Goal: Task Accomplishment & Management: Use online tool/utility

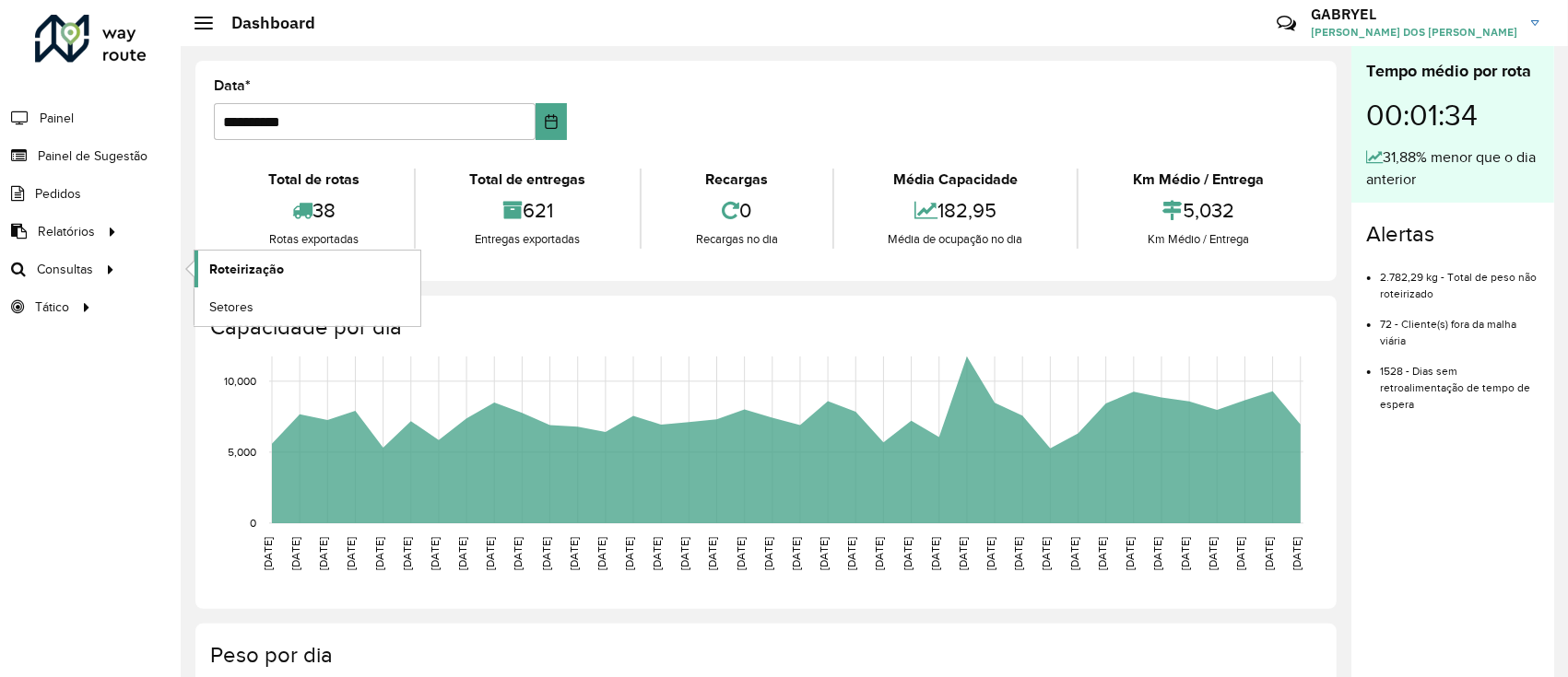
click at [225, 261] on span "Roteirização" at bounding box center [247, 269] width 75 height 20
click at [233, 276] on span "Roteirização" at bounding box center [247, 269] width 75 height 20
click at [260, 257] on link "Roteirização" at bounding box center [307, 268] width 226 height 36
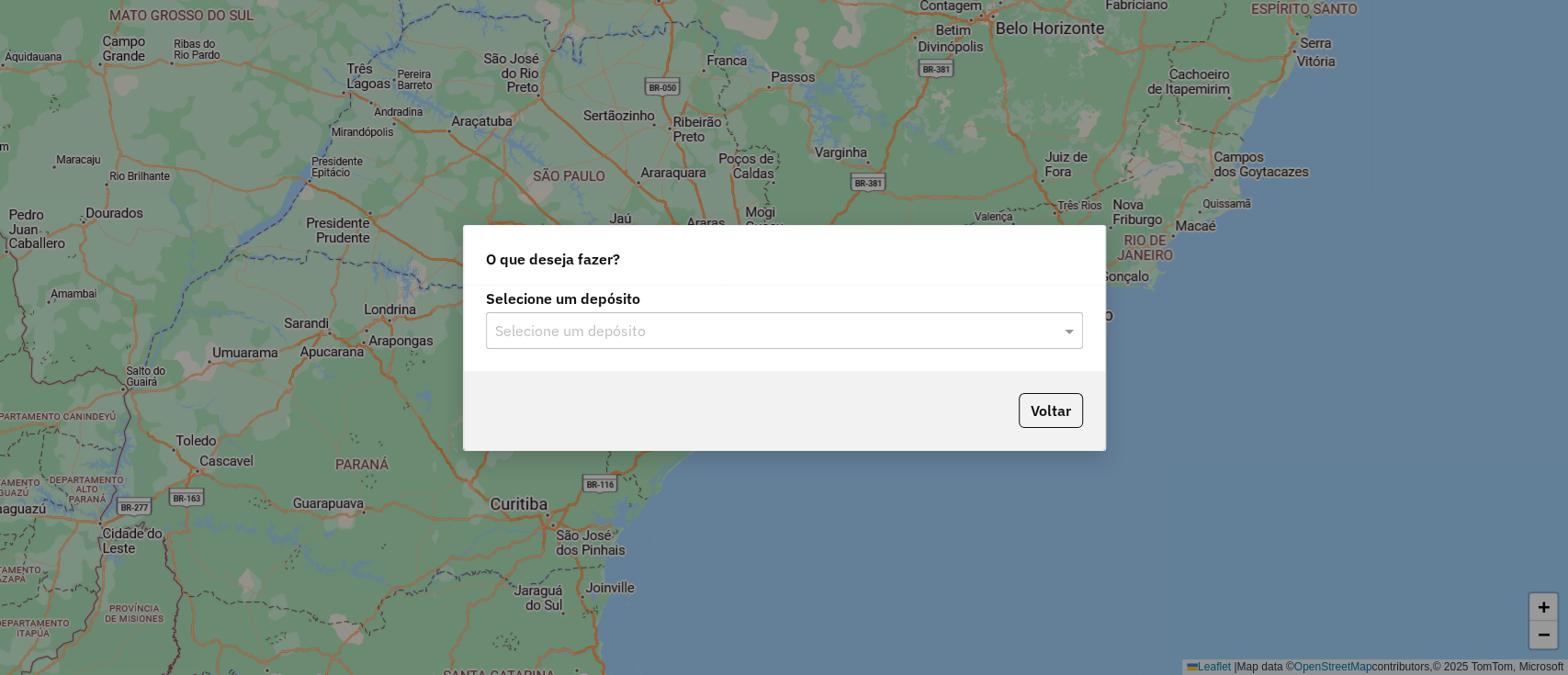
click at [677, 325] on input "text" at bounding box center [766, 331] width 542 height 22
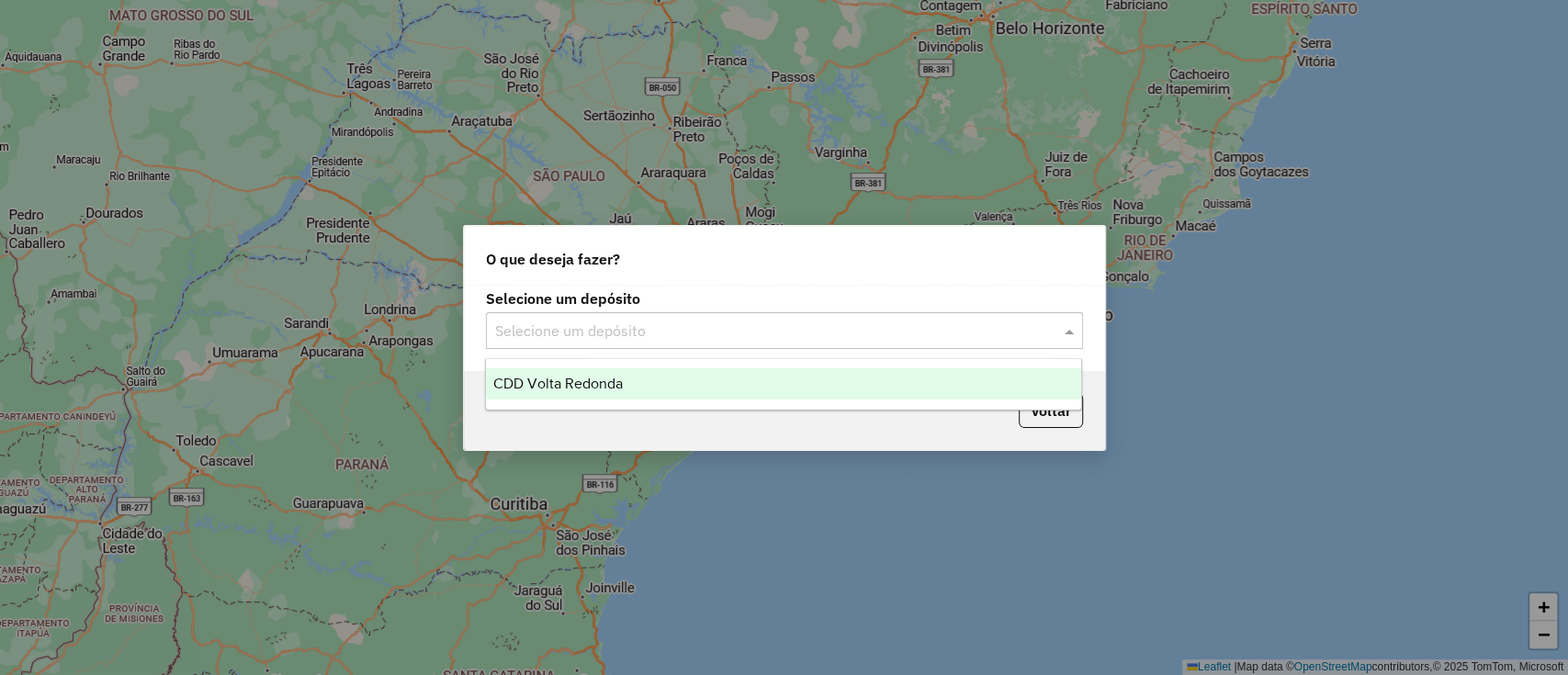
click at [614, 379] on span "CDD Volta Redonda" at bounding box center [558, 383] width 129 height 16
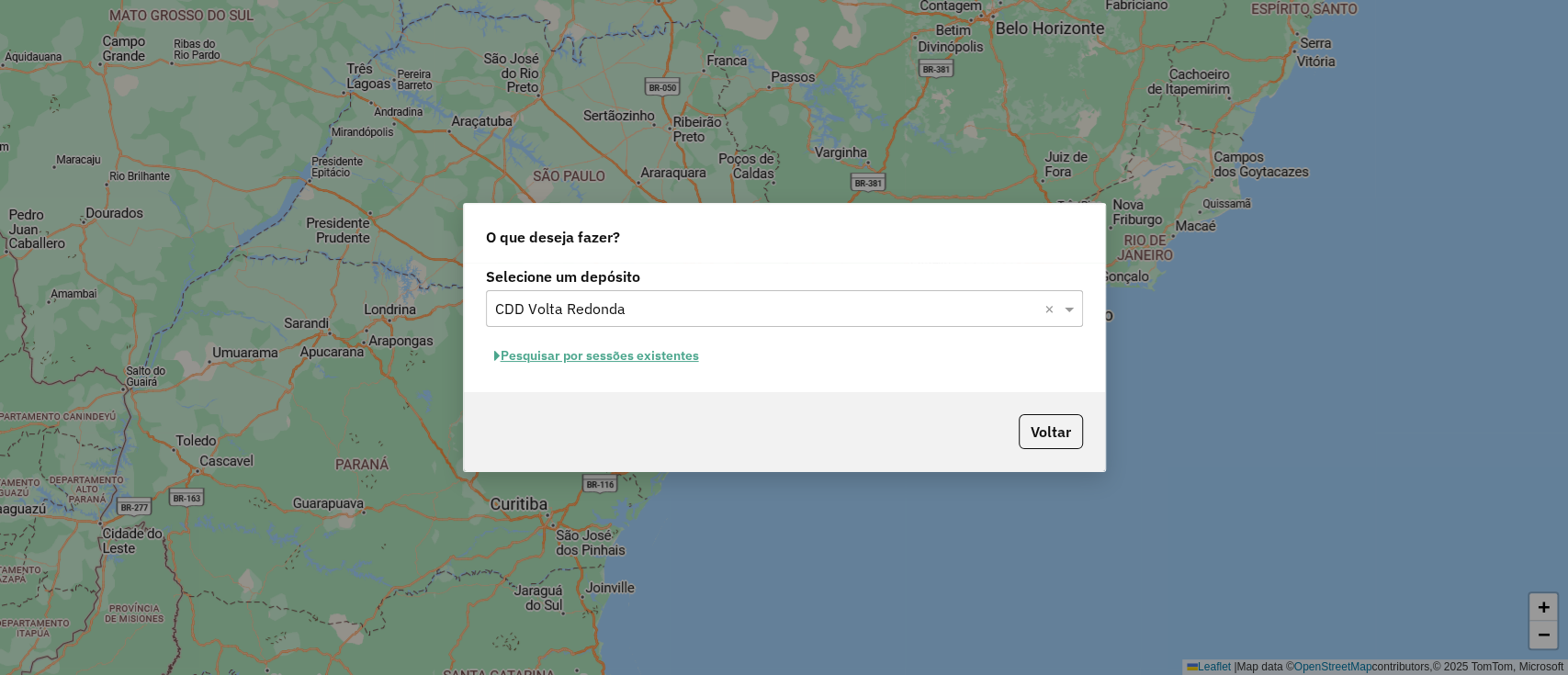
click at [595, 358] on button "Pesquisar por sessões existentes" at bounding box center [597, 356] width 222 height 29
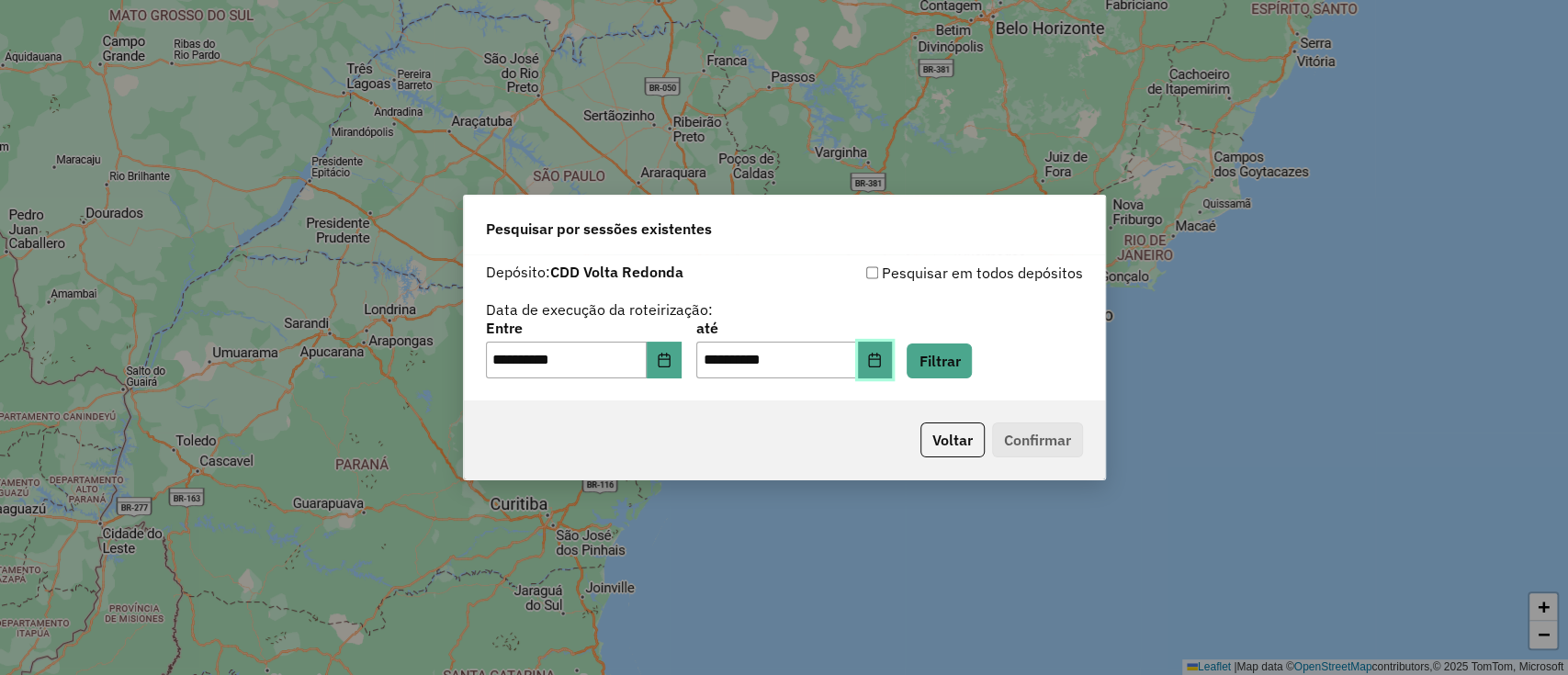
click at [893, 346] on button "Choose Date" at bounding box center [874, 359] width 34 height 36
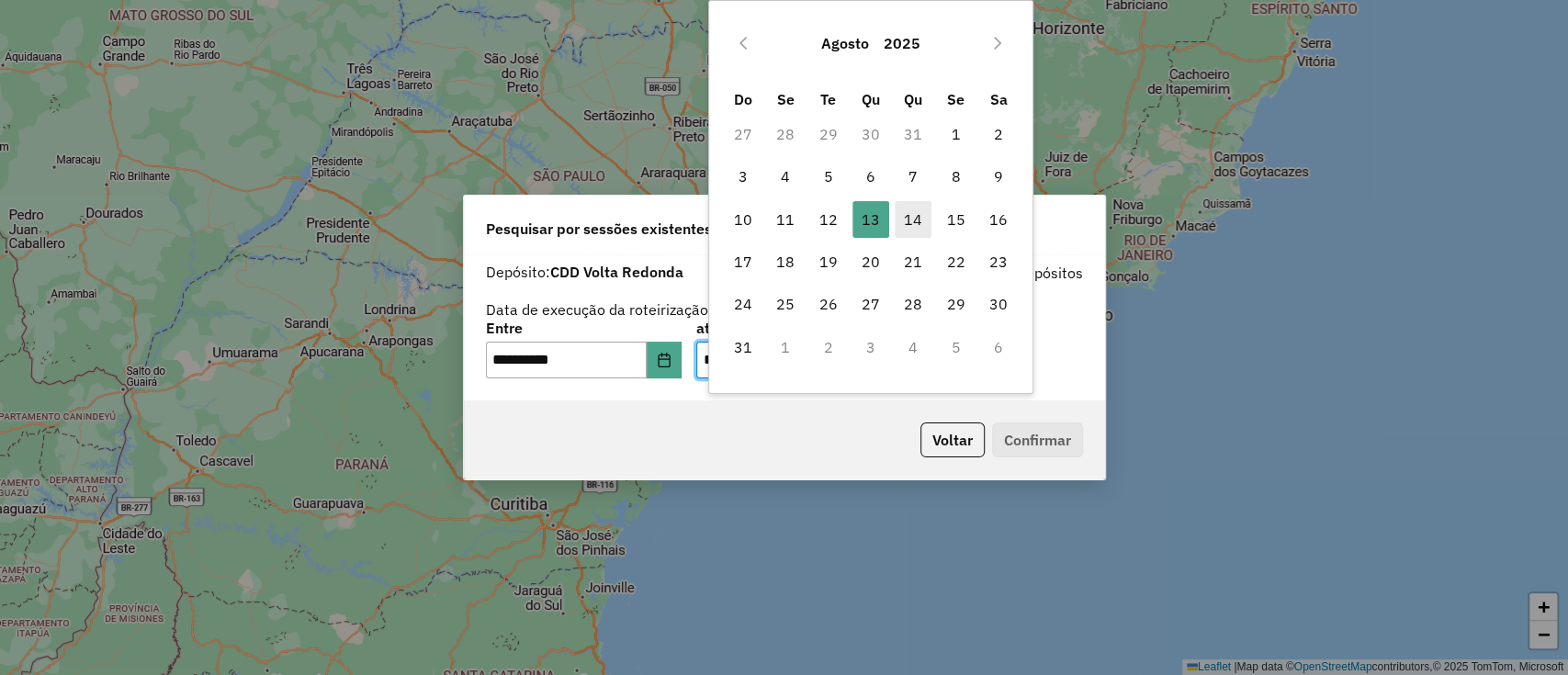
click at [918, 230] on span "14" at bounding box center [912, 219] width 36 height 36
type input "**********"
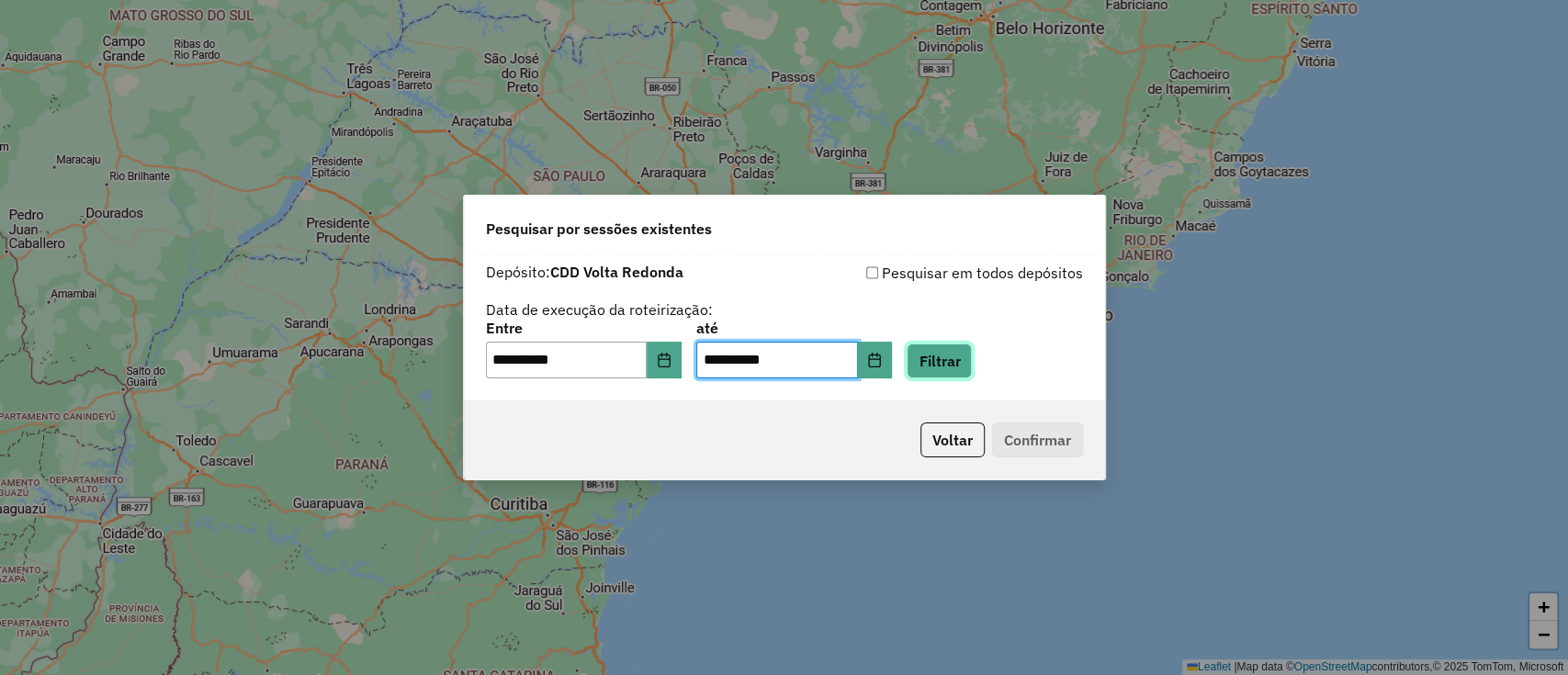
click at [955, 371] on button "Filtrar" at bounding box center [939, 360] width 65 height 34
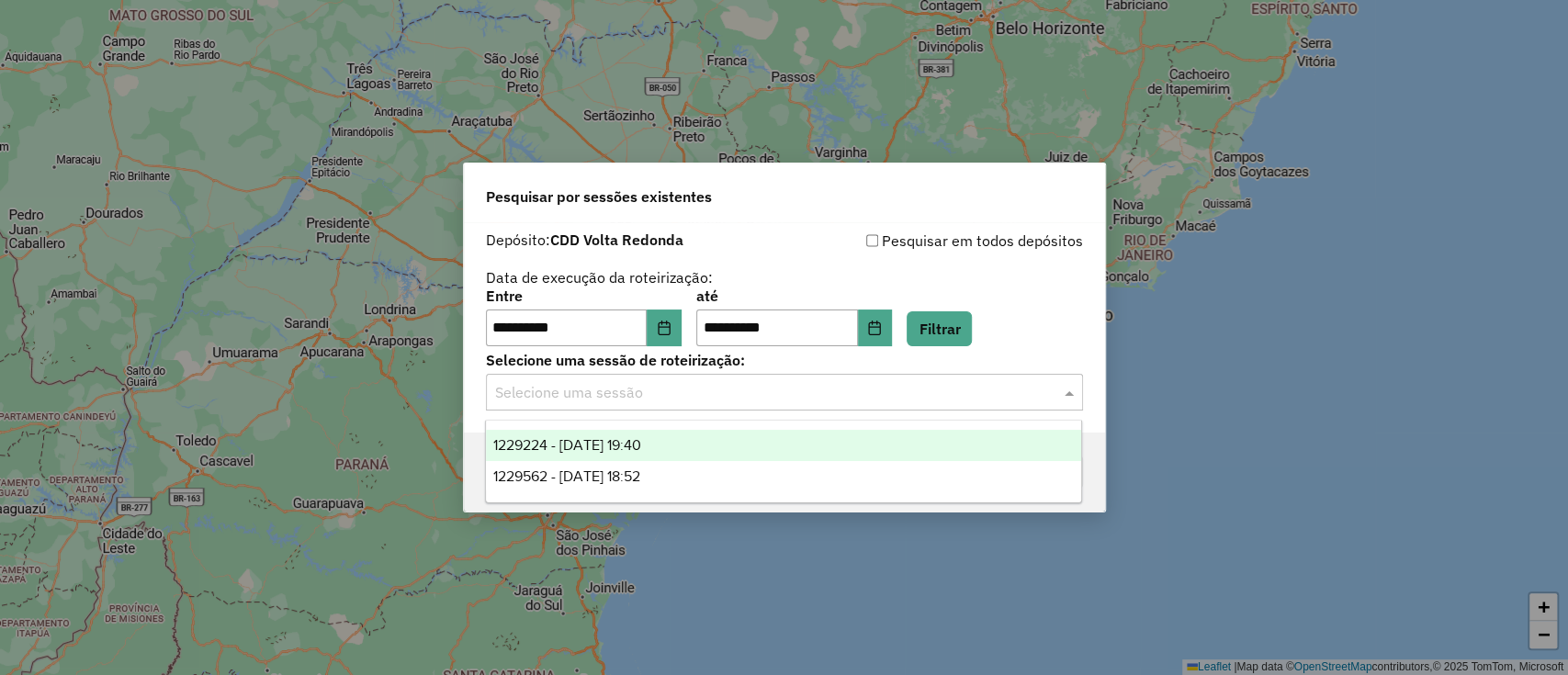
click at [714, 399] on input "text" at bounding box center [766, 393] width 542 height 22
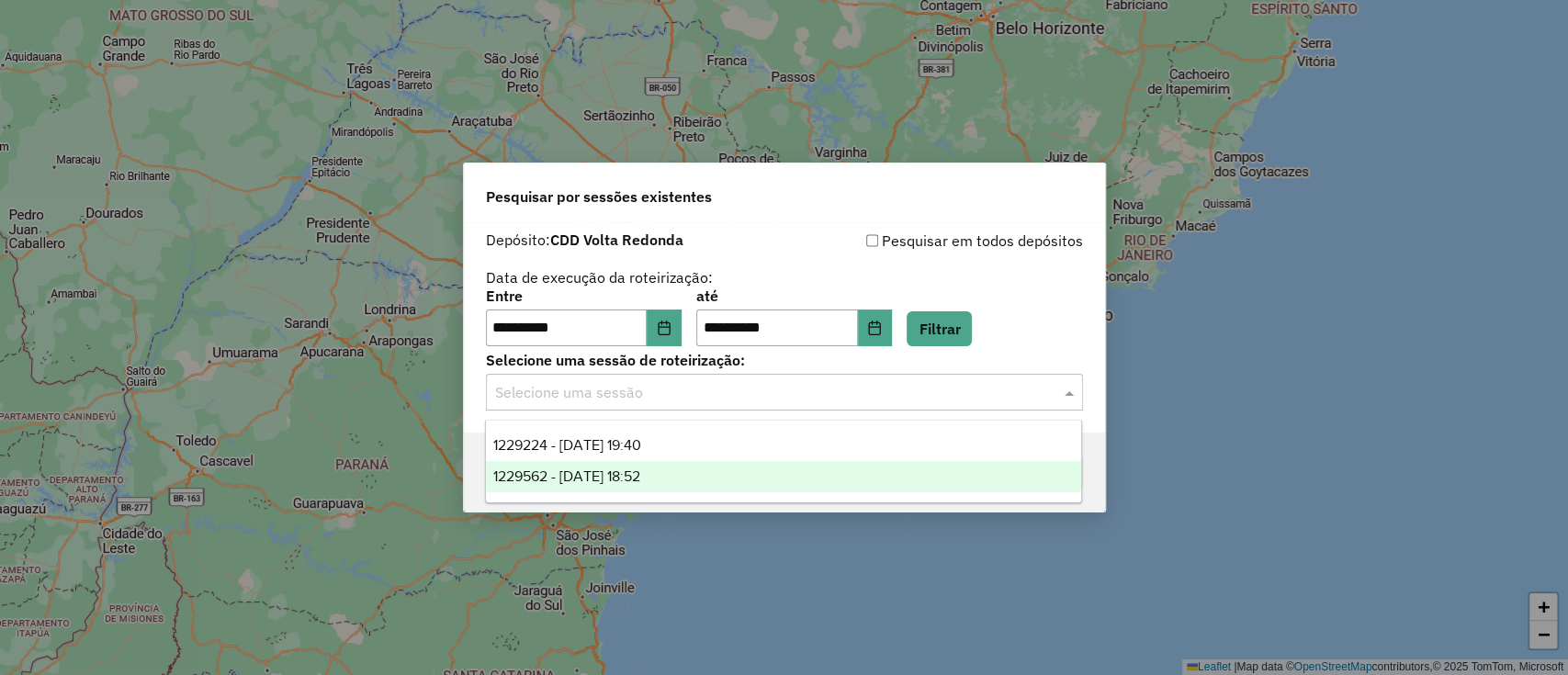
click at [638, 480] on span "1229562 - 14/08/2025 18:52" at bounding box center [567, 476] width 147 height 16
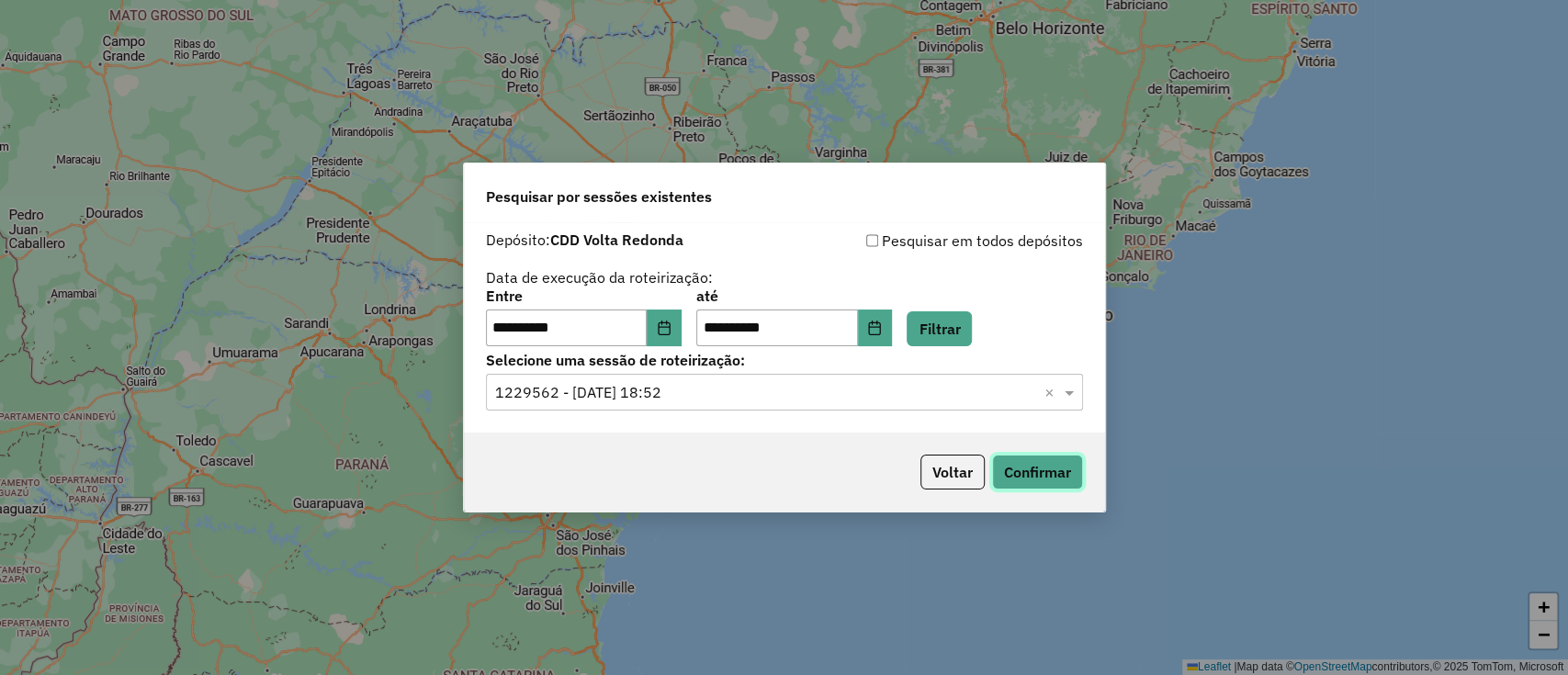
click at [1021, 467] on button "Confirmar" at bounding box center [1037, 471] width 91 height 34
click at [1035, 462] on button "Confirmar" at bounding box center [1037, 471] width 91 height 34
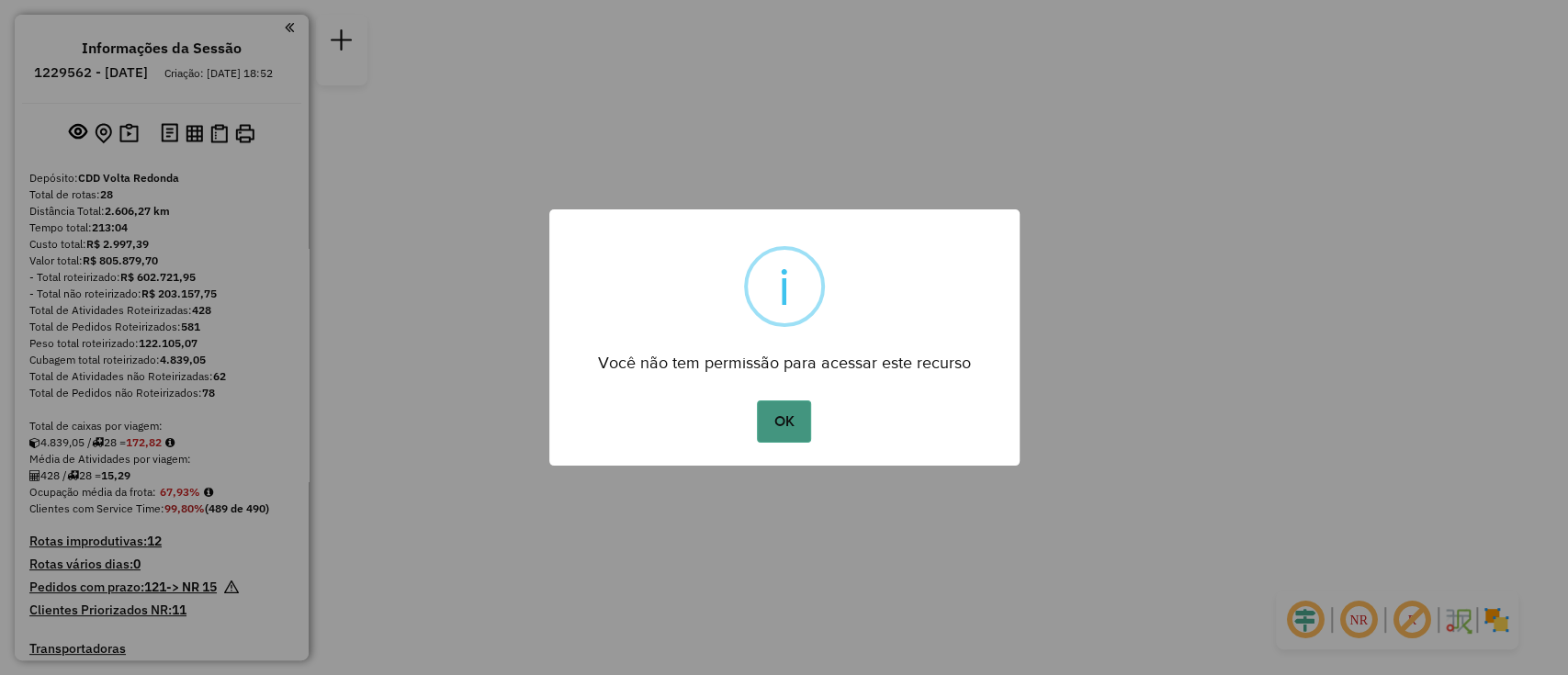
click at [772, 408] on button "OK" at bounding box center [784, 421] width 54 height 42
click at [774, 423] on button "OK" at bounding box center [784, 421] width 54 height 42
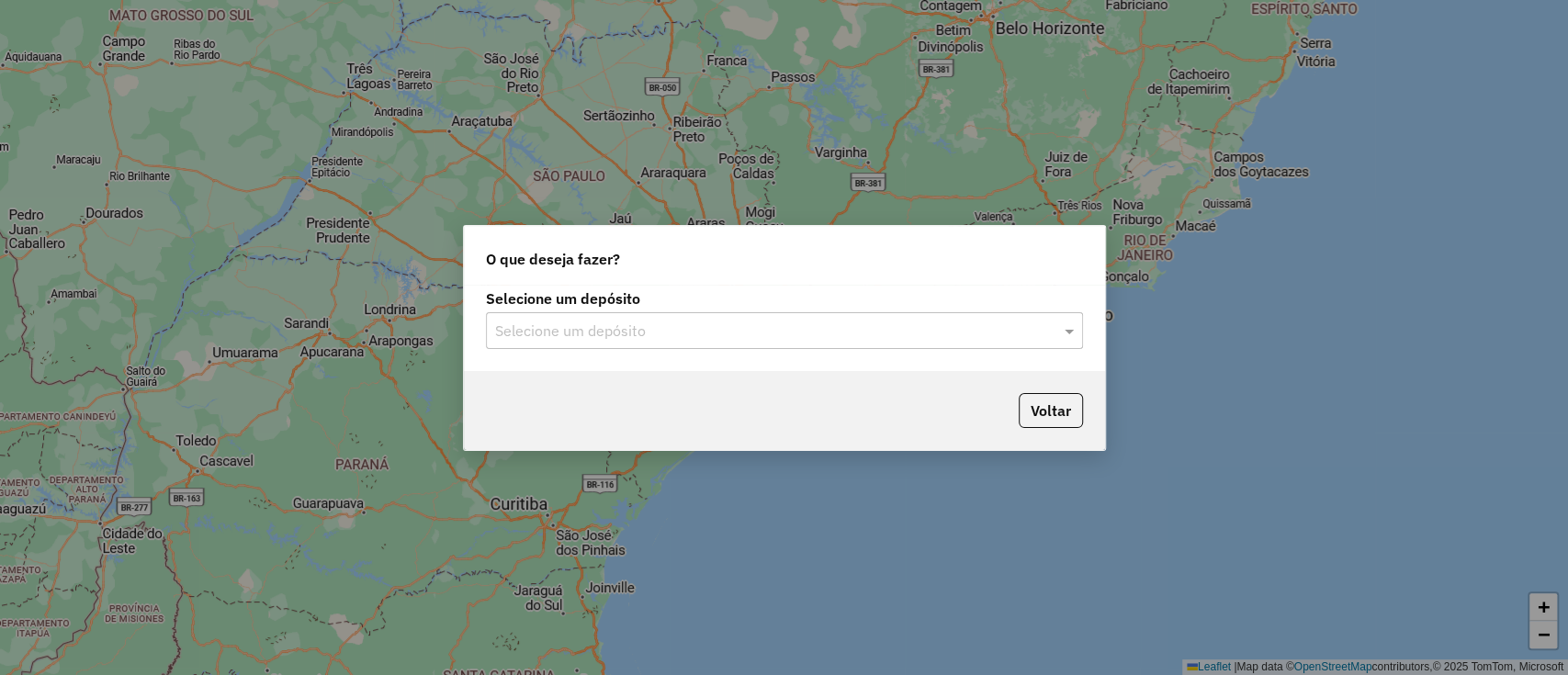
click at [642, 331] on input "text" at bounding box center [766, 331] width 542 height 22
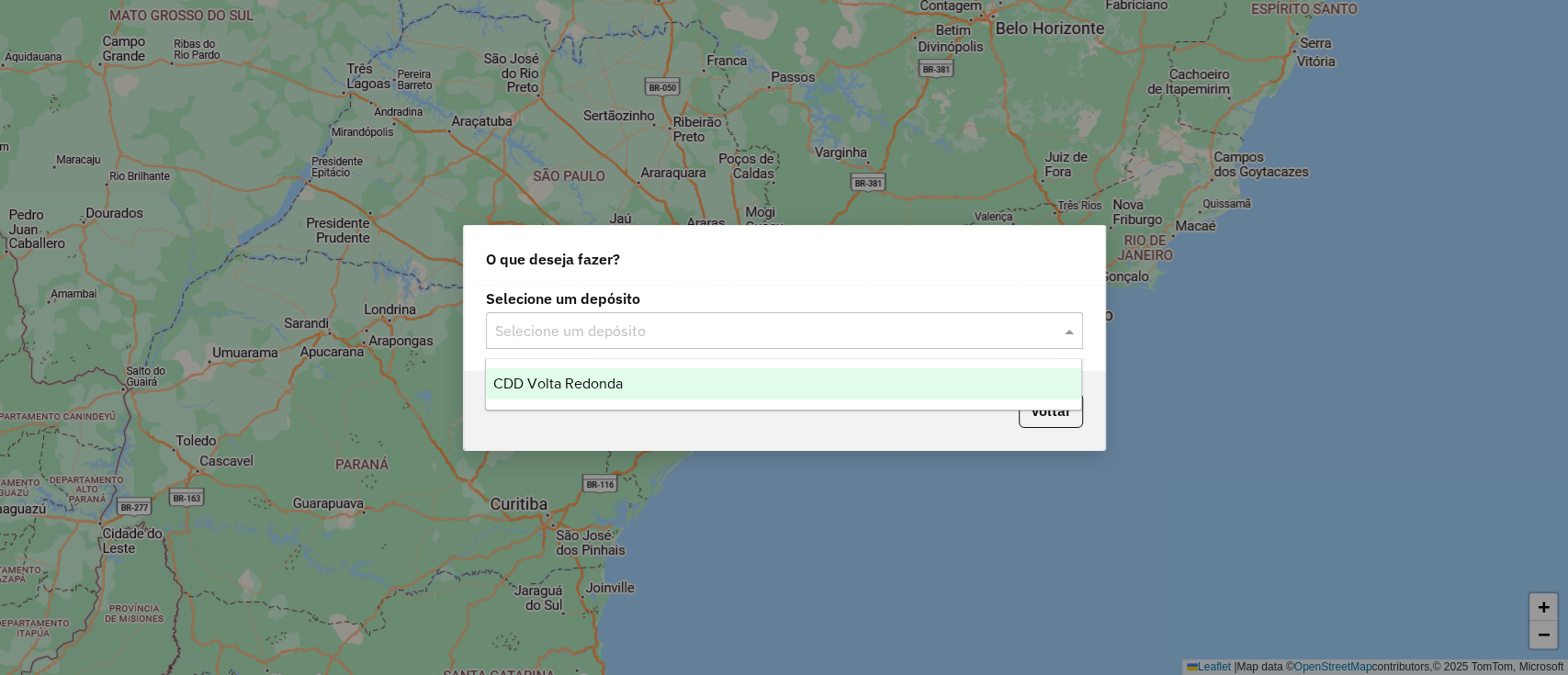
click at [607, 375] on span "CDD Volta Redonda" at bounding box center [558, 383] width 129 height 16
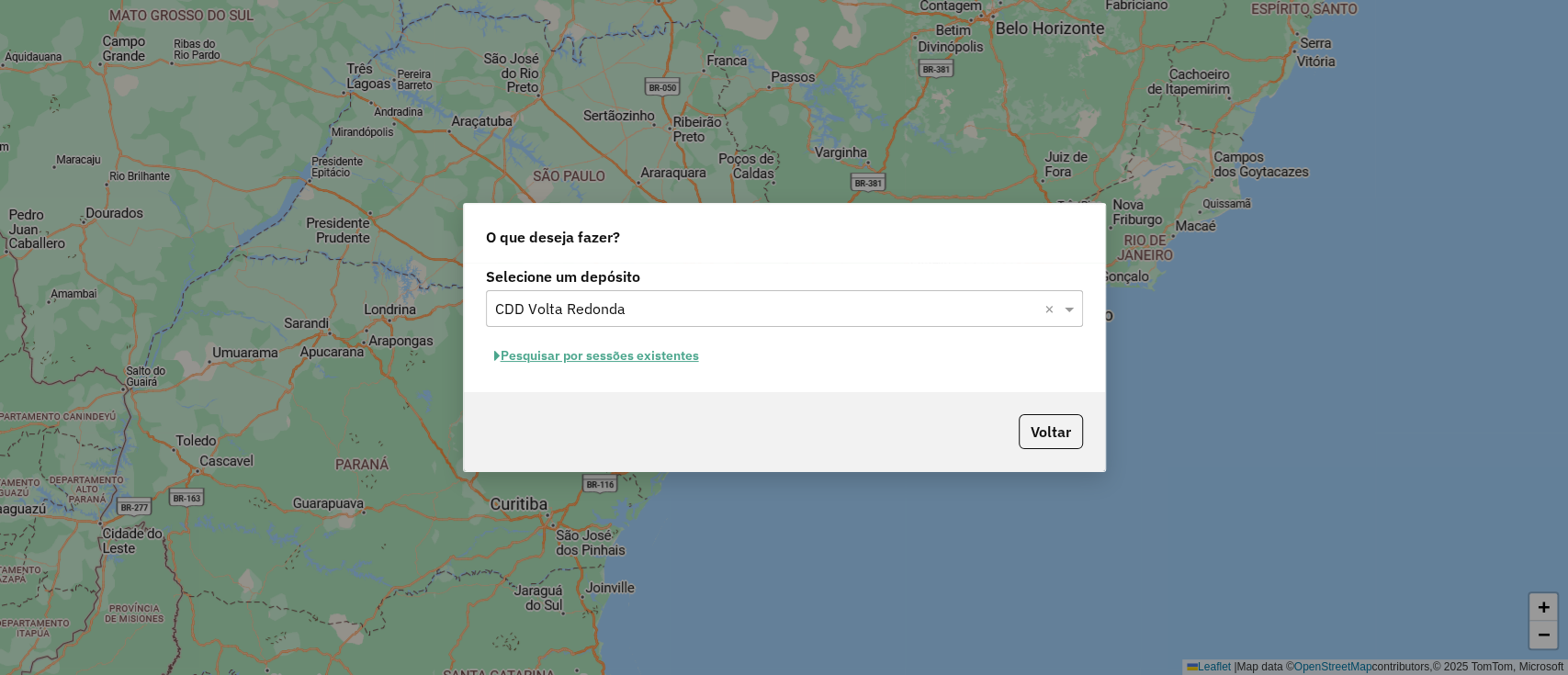
click at [615, 356] on button "Pesquisar por sessões existentes" at bounding box center [597, 356] width 222 height 29
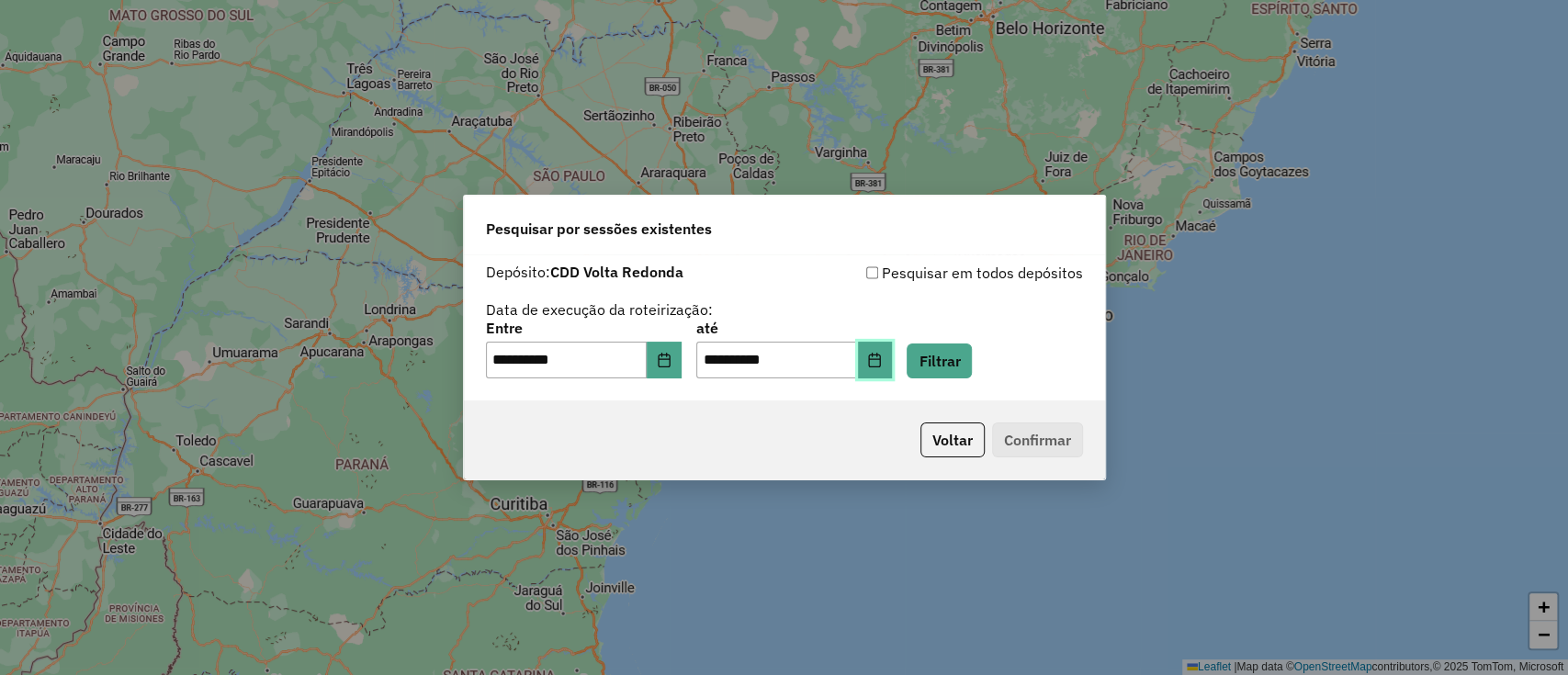
click at [888, 371] on button "Choose Date" at bounding box center [874, 359] width 34 height 36
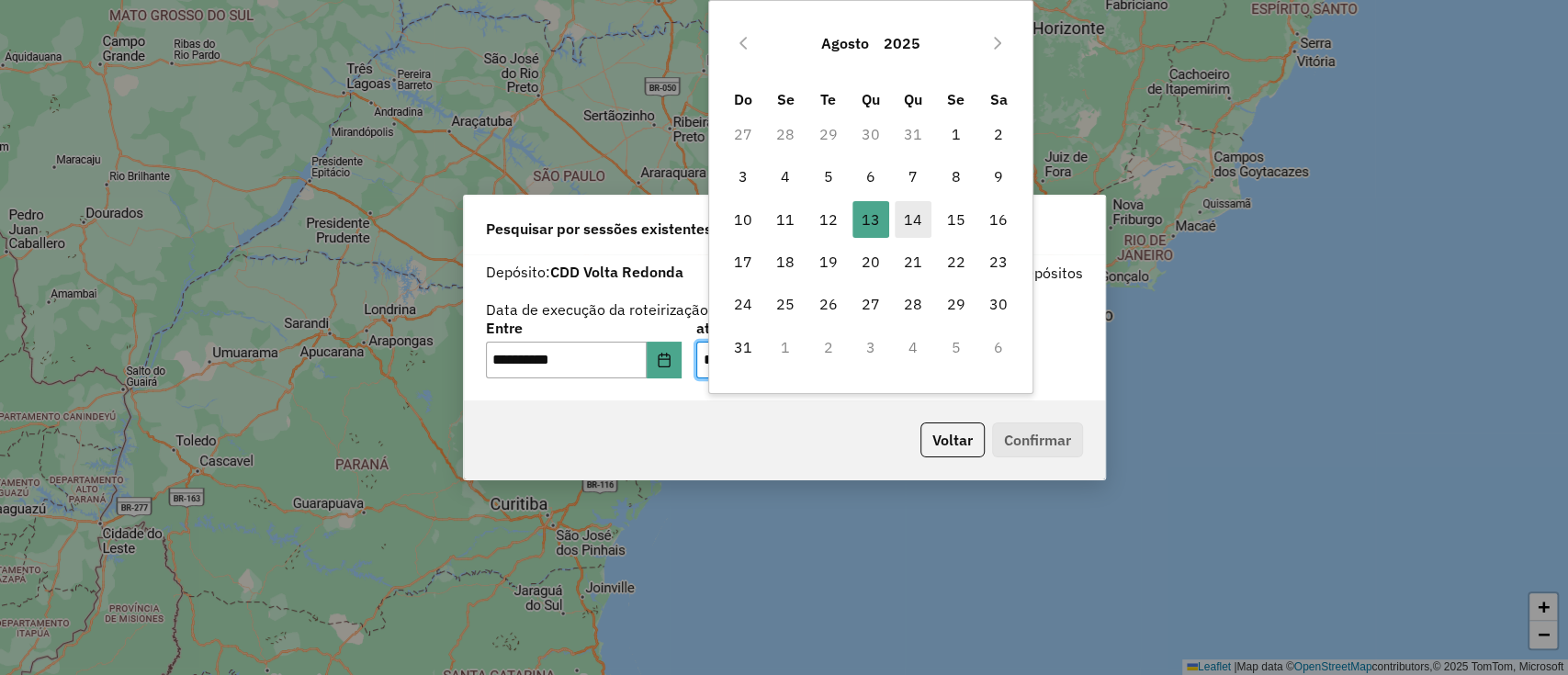
click at [911, 213] on span "14" at bounding box center [912, 219] width 36 height 36
type input "**********"
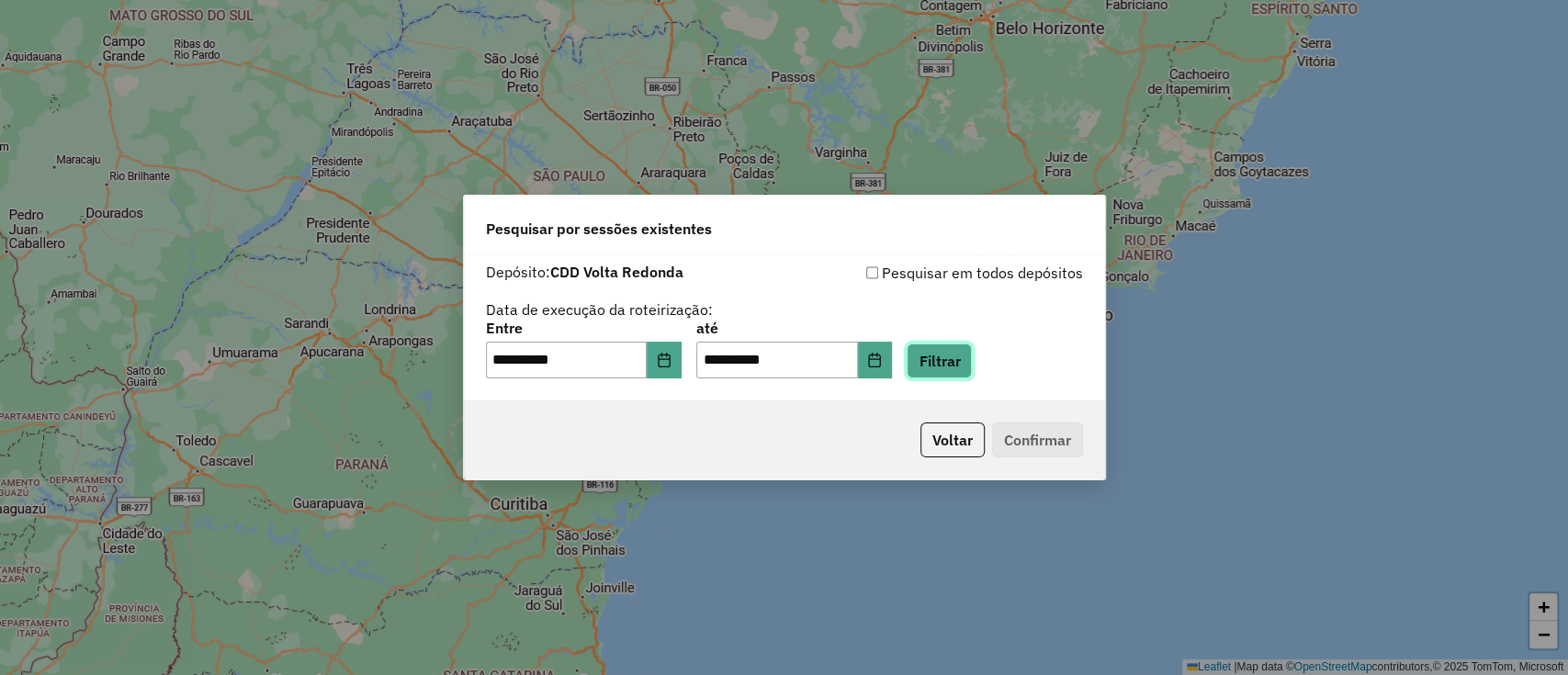
click at [966, 358] on button "Filtrar" at bounding box center [939, 360] width 65 height 34
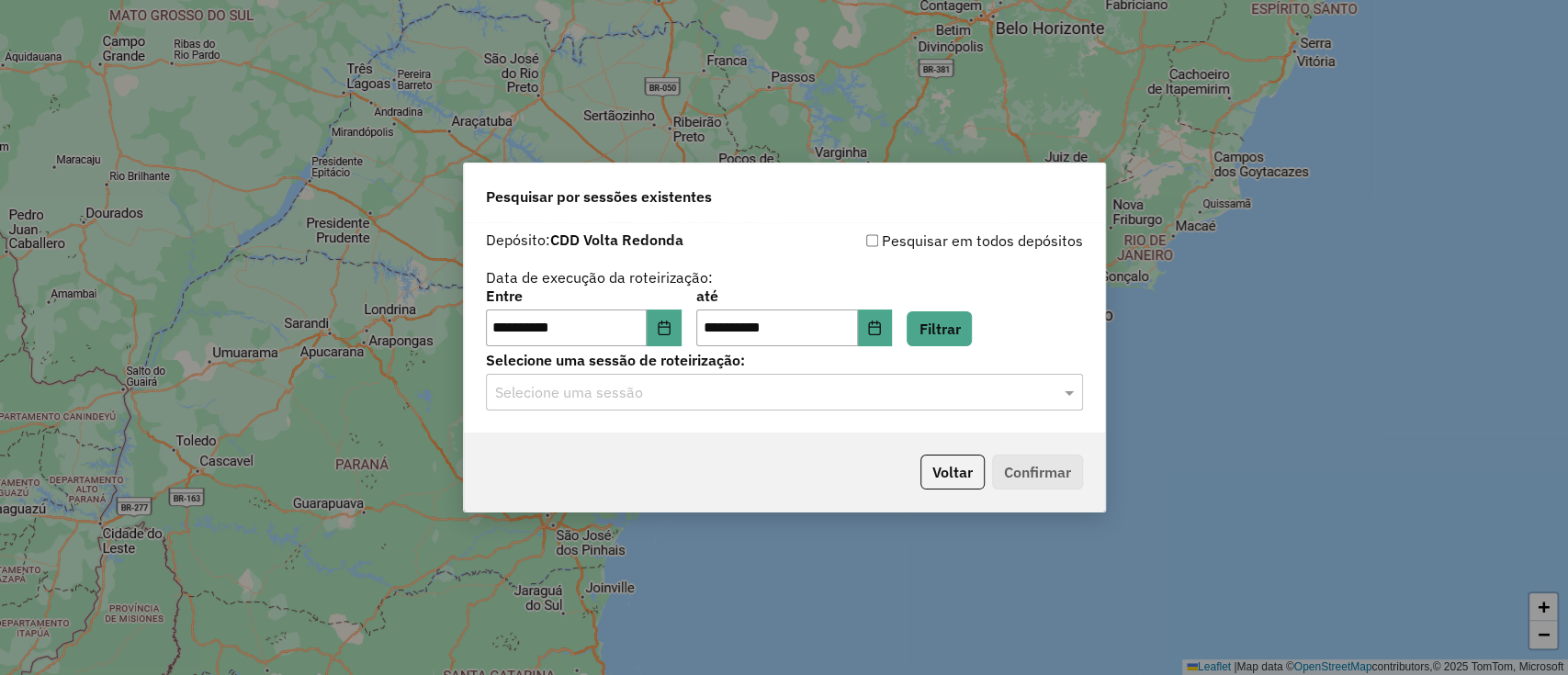
click at [707, 385] on input "text" at bounding box center [766, 393] width 542 height 22
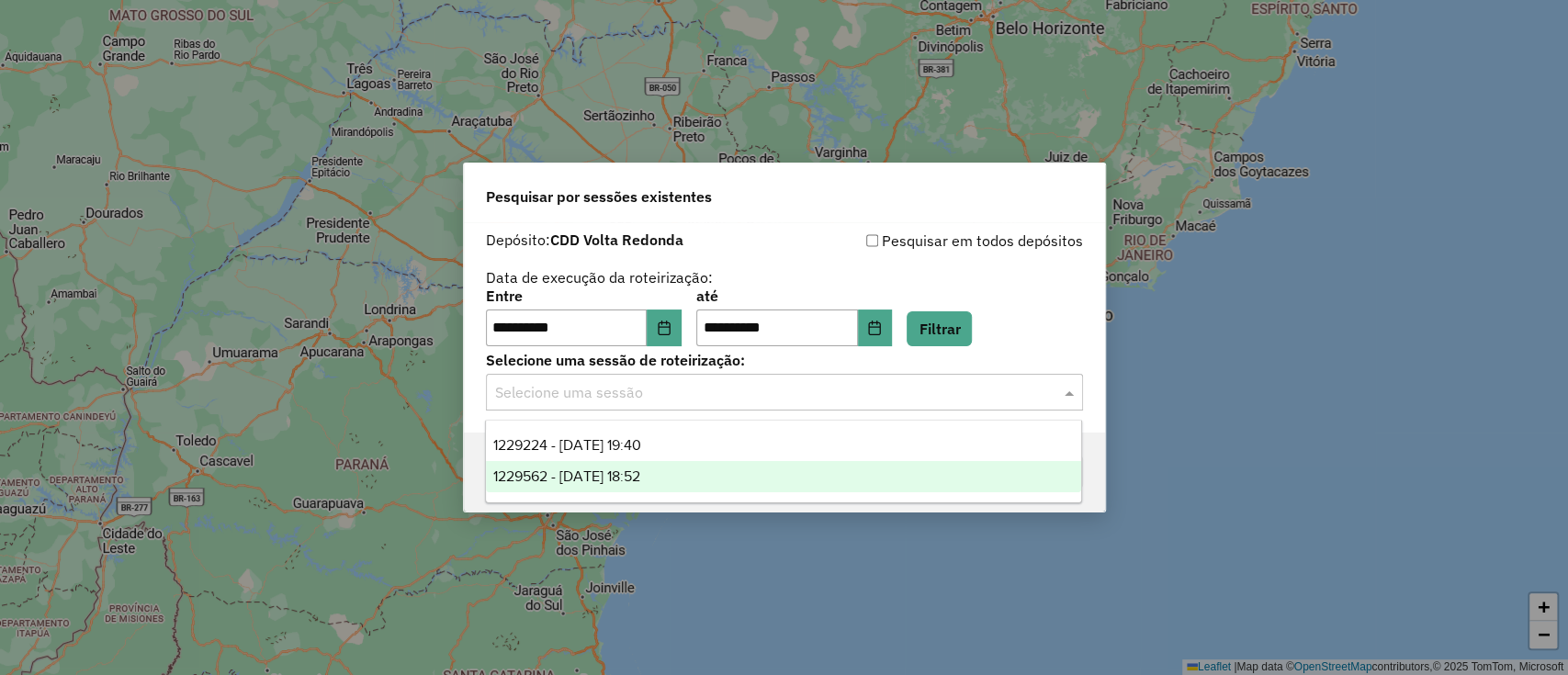
click at [660, 487] on div "1229562 - 14/08/2025 18:52" at bounding box center [783, 477] width 595 height 32
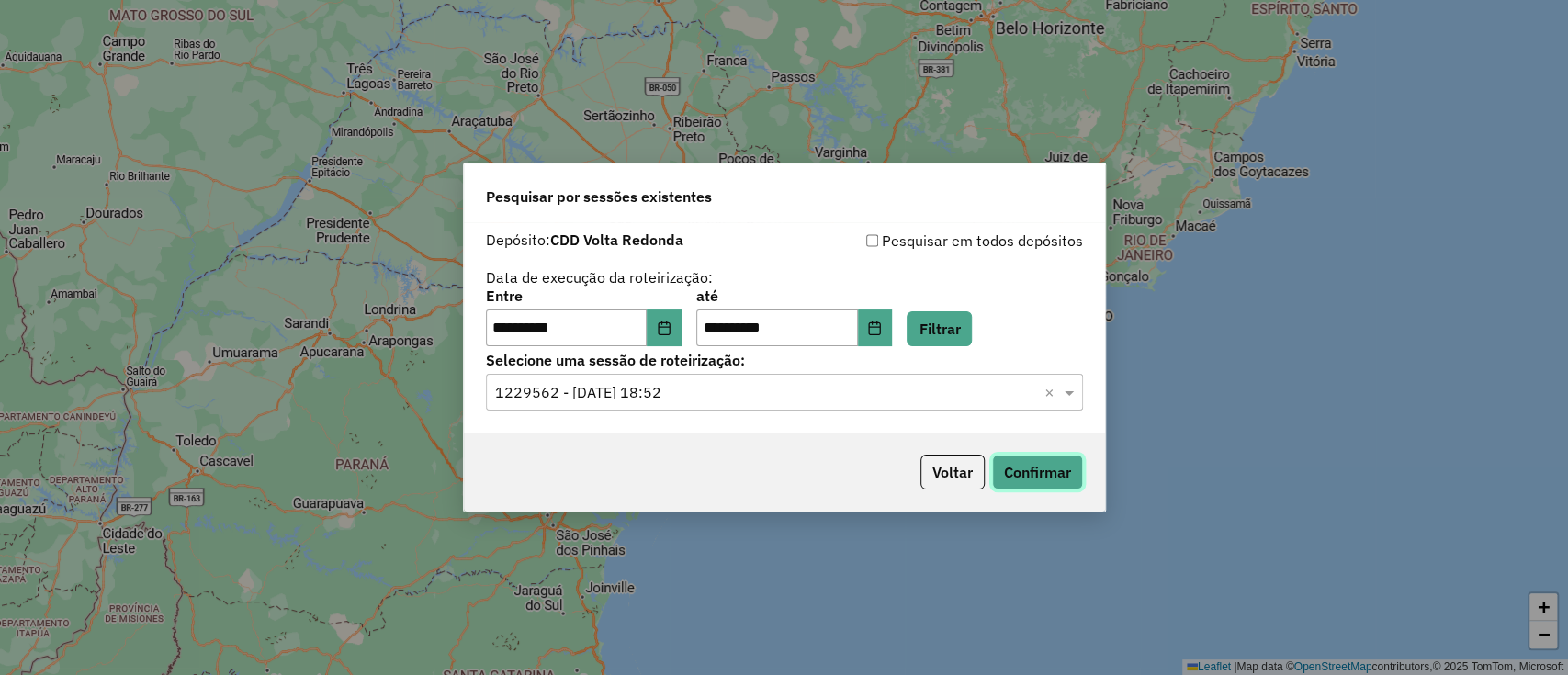
click at [1032, 460] on button "Confirmar" at bounding box center [1037, 471] width 91 height 34
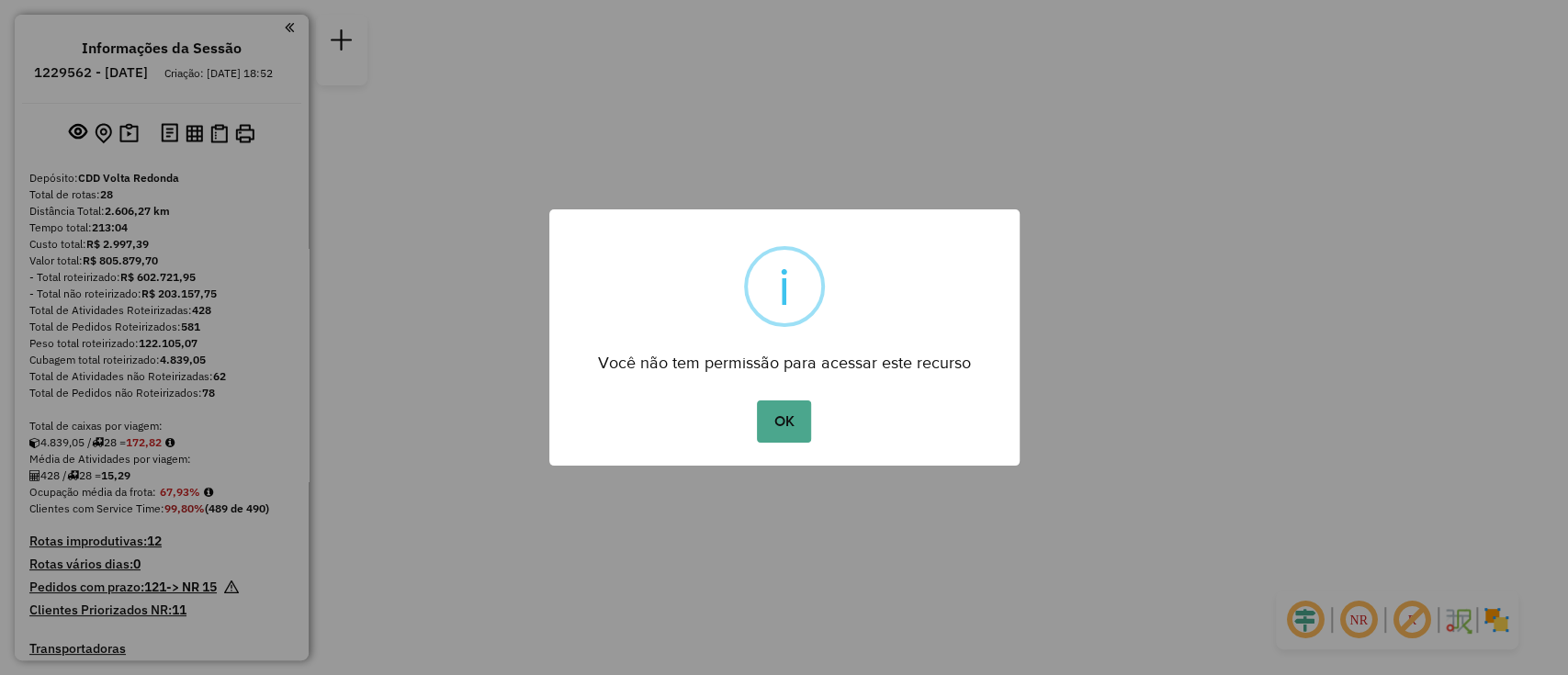
click at [757, 400] on button "OK" at bounding box center [784, 421] width 54 height 42
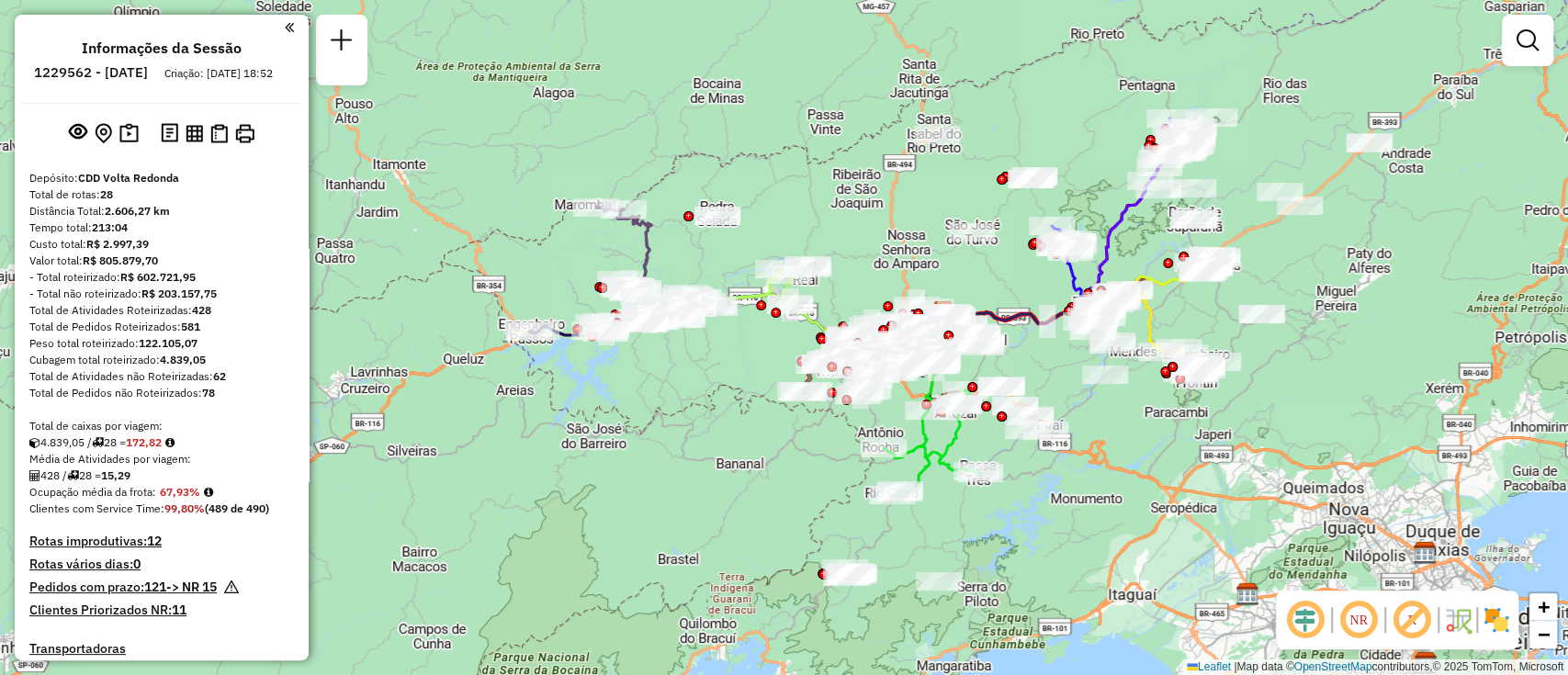
drag, startPoint x: 970, startPoint y: 461, endPoint x: 1129, endPoint y: 436, distance: 161.0
click at [1129, 436] on div "Janela de atendimento Grade de atendimento Capacidade Transportadoras Veículos …" at bounding box center [784, 337] width 1568 height 675
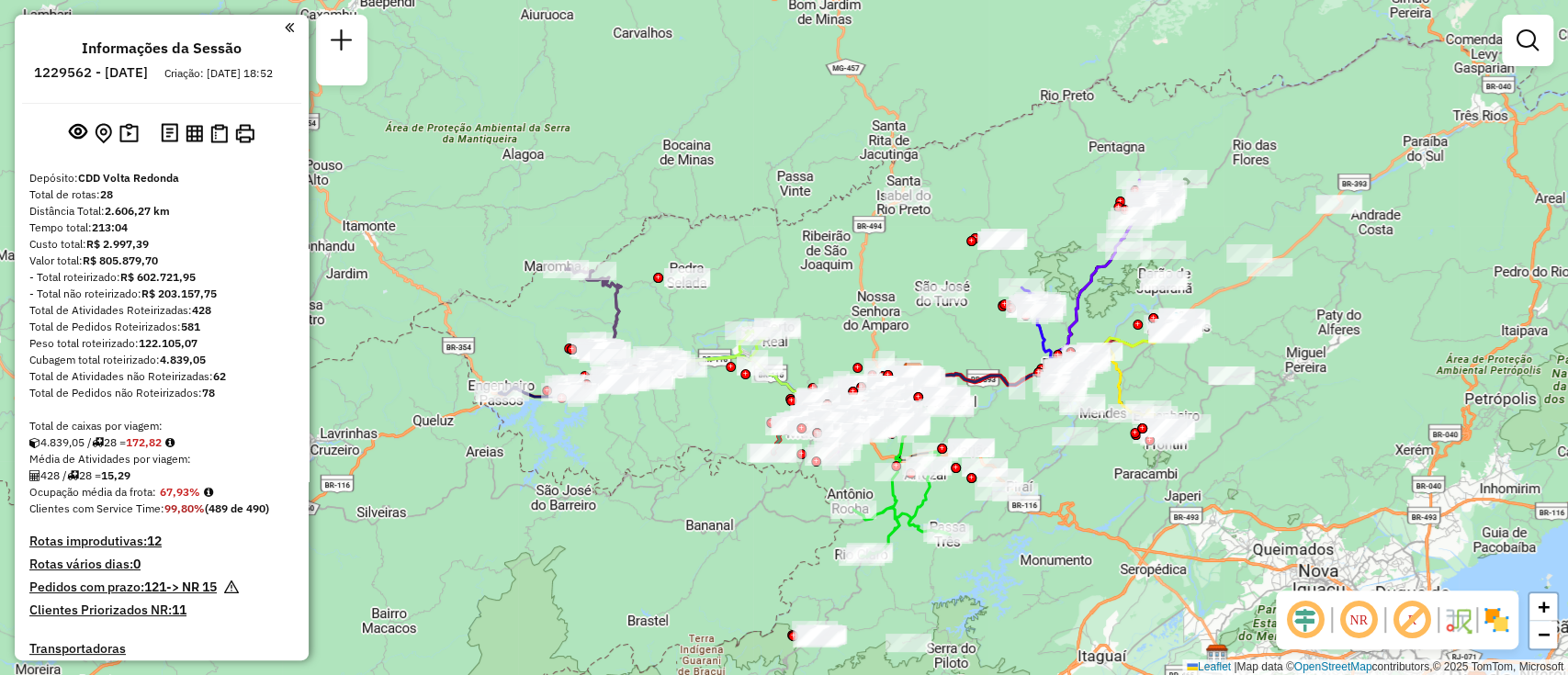
drag, startPoint x: 1115, startPoint y: 451, endPoint x: 1012, endPoint y: 466, distance: 104.1
click at [1083, 509] on div "Janela de atendimento Grade de atendimento Capacidade Transportadoras Veículos …" at bounding box center [784, 337] width 1568 height 675
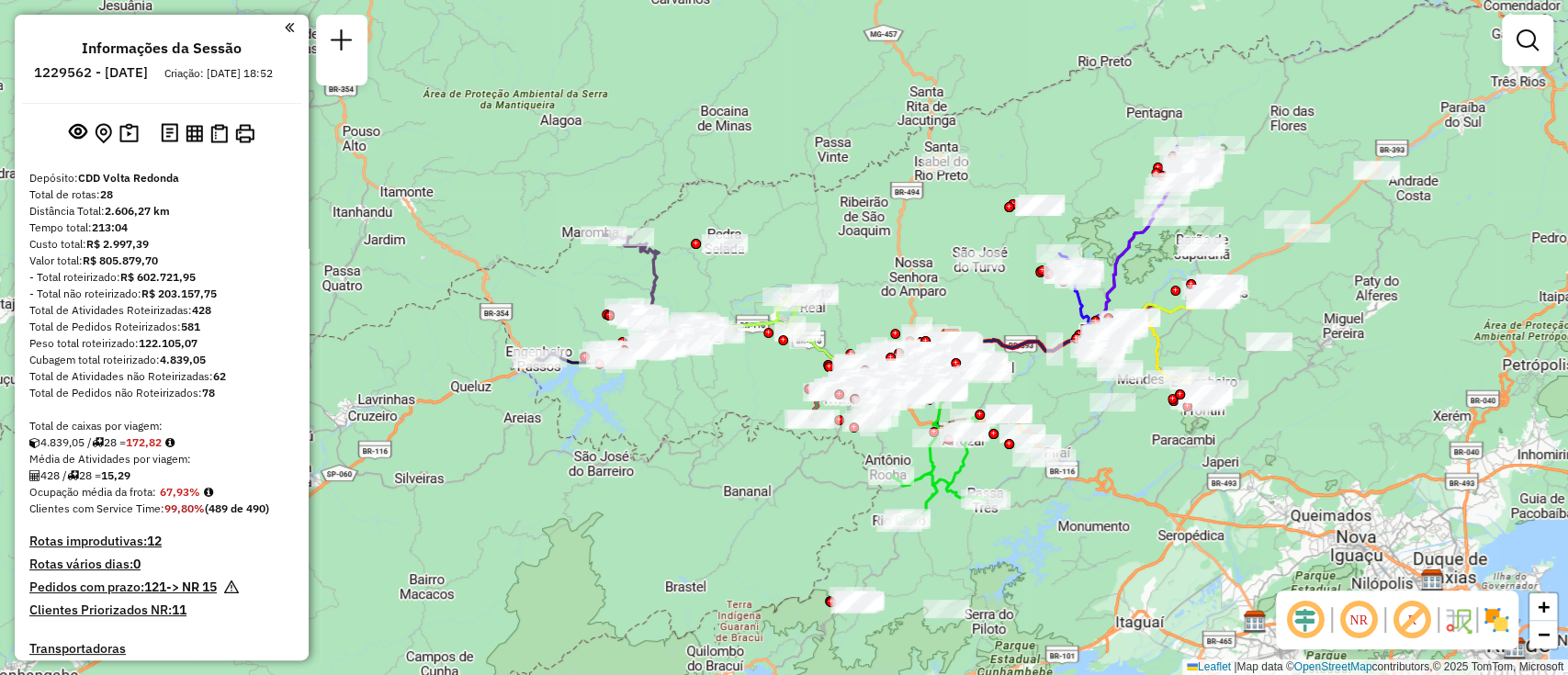
drag, startPoint x: 933, startPoint y: 319, endPoint x: 950, endPoint y: 308, distance: 20.2
click at [950, 308] on div "Janela de atendimento Grade de atendimento Capacidade Transportadoras Veículos …" at bounding box center [784, 337] width 1568 height 675
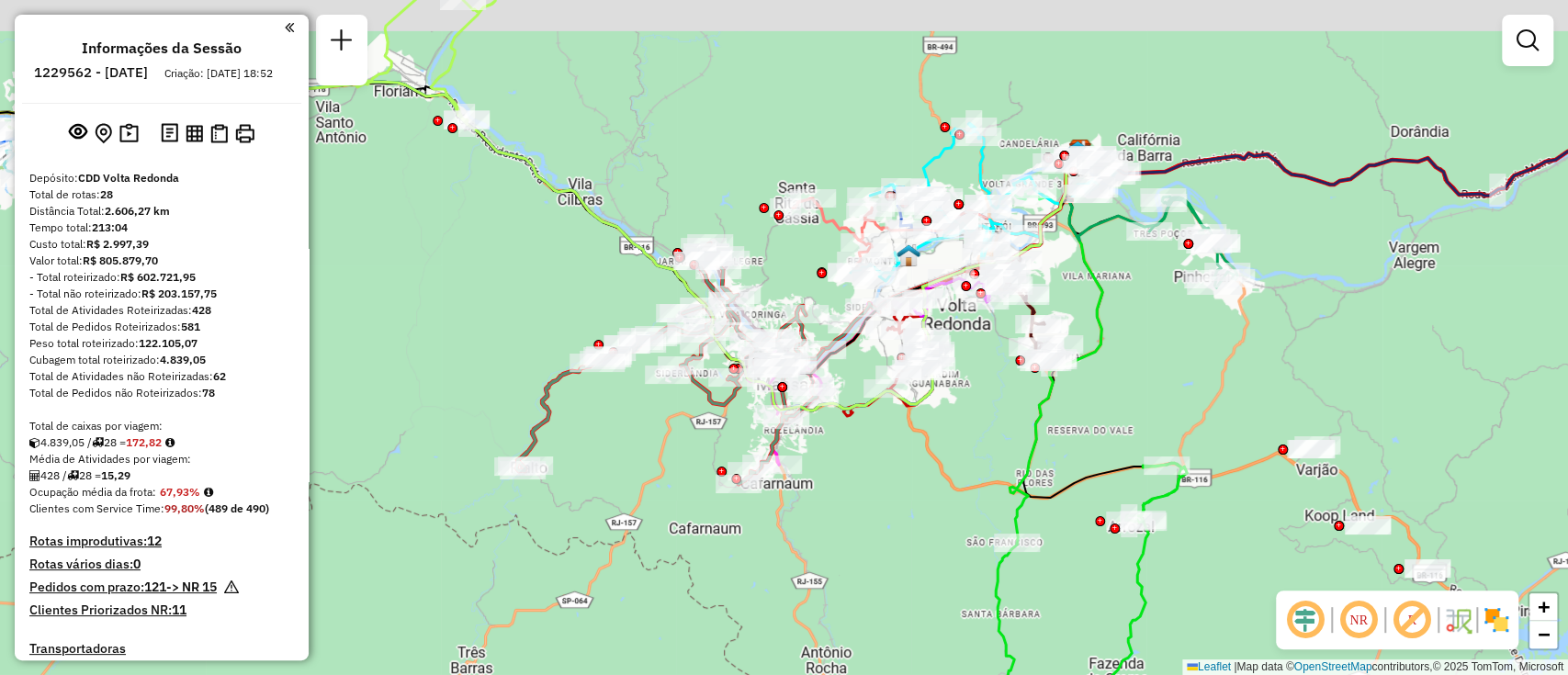
drag, startPoint x: 832, startPoint y: 391, endPoint x: 914, endPoint y: 445, distance: 98.2
click at [914, 445] on div "Janela de atendimento Grade de atendimento Capacidade Transportadoras Veículos …" at bounding box center [784, 337] width 1568 height 675
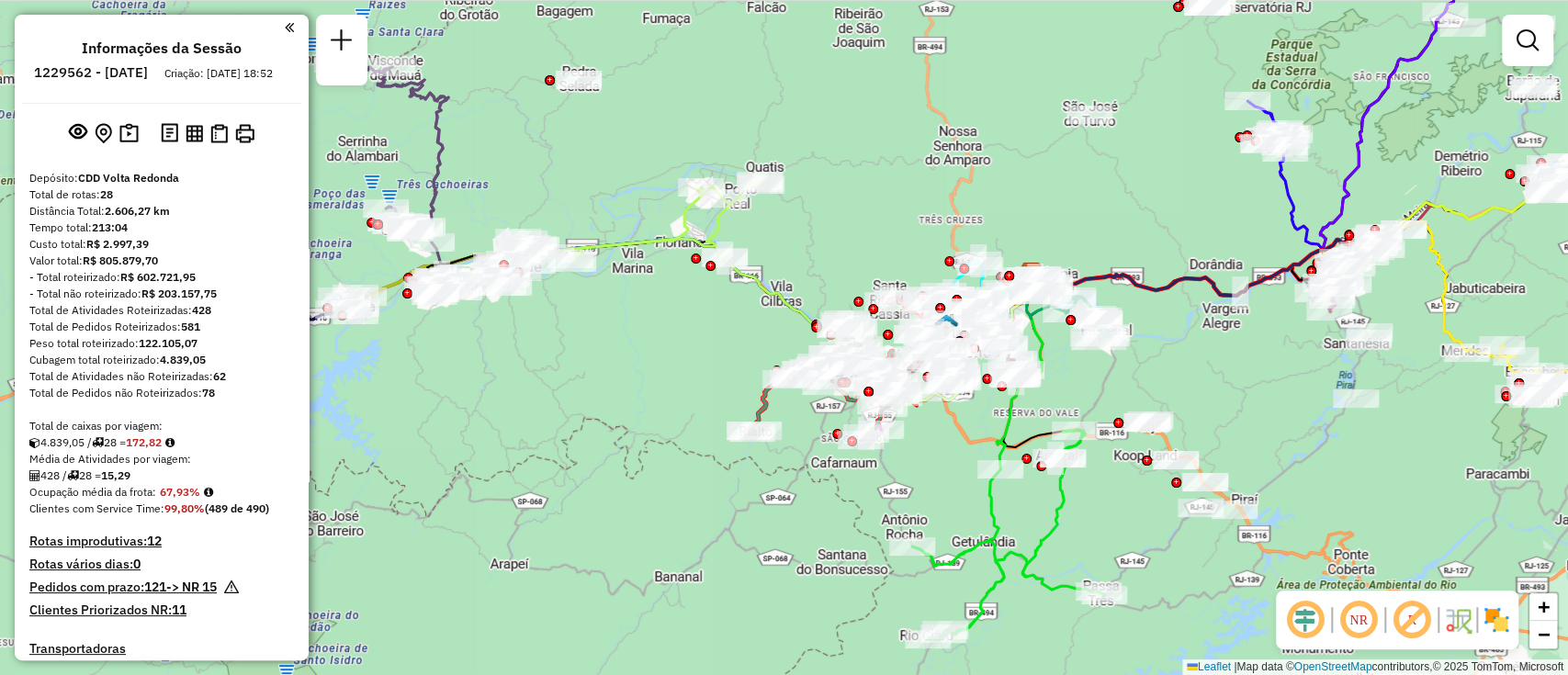
drag, startPoint x: 1305, startPoint y: 423, endPoint x: 1162, endPoint y: 403, distance: 144.4
click at [1162, 403] on div "Janela de atendimento Grade de atendimento Capacidade Transportadoras Veículos …" at bounding box center [784, 337] width 1568 height 675
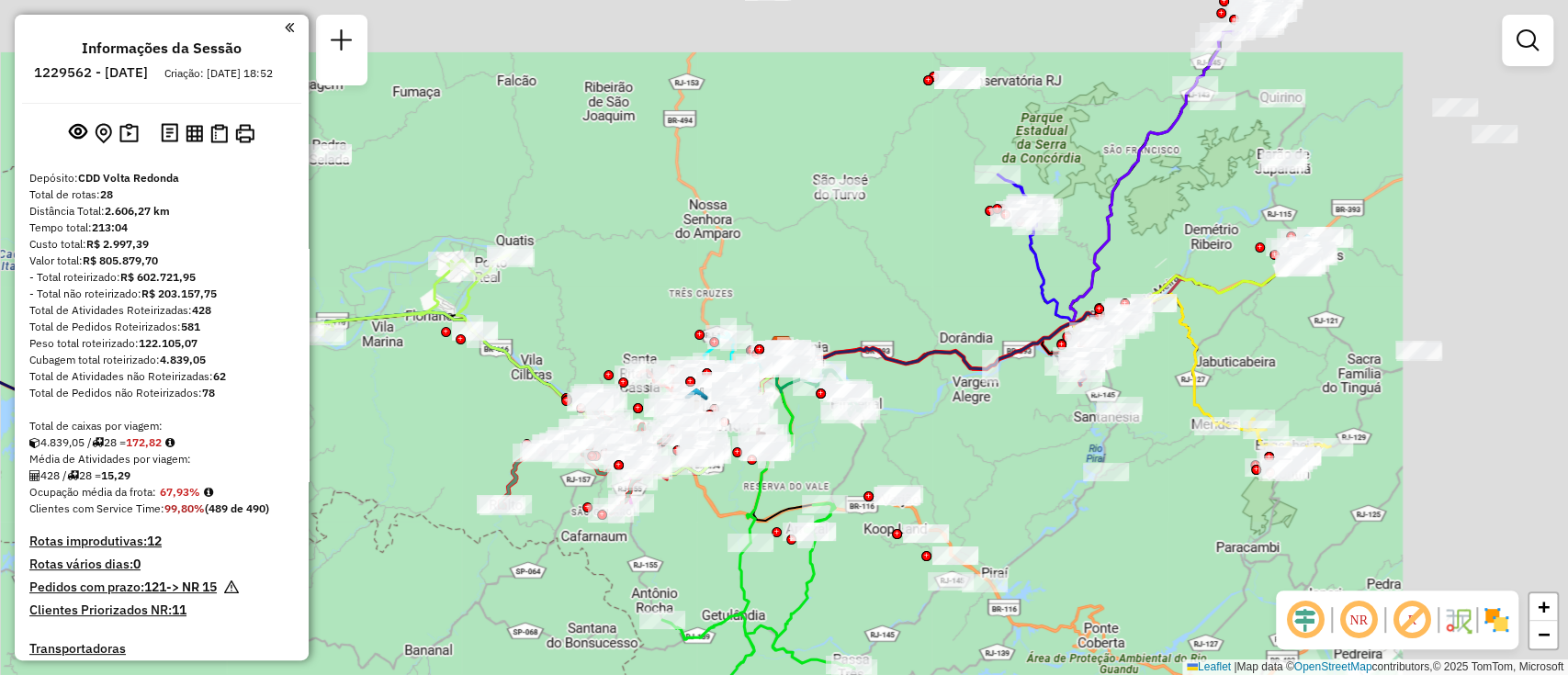
drag, startPoint x: 1195, startPoint y: 378, endPoint x: 978, endPoint y: 458, distance: 231.3
click at [978, 458] on div "Janela de atendimento Grade de atendimento Capacidade Transportadoras Veículos …" at bounding box center [784, 337] width 1568 height 675
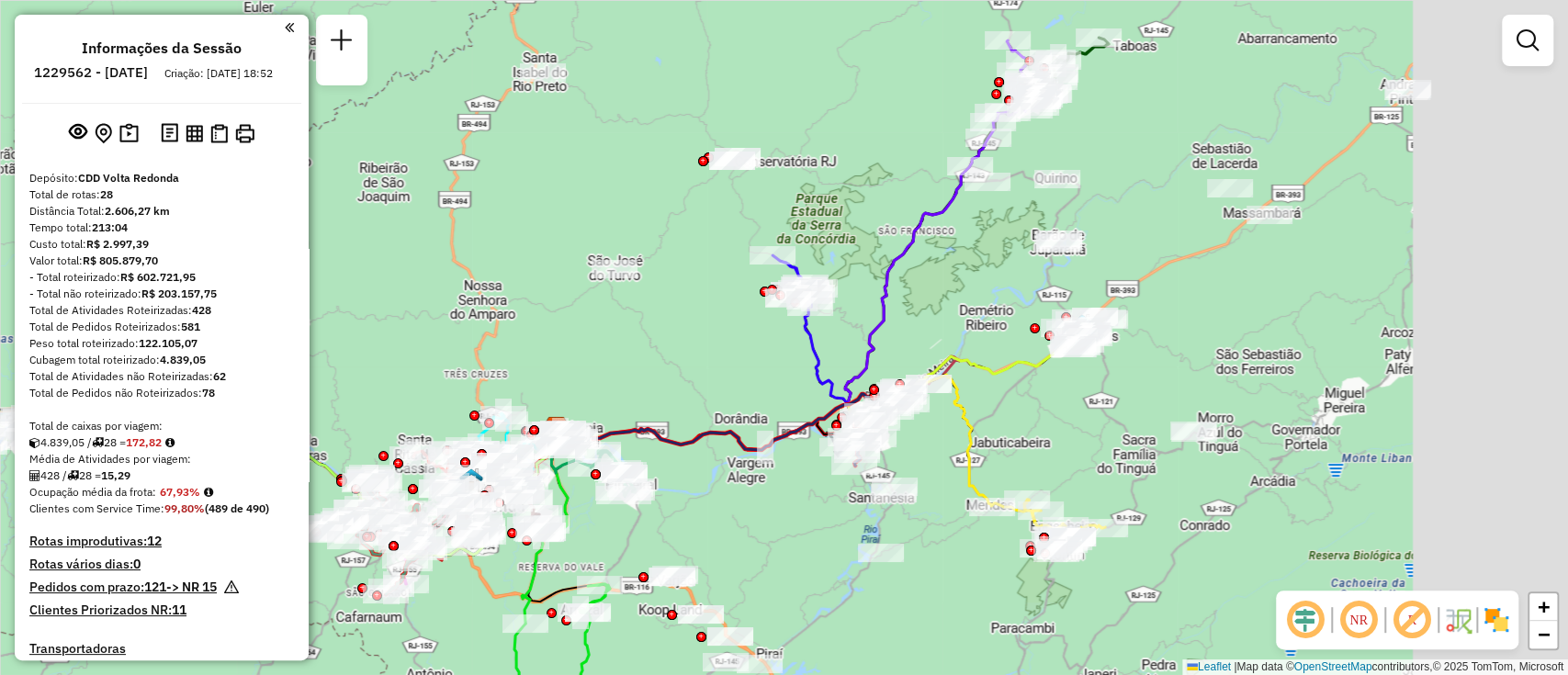
drag, startPoint x: 1192, startPoint y: 355, endPoint x: 1052, endPoint y: 400, distance: 147.1
click at [962, 437] on icon at bounding box center [792, 442] width 472 height 137
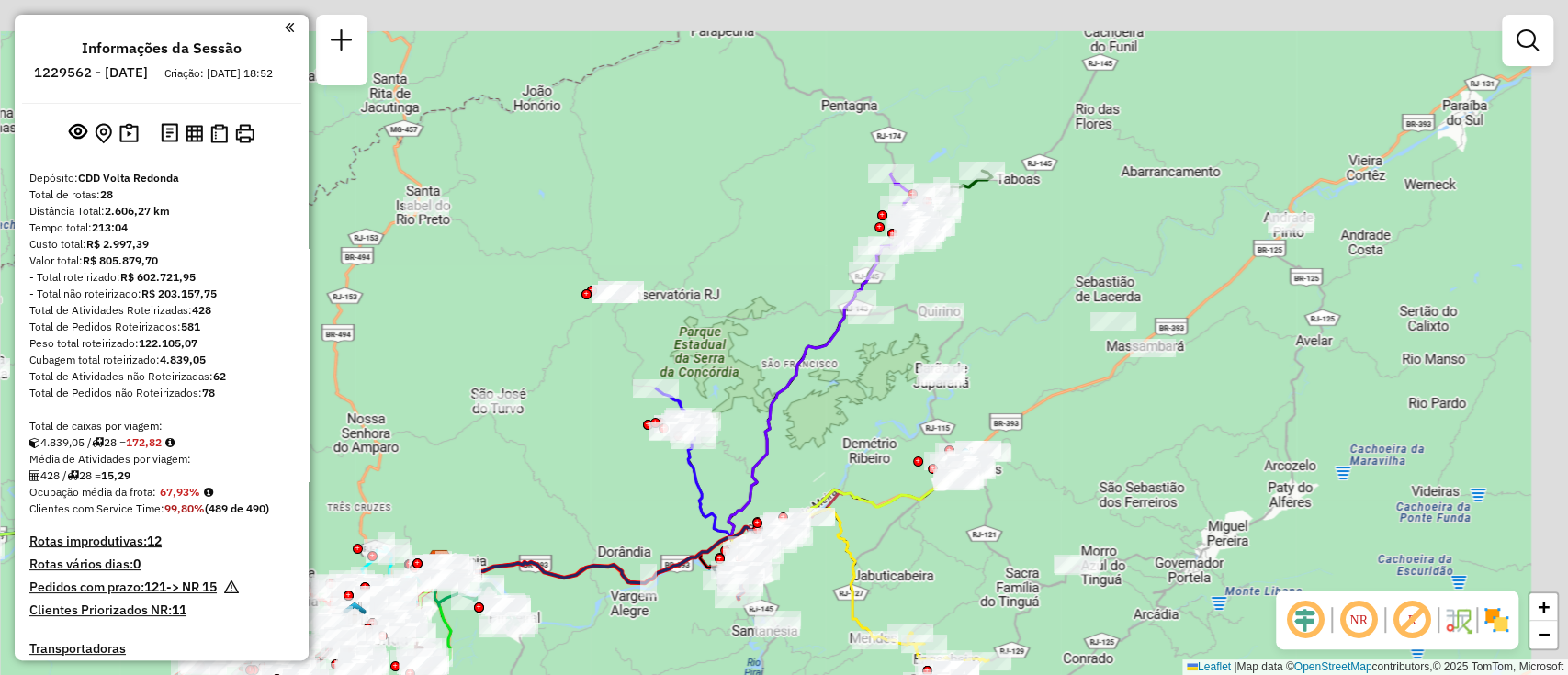
click at [1183, 436] on div "Janela de atendimento Grade de atendimento Capacidade Transportadoras Veículos …" at bounding box center [784, 337] width 1568 height 675
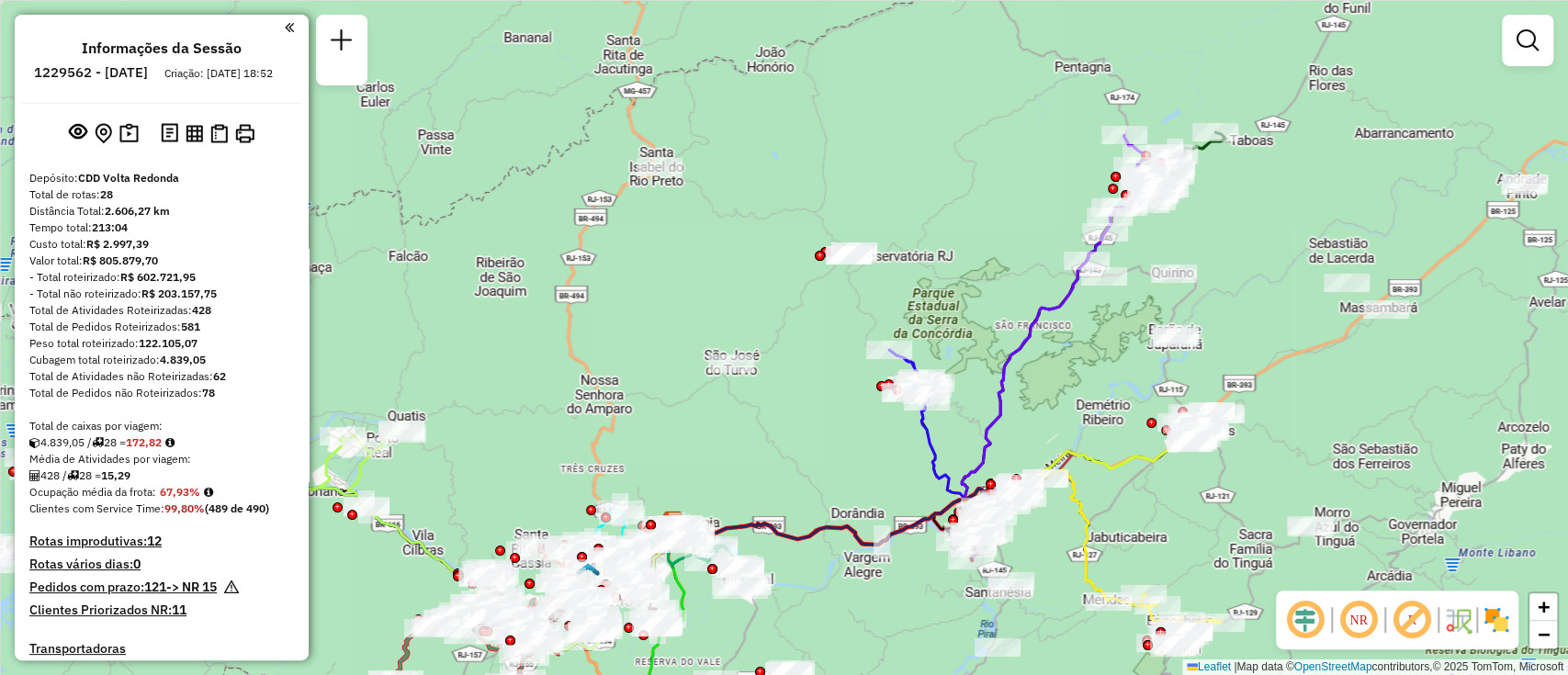
drag, startPoint x: 1010, startPoint y: 334, endPoint x: 1243, endPoint y: 296, distance: 236.1
click at [1243, 296] on div "Janela de atendimento Grade de atendimento Capacidade Transportadoras Veículos …" at bounding box center [784, 337] width 1568 height 675
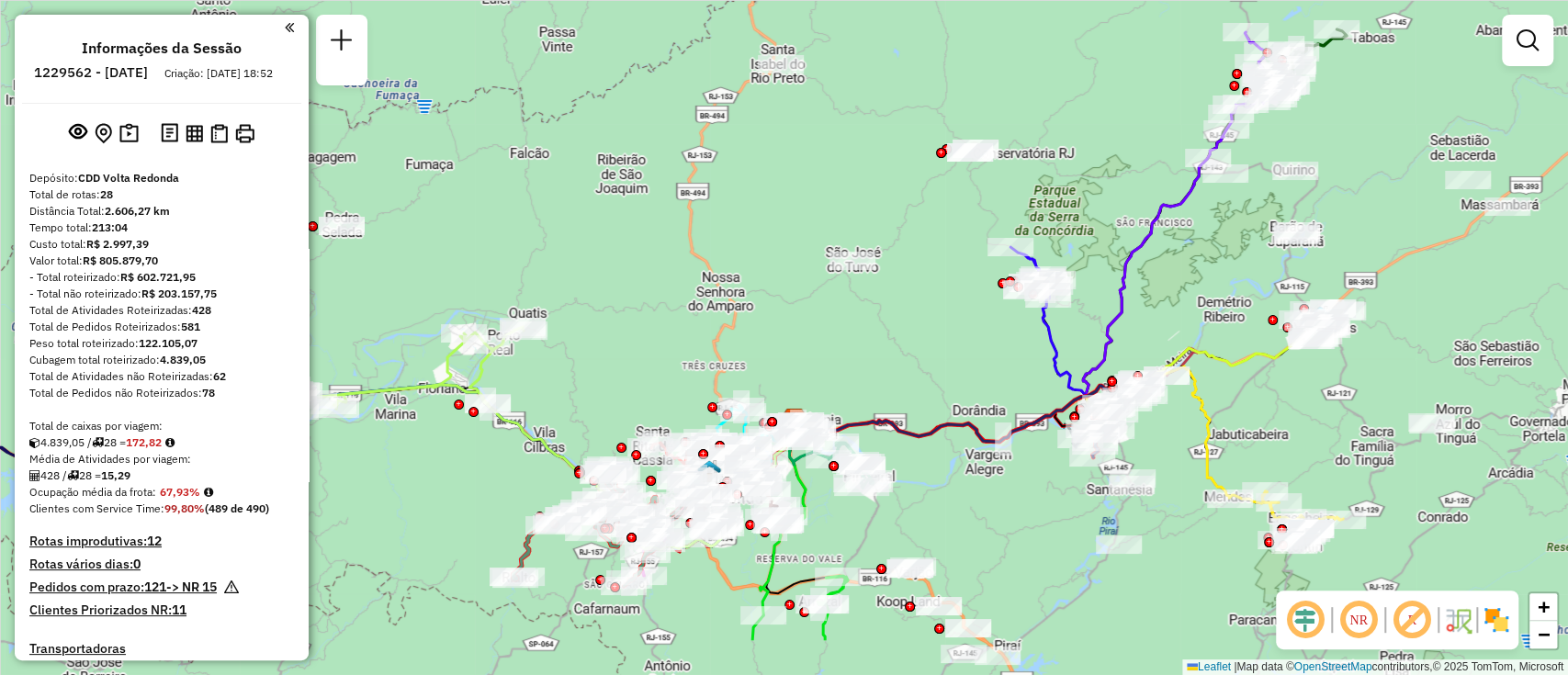
drag, startPoint x: 845, startPoint y: 308, endPoint x: 925, endPoint y: 242, distance: 103.7
click at [925, 242] on div "Janela de atendimento Grade de atendimento Capacidade Transportadoras Veículos …" at bounding box center [784, 337] width 1568 height 675
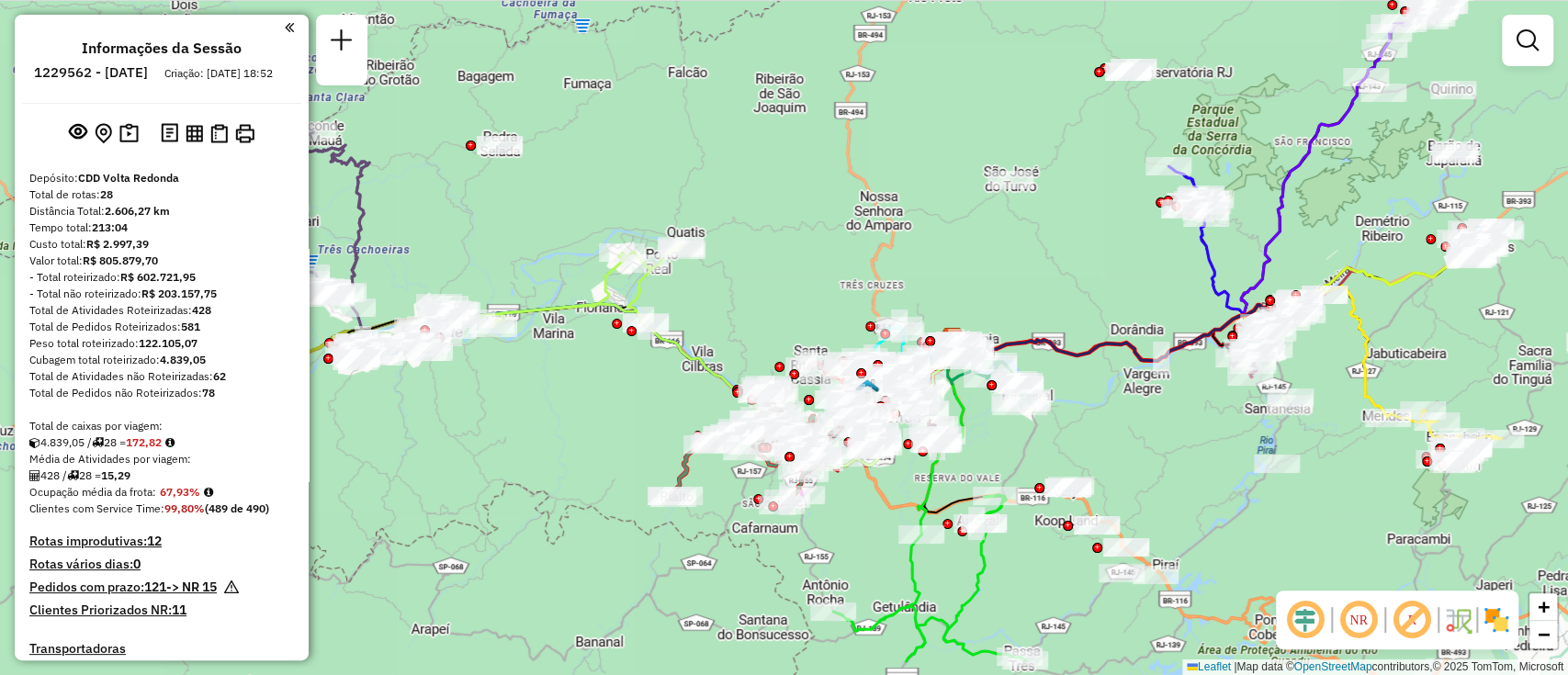
drag, startPoint x: 868, startPoint y: 366, endPoint x: 1012, endPoint y: 299, distance: 158.8
click at [1012, 299] on div "Janela de atendimento Grade de atendimento Capacidade Transportadoras Veículos …" at bounding box center [784, 337] width 1568 height 675
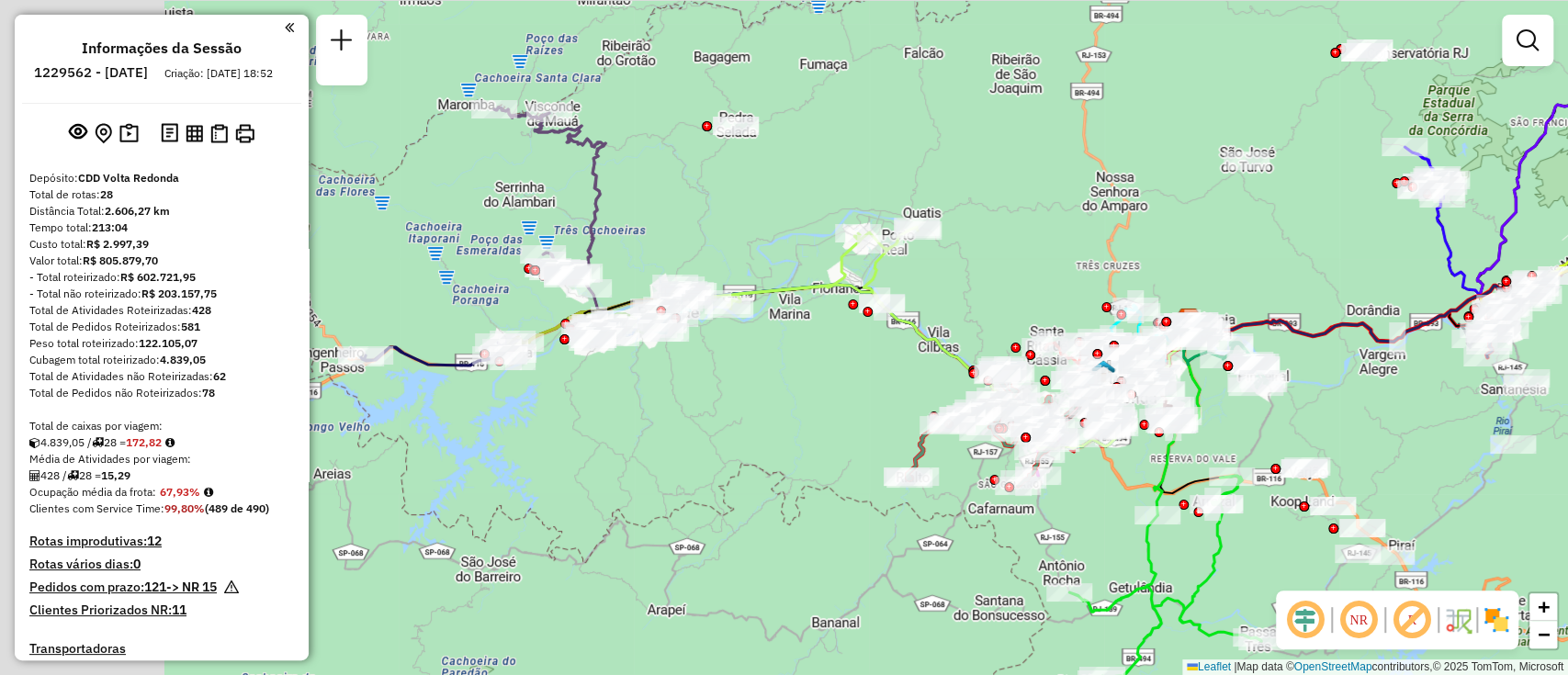
drag, startPoint x: 673, startPoint y: 291, endPoint x: 910, endPoint y: 263, distance: 238.6
click at [910, 263] on div "Janela de atendimento Grade de atendimento Capacidade Transportadoras Veículos …" at bounding box center [784, 337] width 1568 height 675
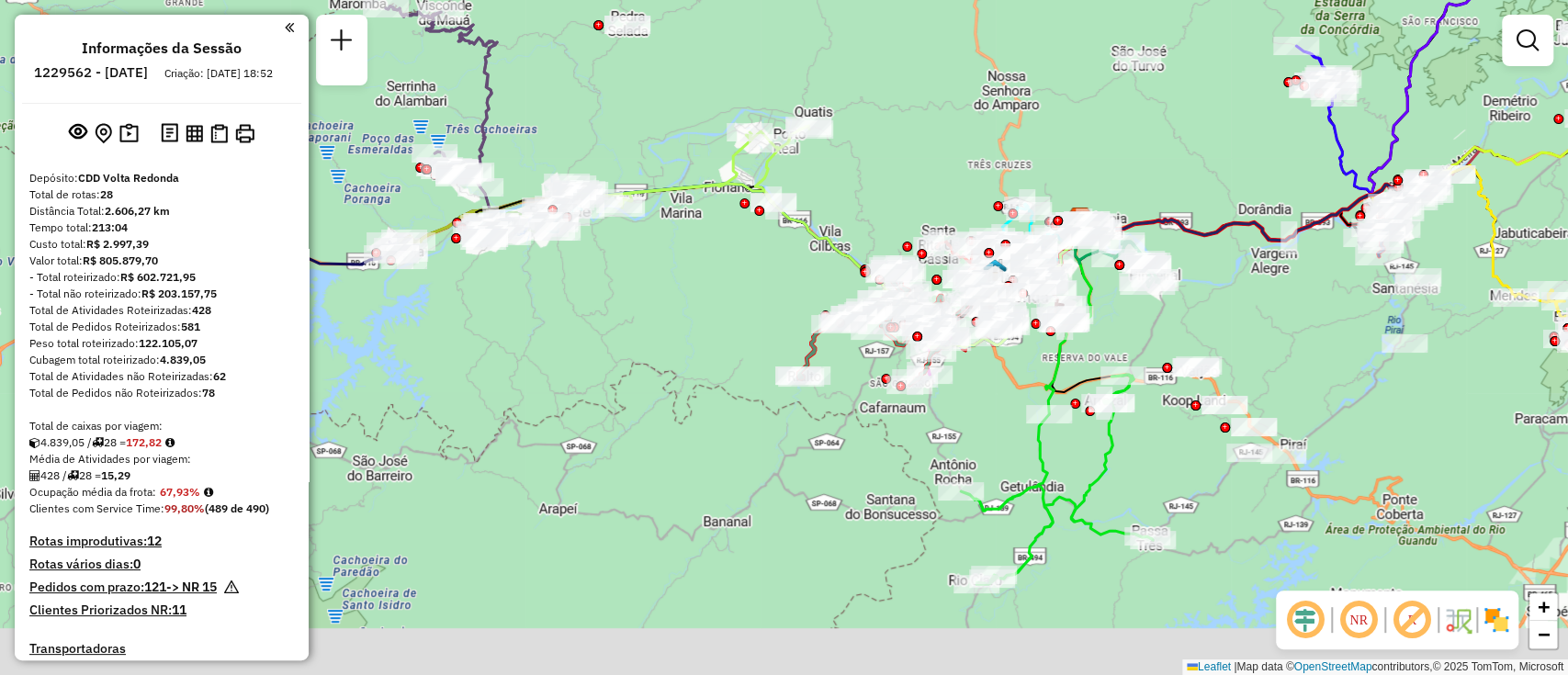
drag, startPoint x: 818, startPoint y: 398, endPoint x: 687, endPoint y: 302, distance: 162.4
click at [687, 302] on div "Janela de atendimento Grade de atendimento Capacidade Transportadoras Veículos …" at bounding box center [784, 337] width 1568 height 675
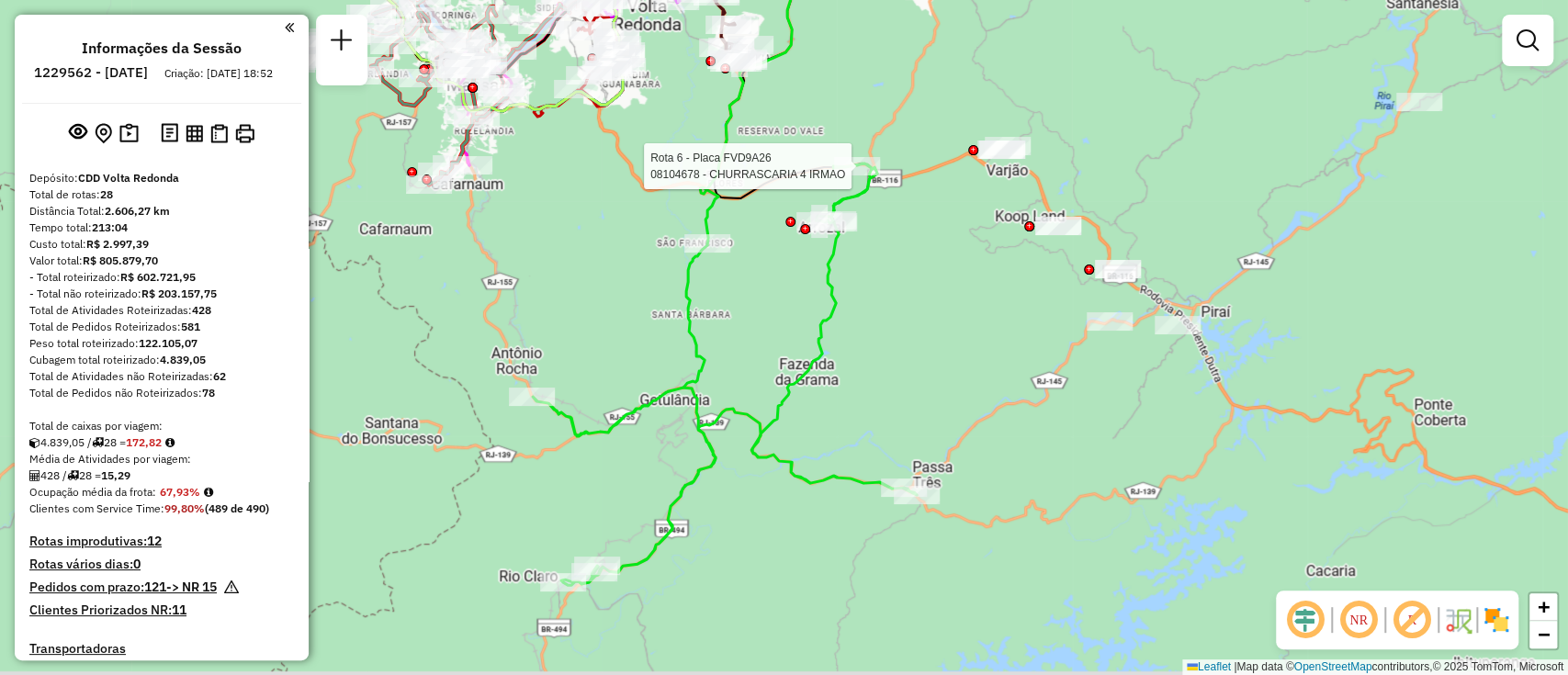
drag, startPoint x: 954, startPoint y: 422, endPoint x: 966, endPoint y: 414, distance: 14.4
click at [966, 414] on div "Rota 6 - Placa FVD9A26 08104678 - CHURRASCARIA 4 IRMAO Janela de atendimento Gr…" at bounding box center [784, 337] width 1568 height 675
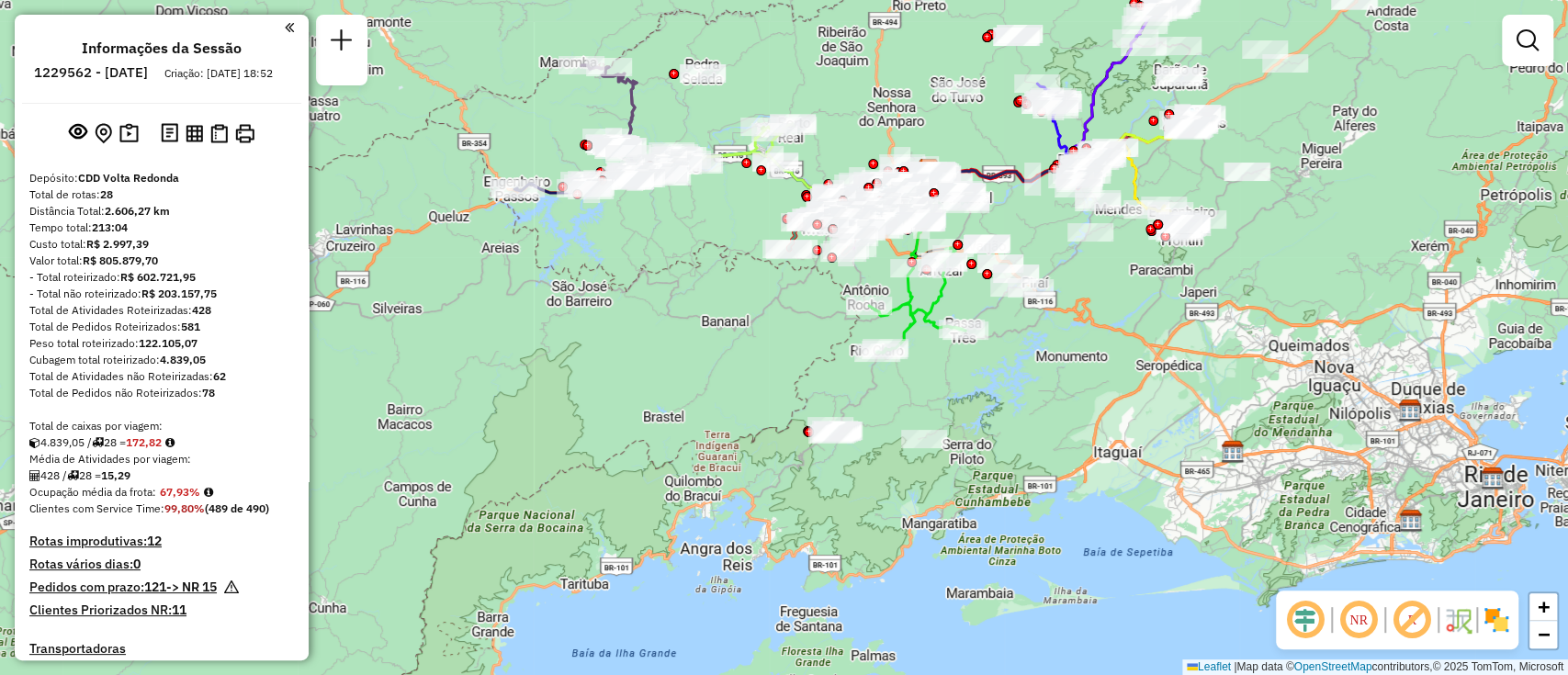
drag, startPoint x: 858, startPoint y: 396, endPoint x: 867, endPoint y: 385, distance: 14.2
click at [867, 385] on div "Janela de atendimento Grade de atendimento Capacidade Transportadoras Veículos …" at bounding box center [784, 337] width 1568 height 675
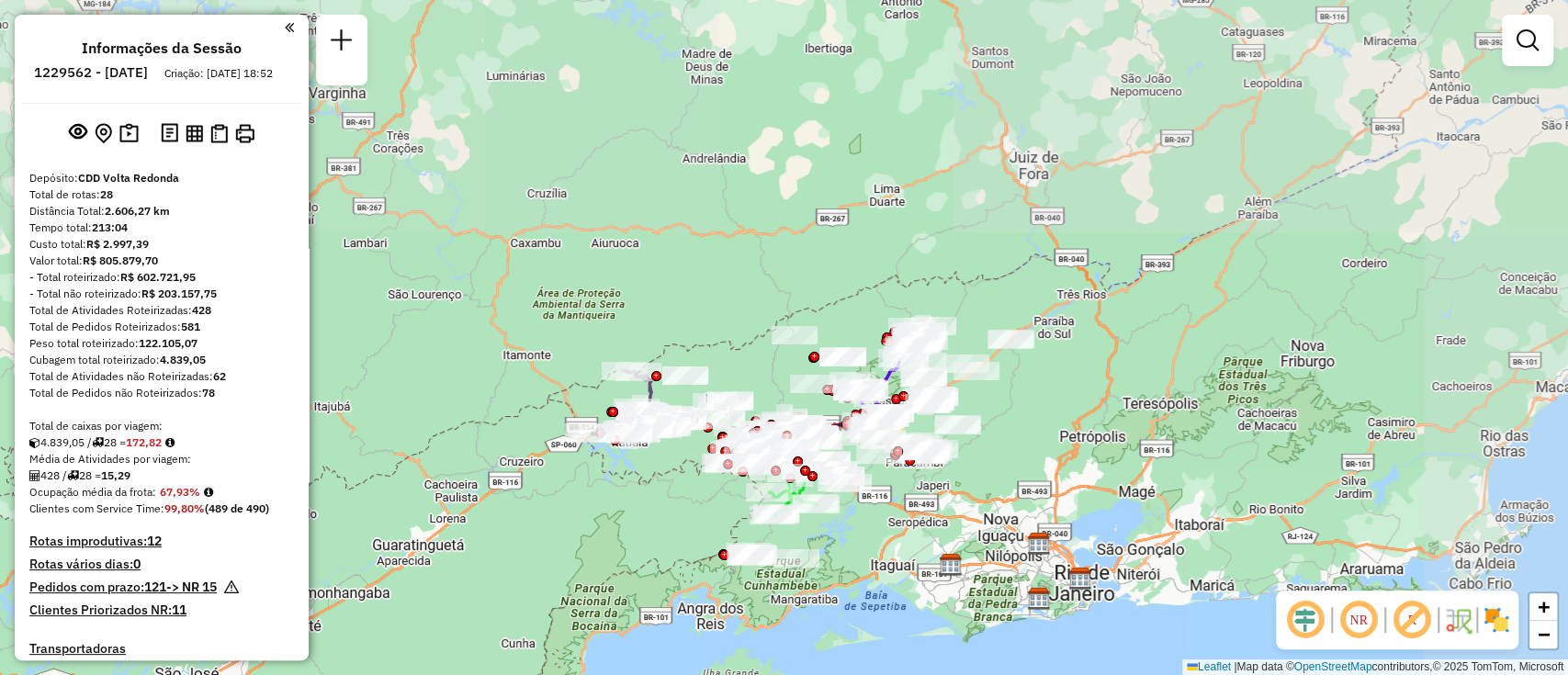
drag, startPoint x: 1133, startPoint y: 200, endPoint x: 926, endPoint y: 491, distance: 357.1
click at [926, 491] on div "Janela de atendimento Grade de atendimento Capacidade Transportadoras Veículos …" at bounding box center [784, 337] width 1568 height 675
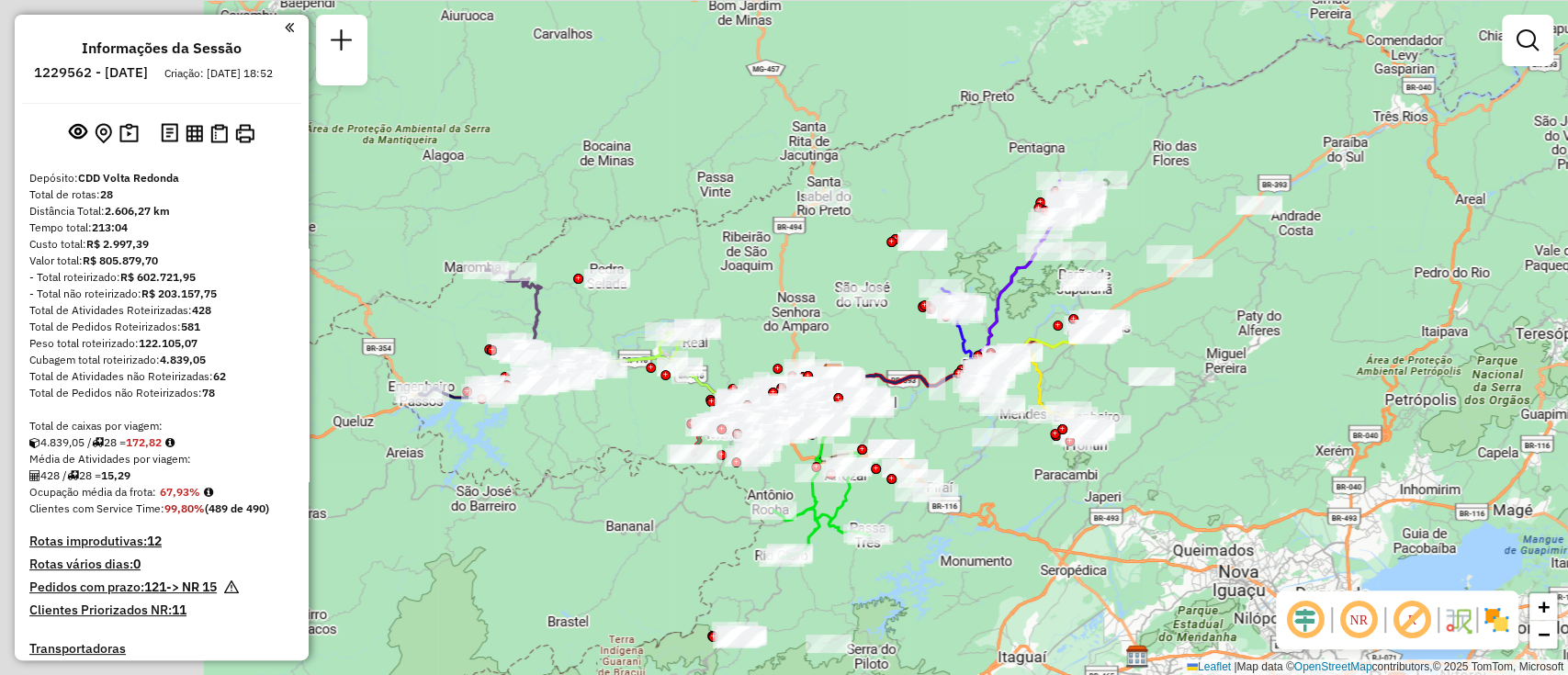
drag, startPoint x: 966, startPoint y: 439, endPoint x: 1234, endPoint y: 375, distance: 275.5
click at [1234, 375] on div "Janela de atendimento Grade de atendimento Capacidade Transportadoras Veículos …" at bounding box center [784, 337] width 1568 height 675
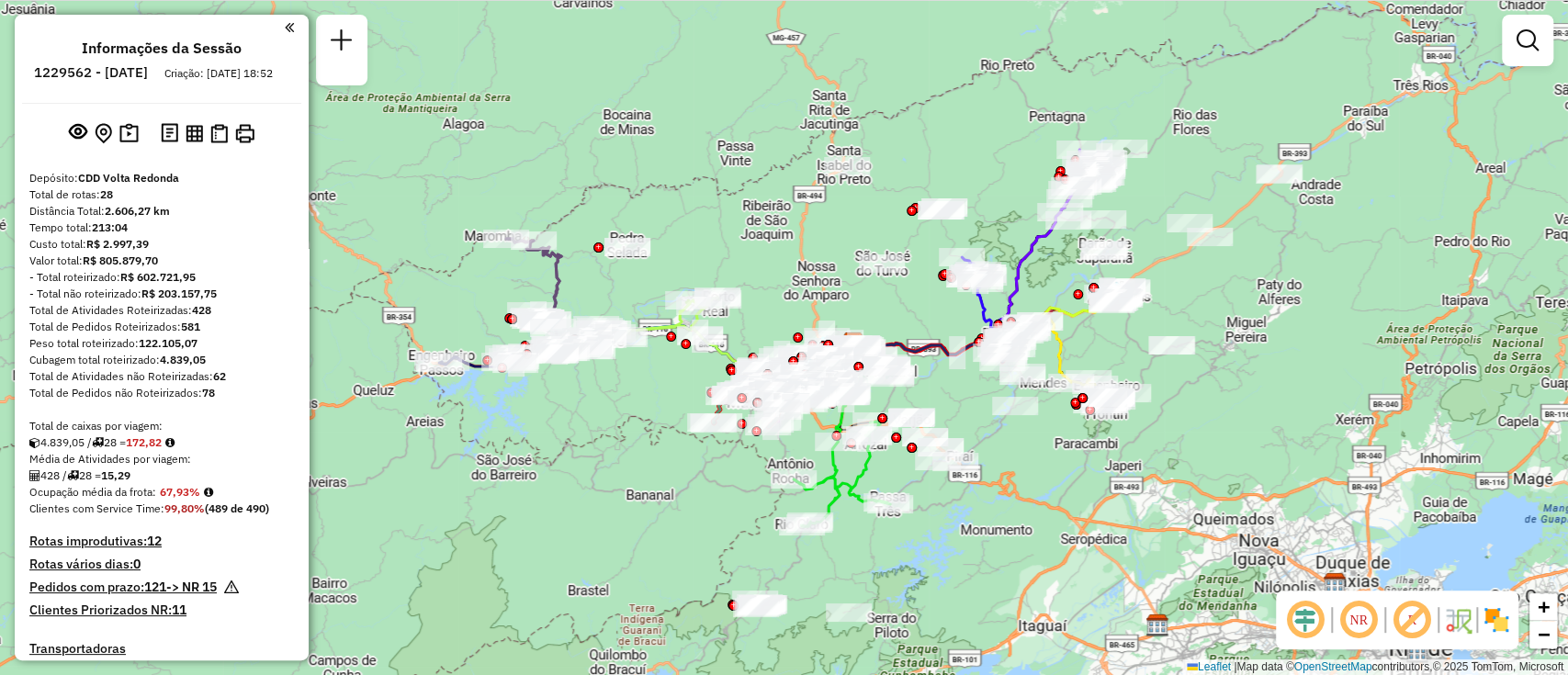
drag, startPoint x: 1155, startPoint y: 459, endPoint x: 1187, endPoint y: 416, distance: 53.6
click at [1187, 416] on div "Janela de atendimento Grade de atendimento Capacidade Transportadoras Veículos …" at bounding box center [784, 337] width 1568 height 675
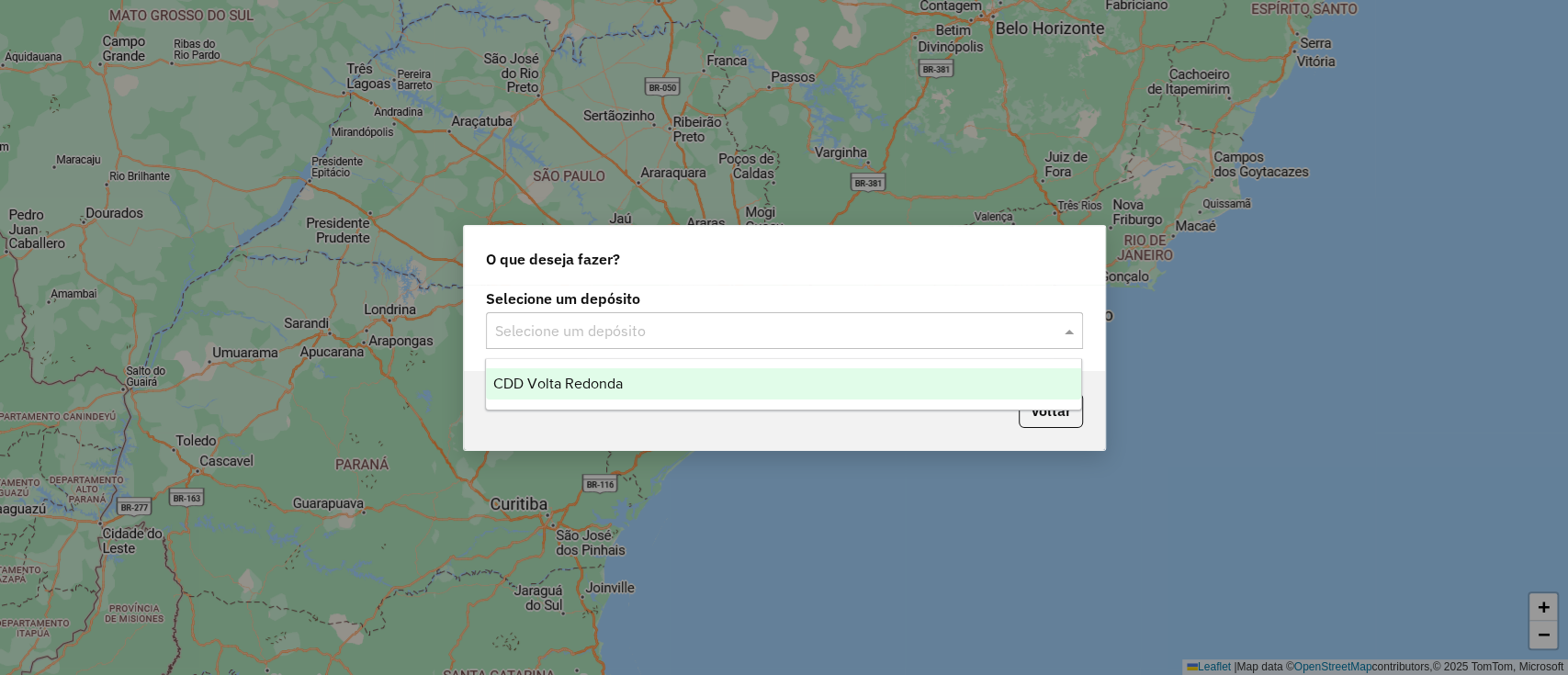
click at [850, 327] on input "text" at bounding box center [766, 331] width 542 height 22
click at [726, 385] on div "CDD Volta Redonda" at bounding box center [783, 385] width 595 height 32
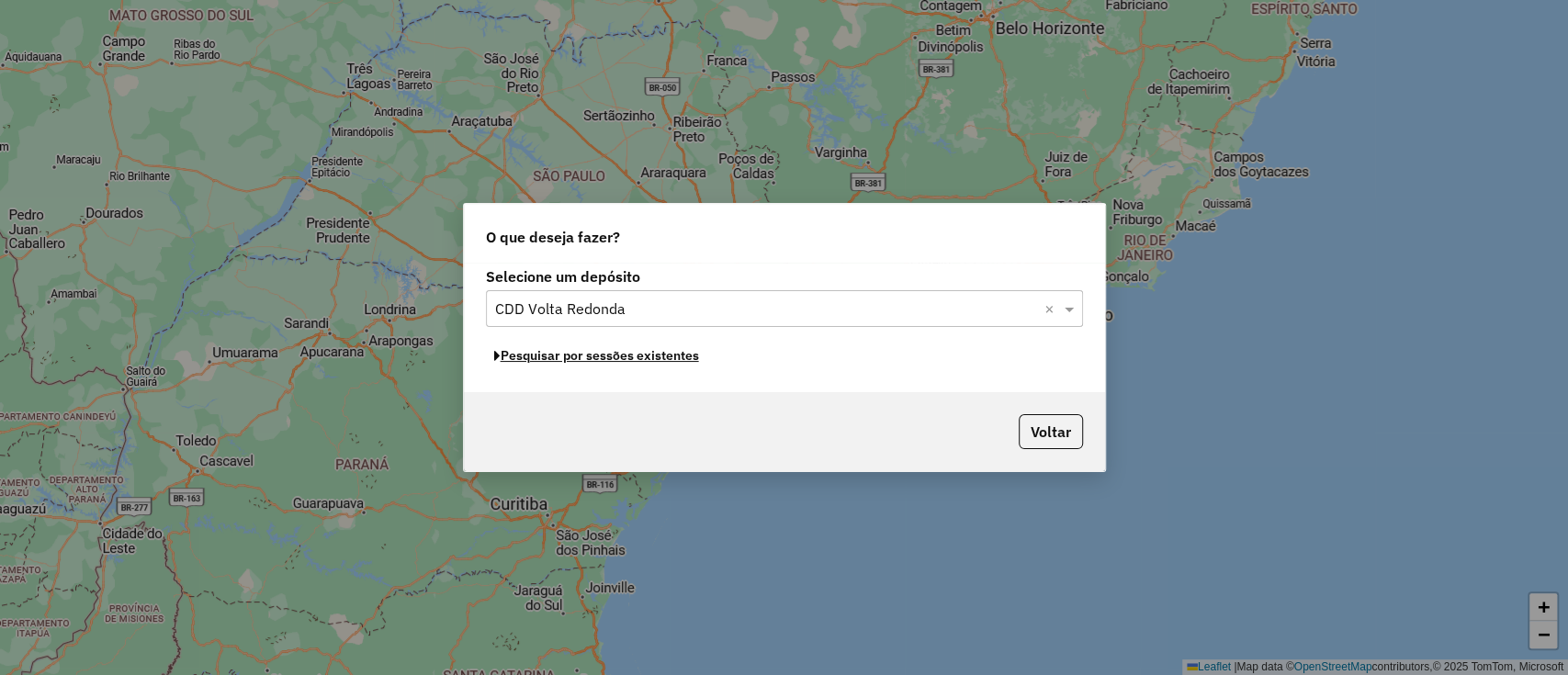
click at [632, 362] on button "Pesquisar por sessões existentes" at bounding box center [597, 356] width 222 height 29
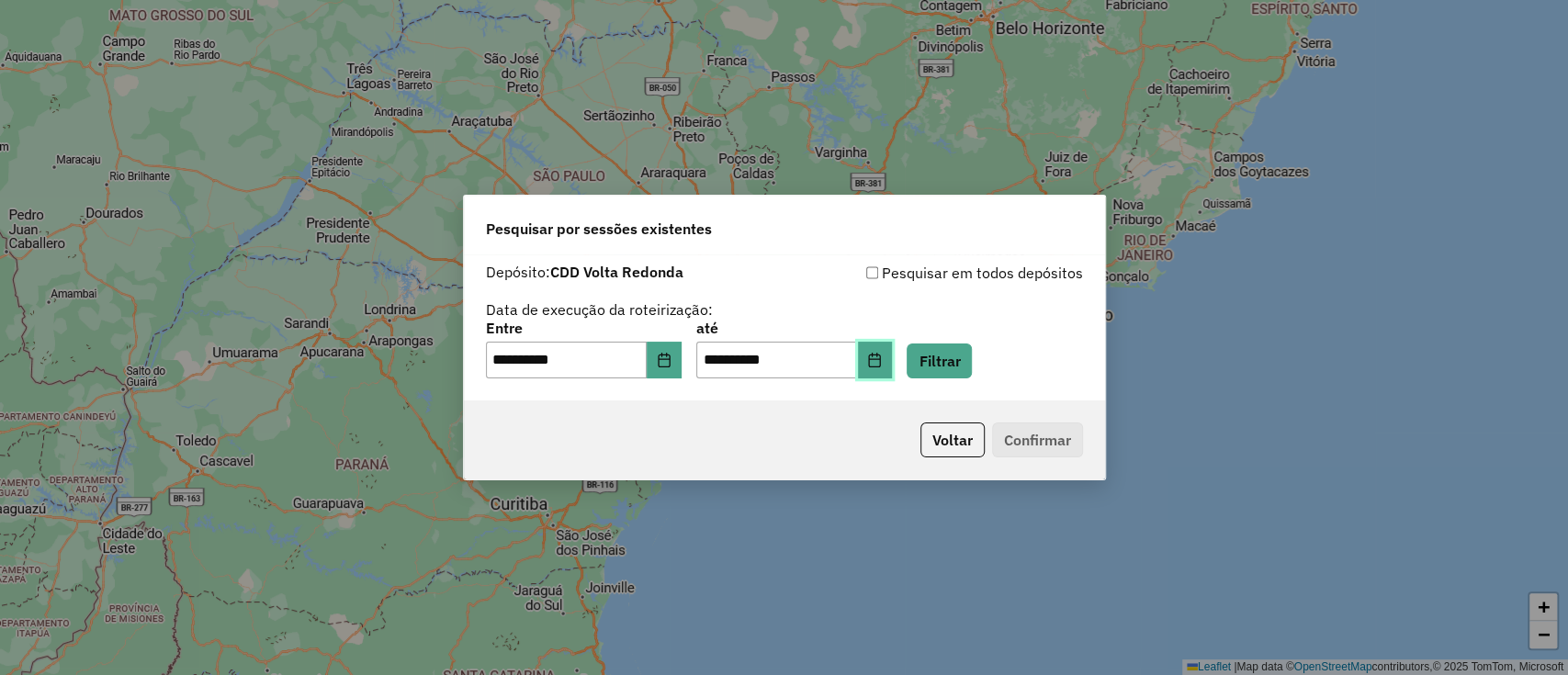
click at [893, 357] on button "Choose Date" at bounding box center [874, 359] width 34 height 36
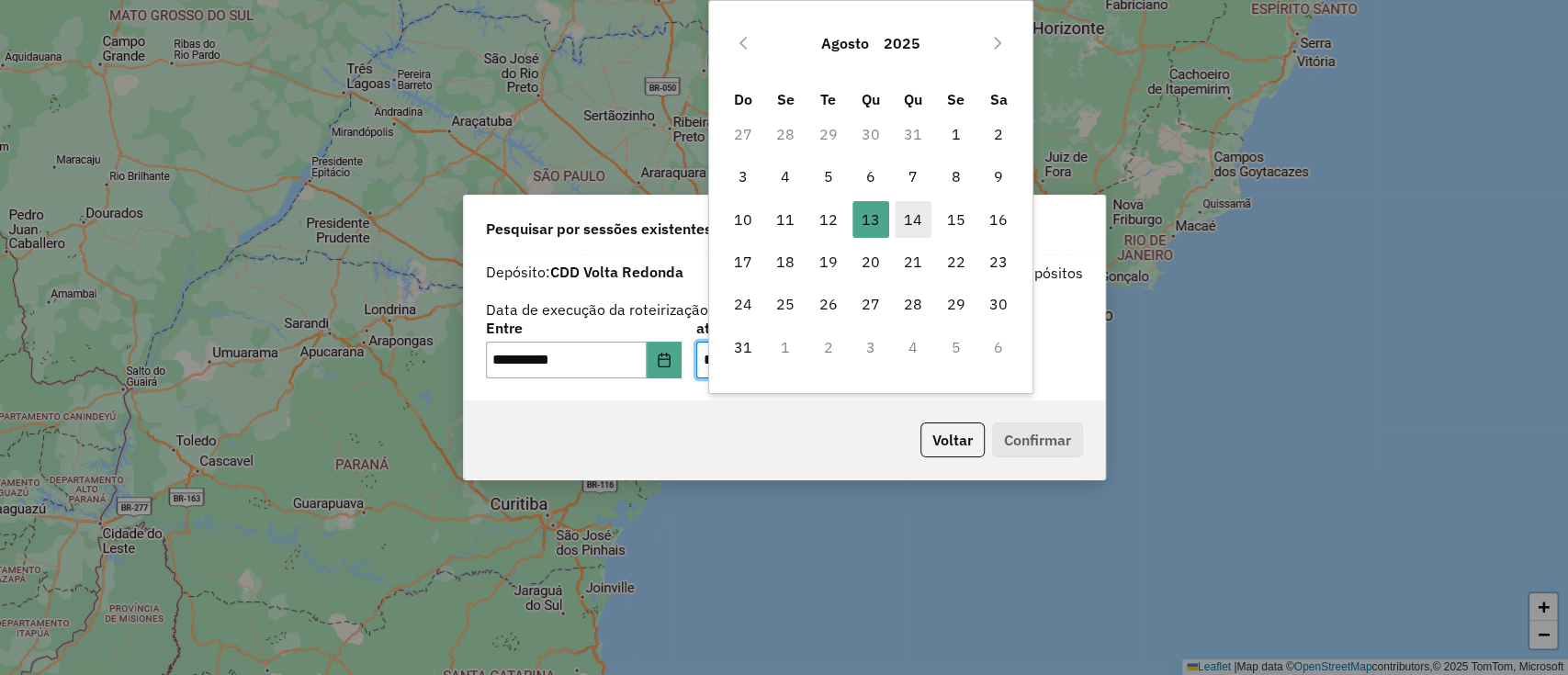
click at [904, 216] on span "14" at bounding box center [912, 219] width 36 height 36
type input "**********"
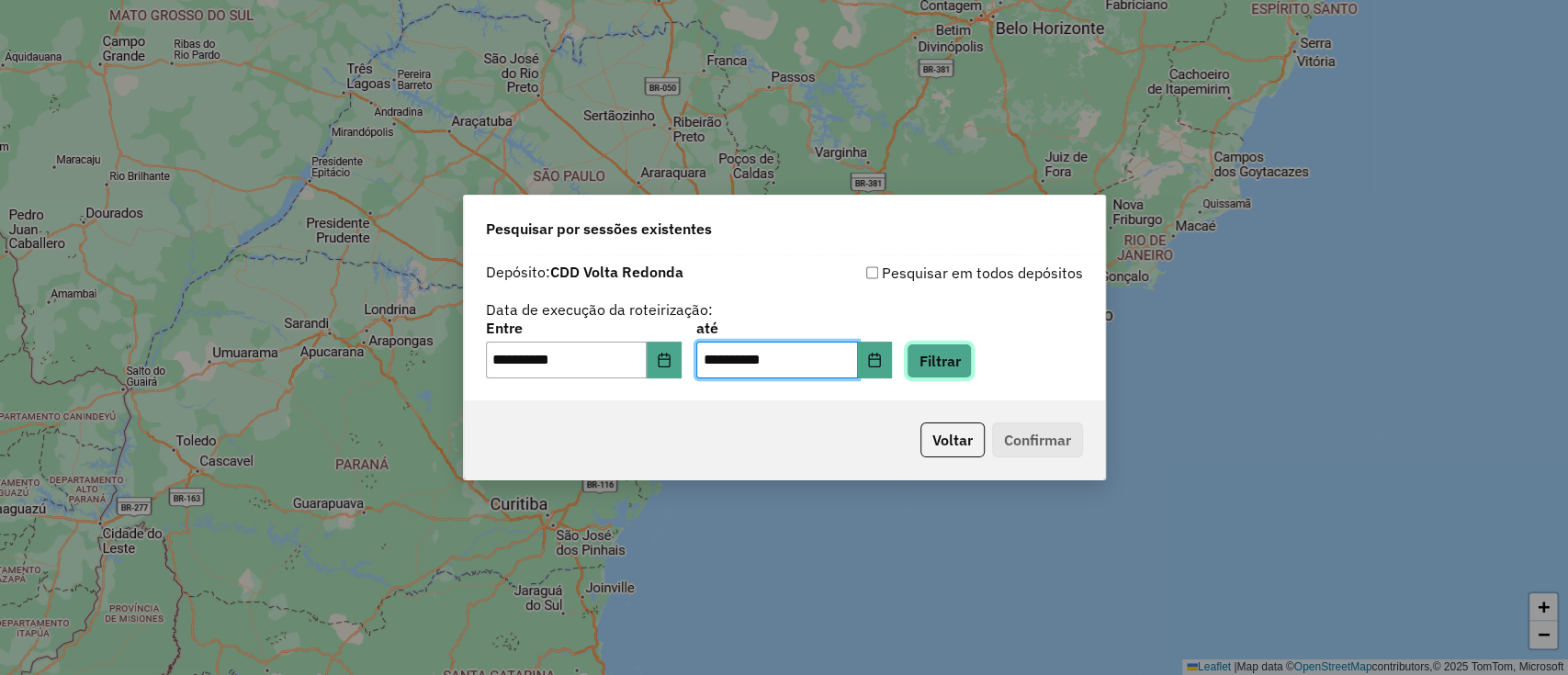
click at [970, 353] on button "Filtrar" at bounding box center [939, 360] width 65 height 34
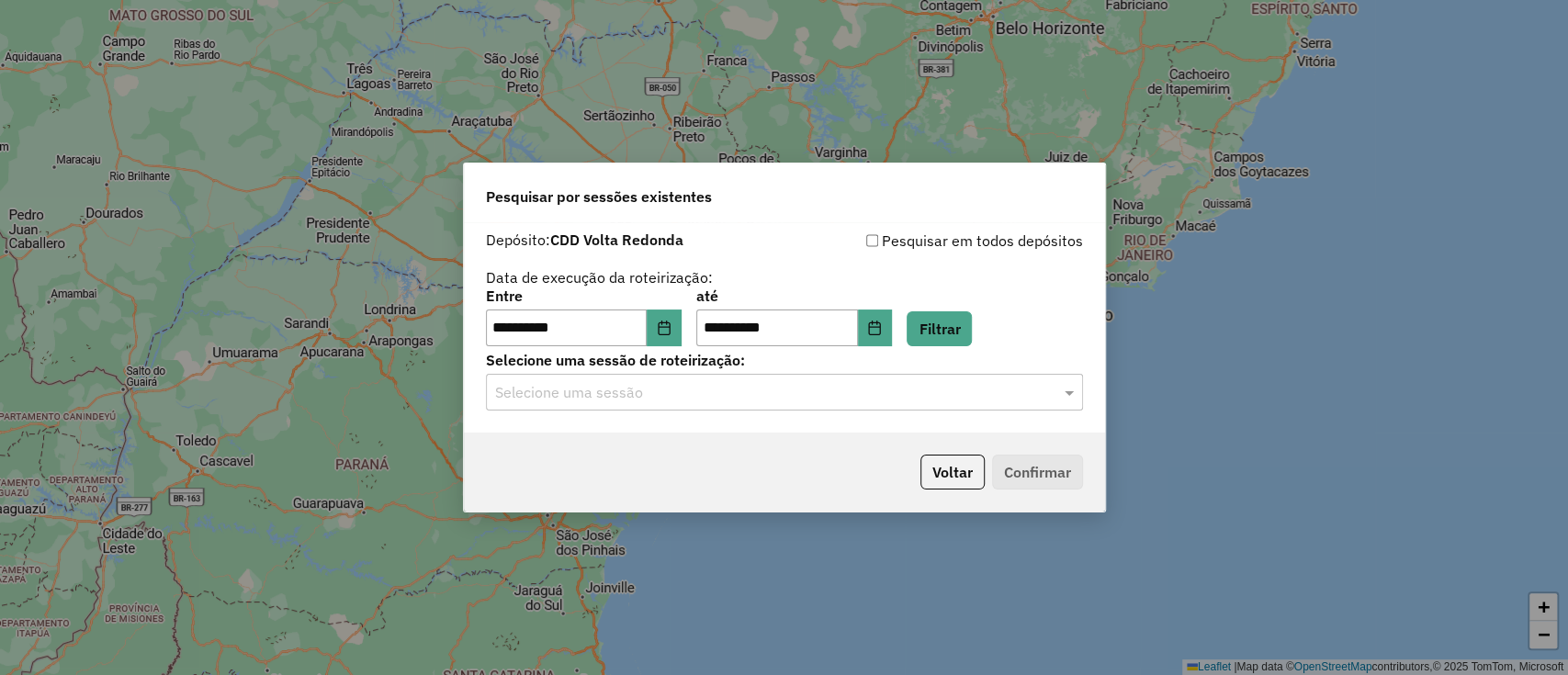
click at [910, 412] on div "**********" at bounding box center [784, 328] width 641 height 210
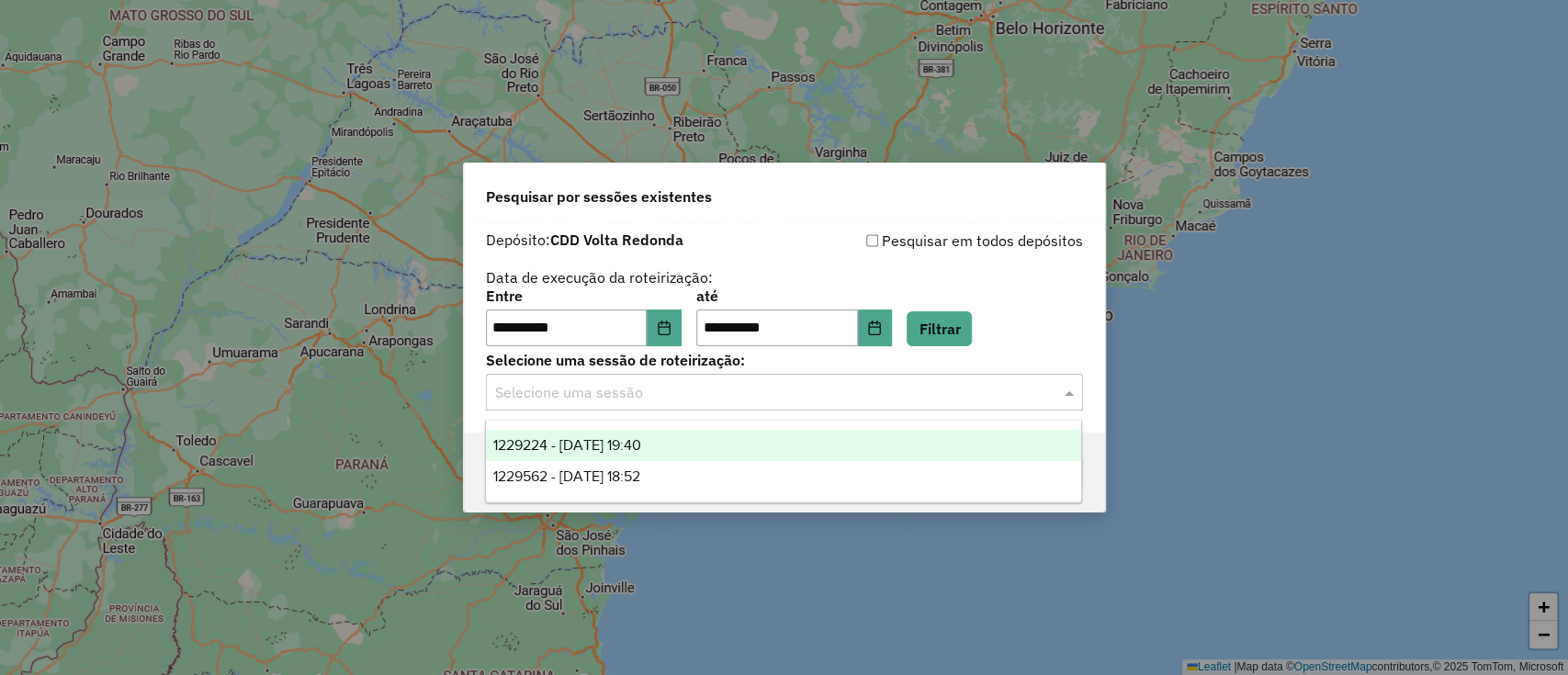
drag, startPoint x: 842, startPoint y: 407, endPoint x: 774, endPoint y: 390, distance: 70.1
click at [840, 405] on div "Selecione uma sessão" at bounding box center [784, 391] width 597 height 36
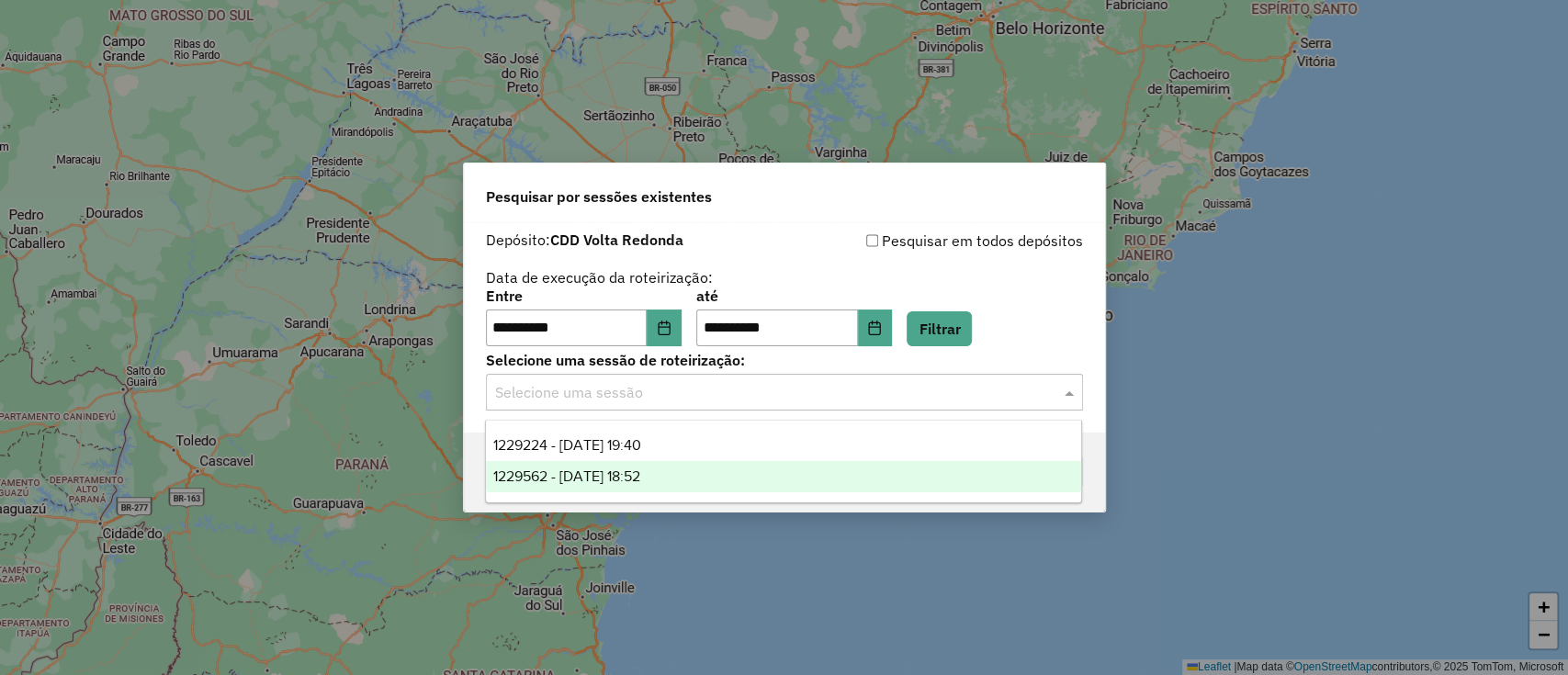
click at [638, 479] on span "1229562 - 14/08/2025 18:52" at bounding box center [567, 476] width 147 height 16
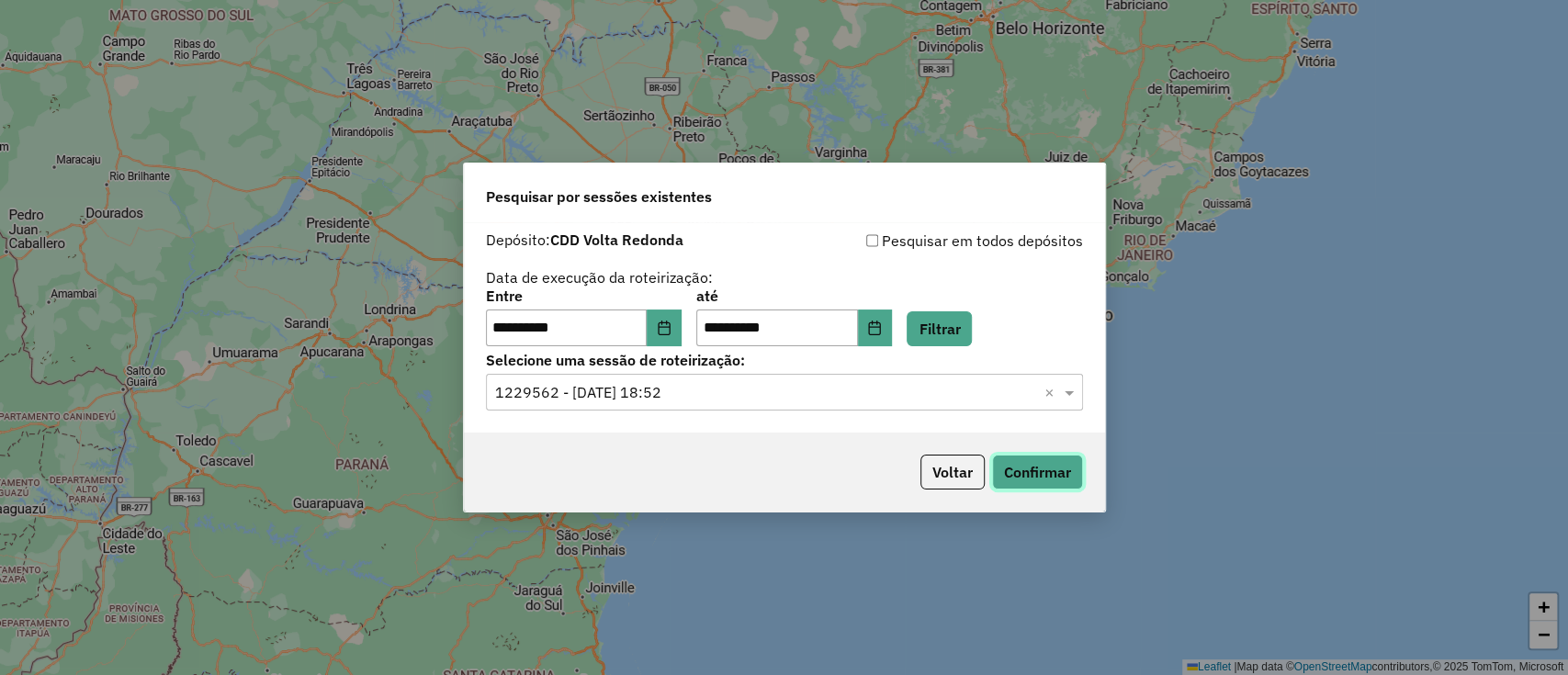
click at [1041, 456] on button "Confirmar" at bounding box center [1037, 471] width 91 height 34
click at [1027, 474] on button "Confirmar" at bounding box center [1037, 471] width 91 height 34
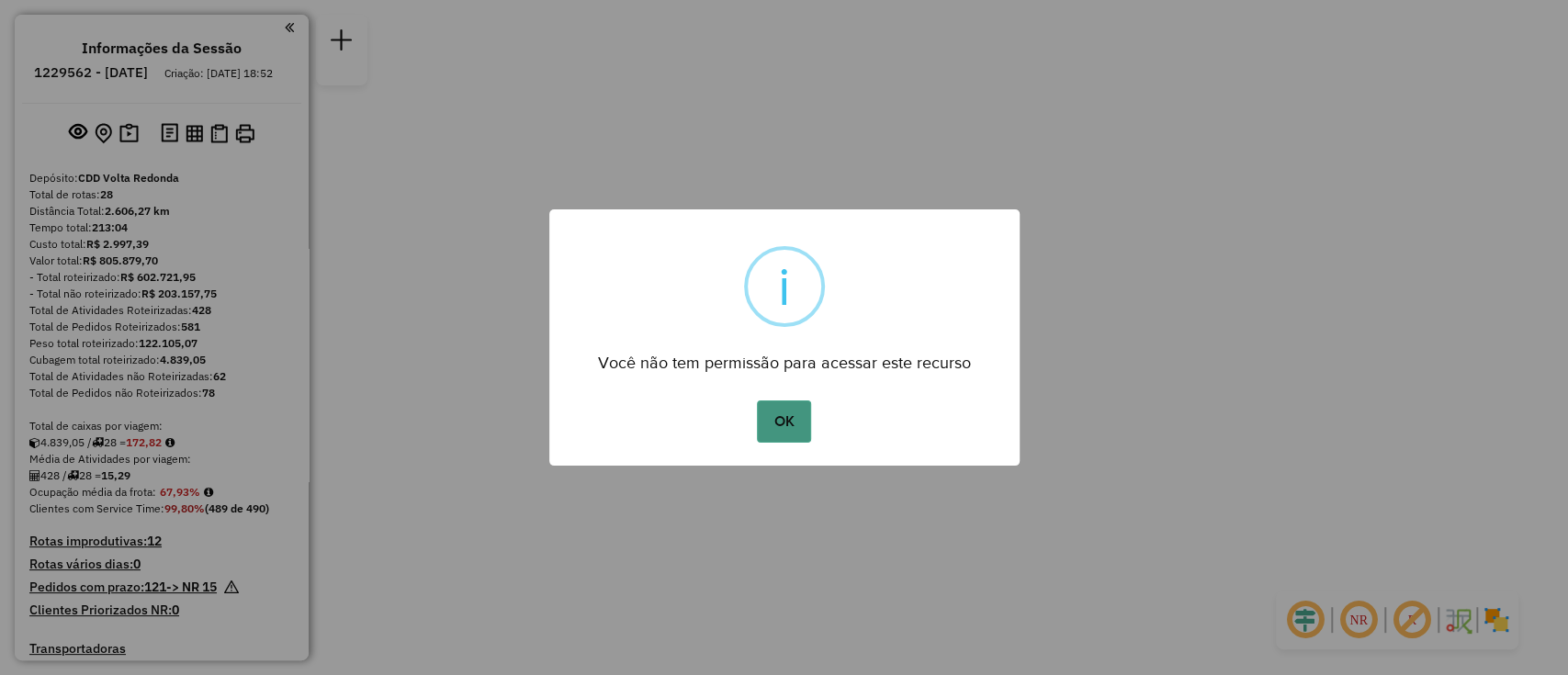
click at [782, 436] on button "OK" at bounding box center [784, 421] width 54 height 42
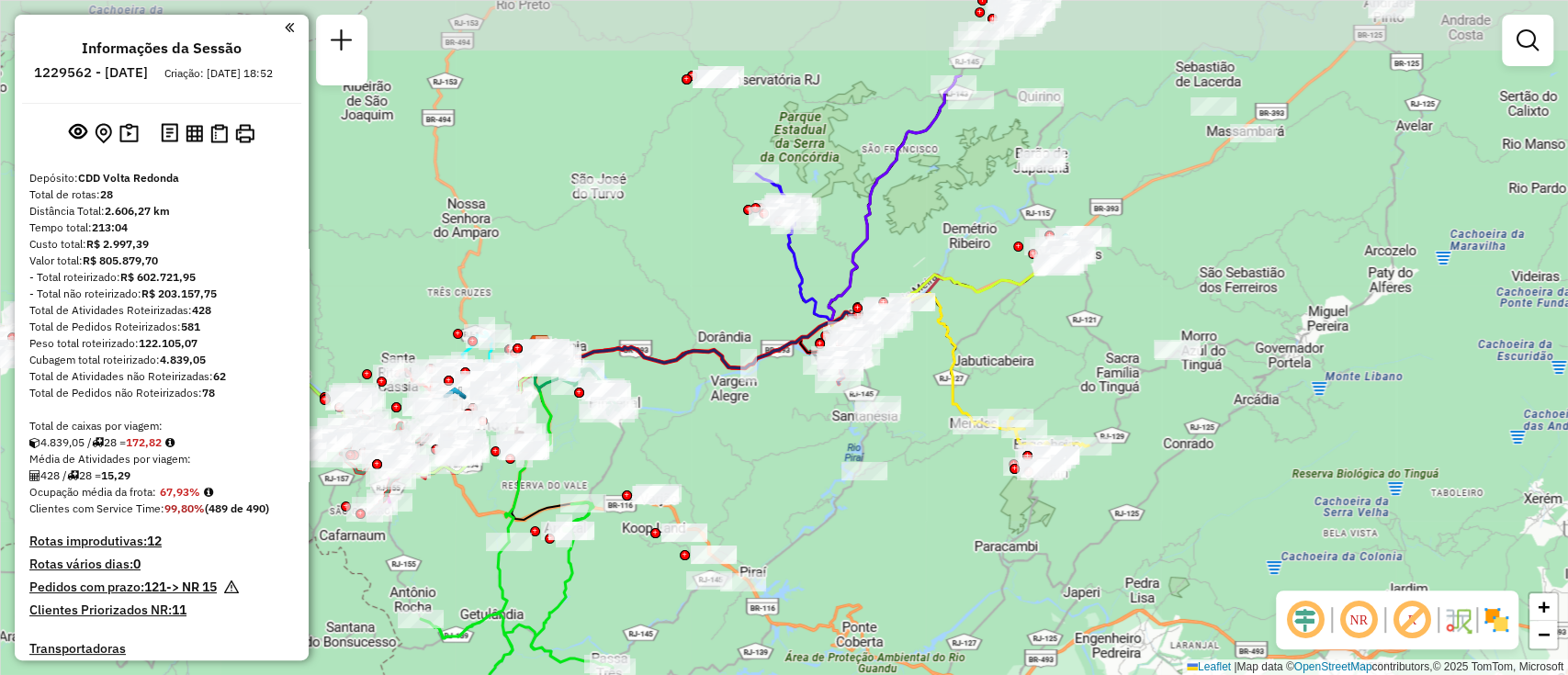
drag, startPoint x: 1092, startPoint y: 245, endPoint x: 918, endPoint y: 387, distance: 224.6
click at [918, 387] on div "Janela de atendimento Grade de atendimento Capacidade Transportadoras Veículos …" at bounding box center [784, 337] width 1568 height 675
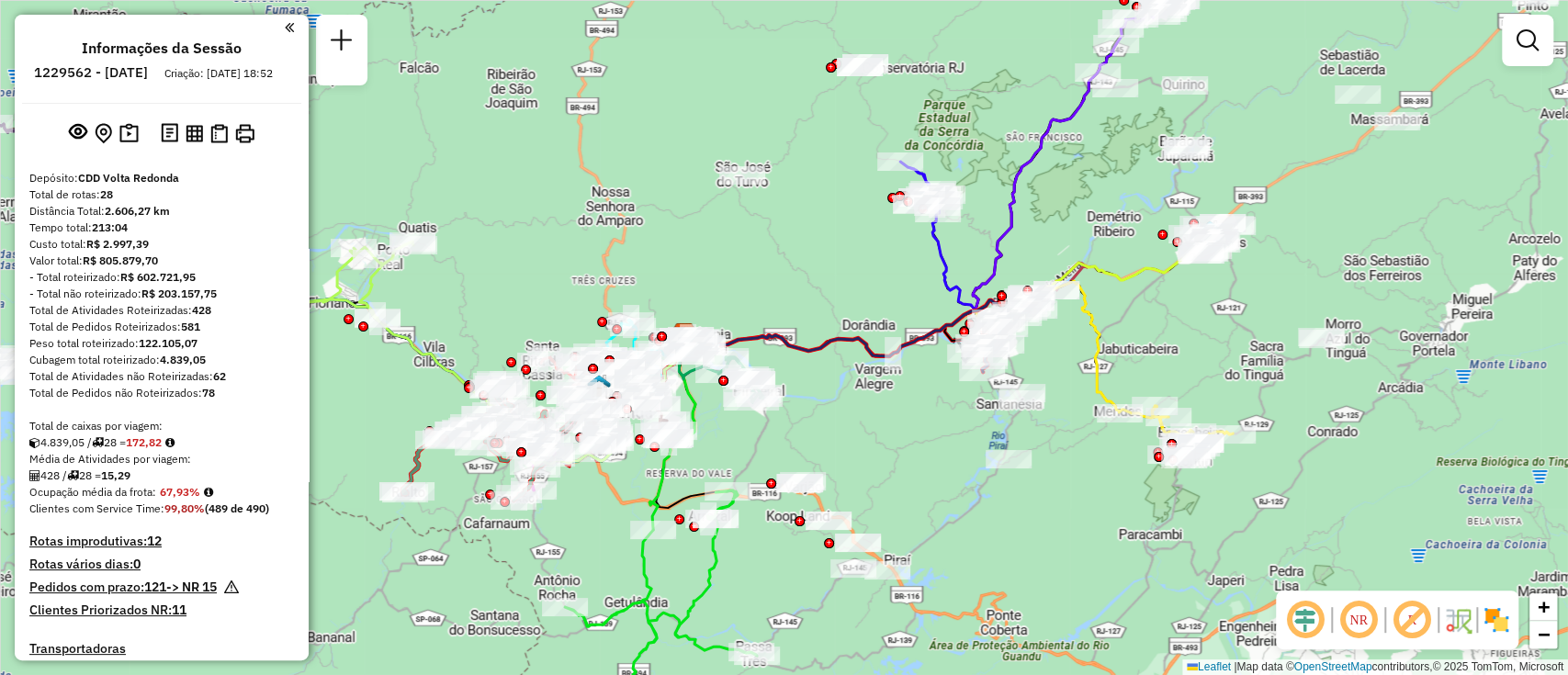
drag, startPoint x: 1154, startPoint y: 397, endPoint x: 1278, endPoint y: 340, distance: 136.5
click at [1278, 340] on div "Janela de atendimento Grade de atendimento Capacidade Transportadoras Veículos …" at bounding box center [784, 337] width 1568 height 675
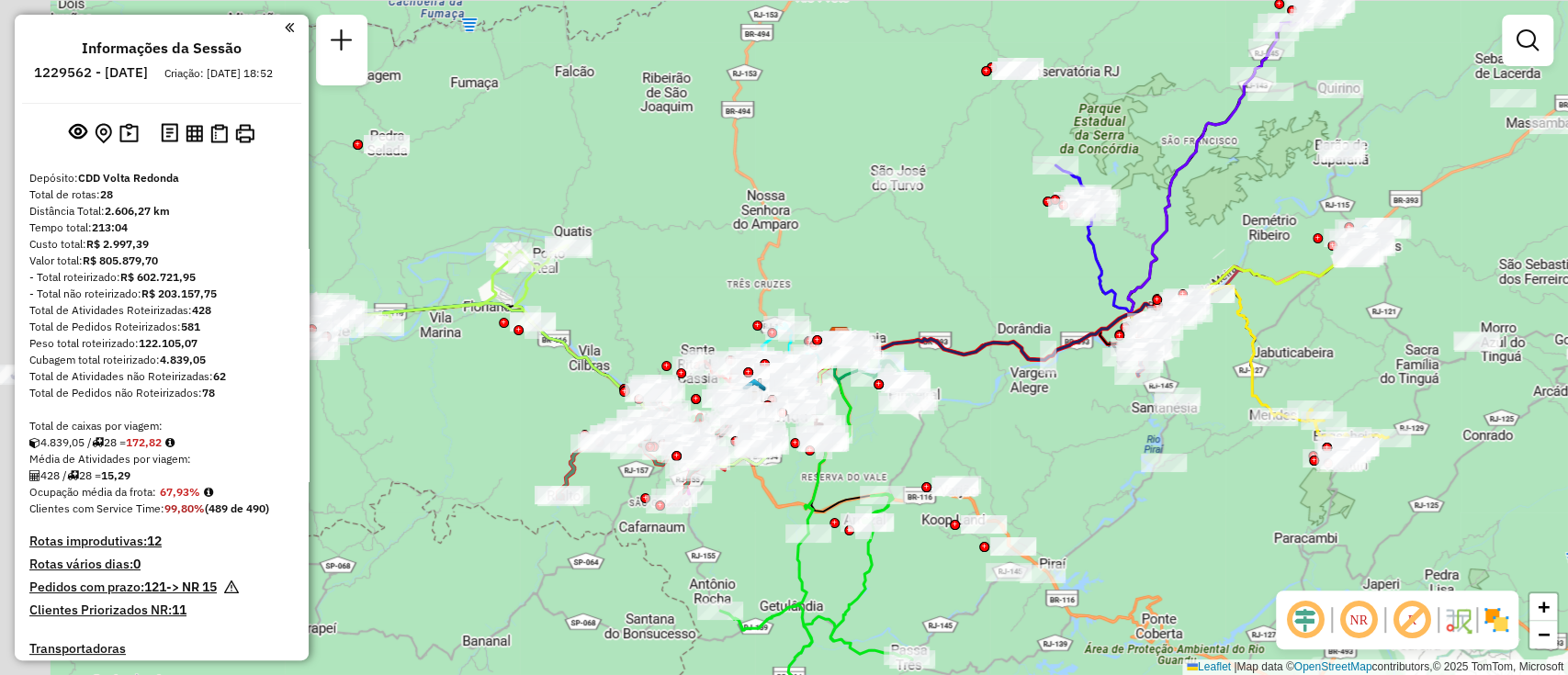
drag, startPoint x: 1029, startPoint y: 319, endPoint x: 1210, endPoint y: 235, distance: 199.5
click at [1224, 231] on div "Janela de atendimento Grade de atendimento Capacidade Transportadoras Veículos …" at bounding box center [784, 337] width 1568 height 675
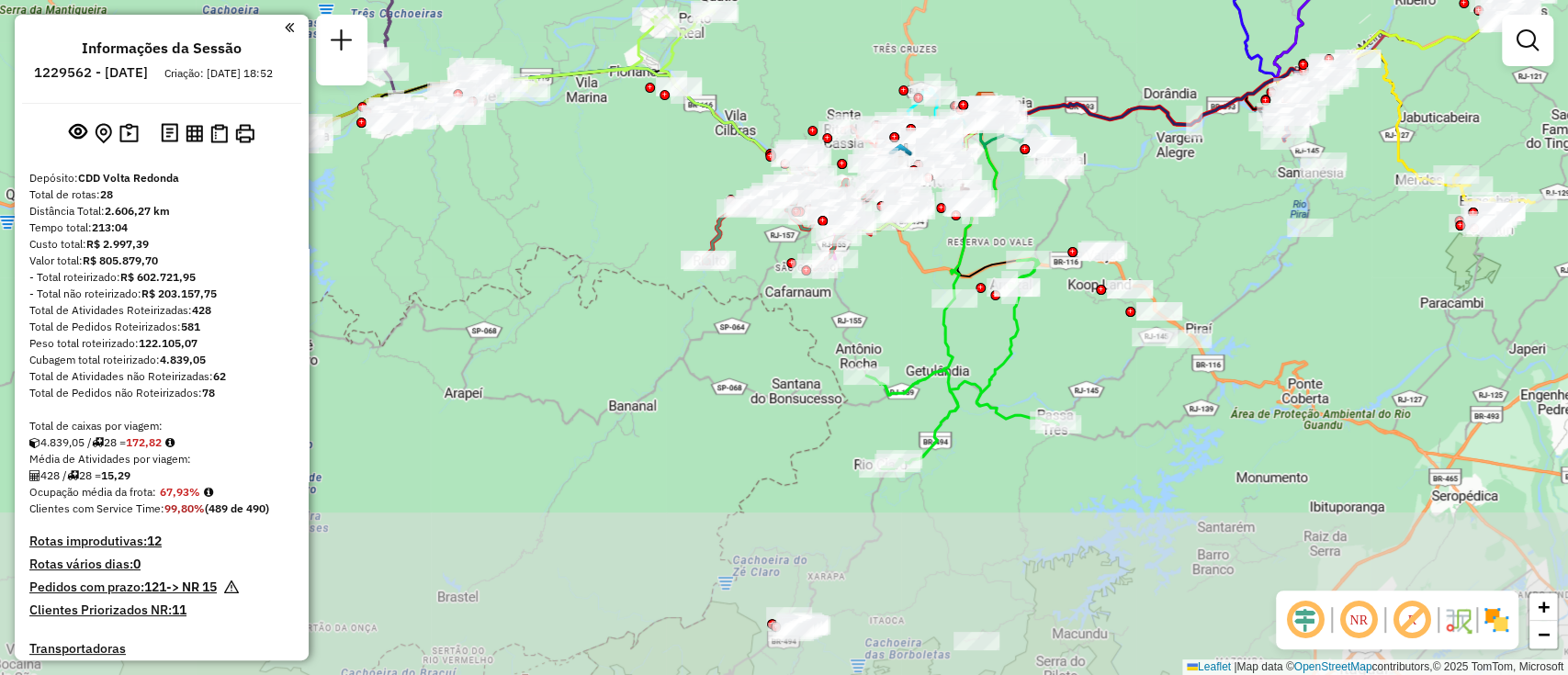
drag, startPoint x: 977, startPoint y: 314, endPoint x: 1122, endPoint y: 80, distance: 275.3
click at [1122, 80] on div "Janela de atendimento Grade de atendimento Capacidade Transportadoras Veículos …" at bounding box center [784, 337] width 1568 height 675
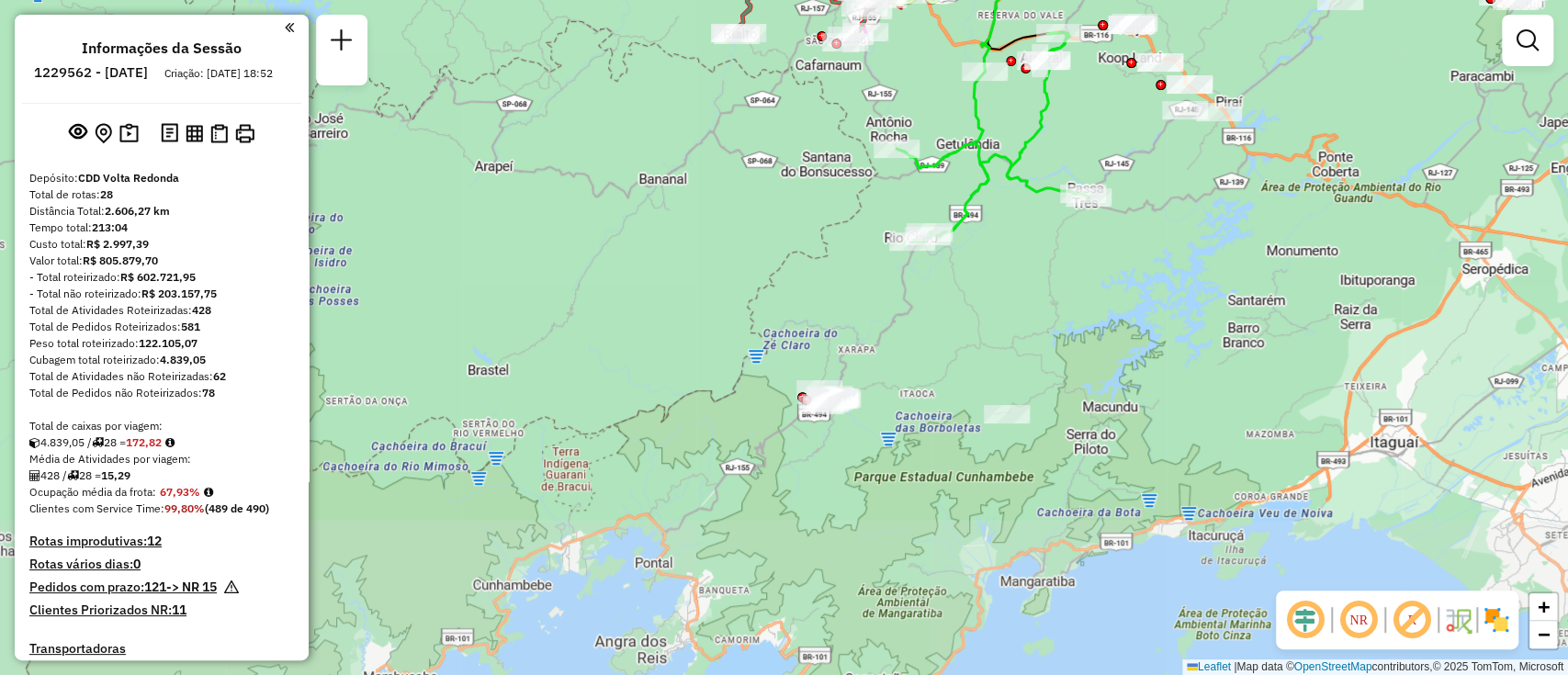
drag, startPoint x: 966, startPoint y: 371, endPoint x: 995, endPoint y: 145, distance: 227.9
click at [995, 145] on icon at bounding box center [993, 137] width 192 height 209
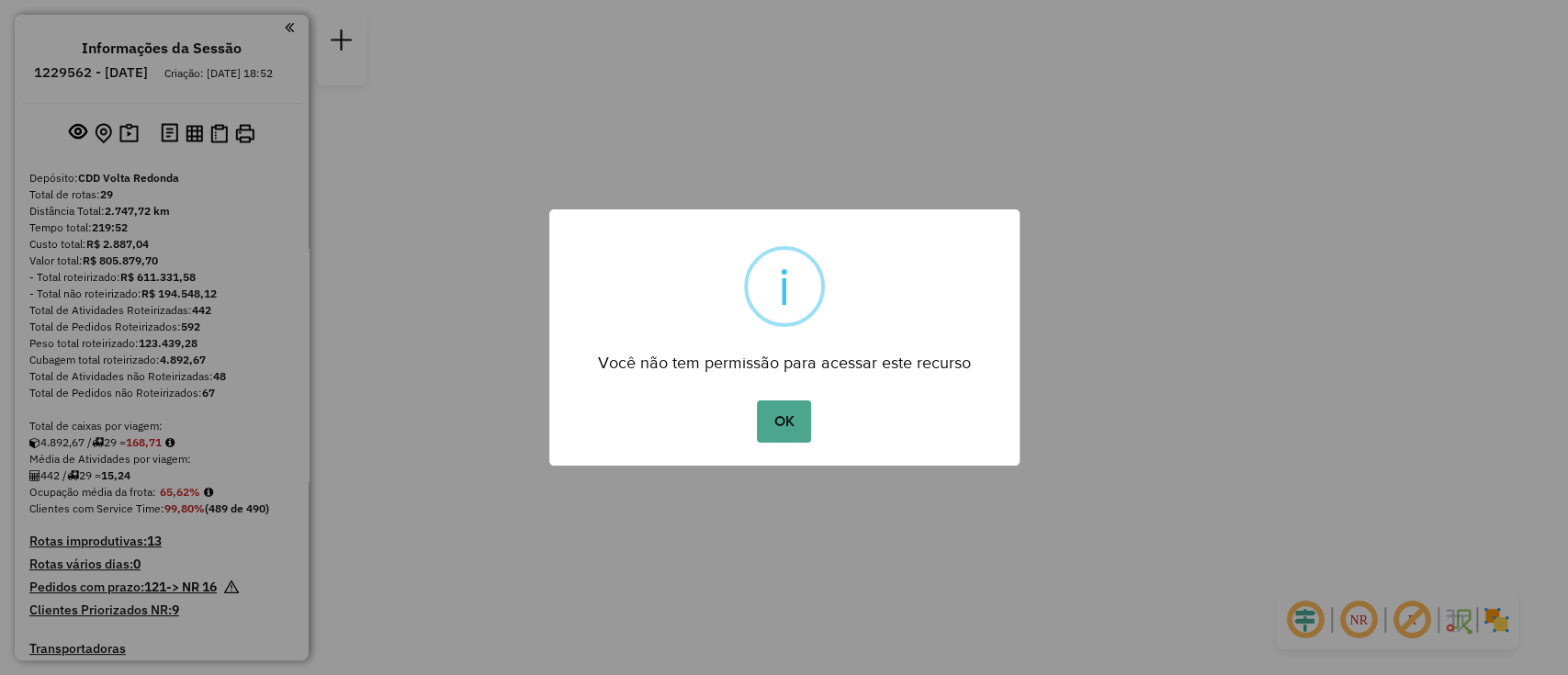
click at [819, 414] on div "OK No Cancel" at bounding box center [784, 421] width 470 height 51
click at [786, 430] on button "OK" at bounding box center [784, 421] width 54 height 42
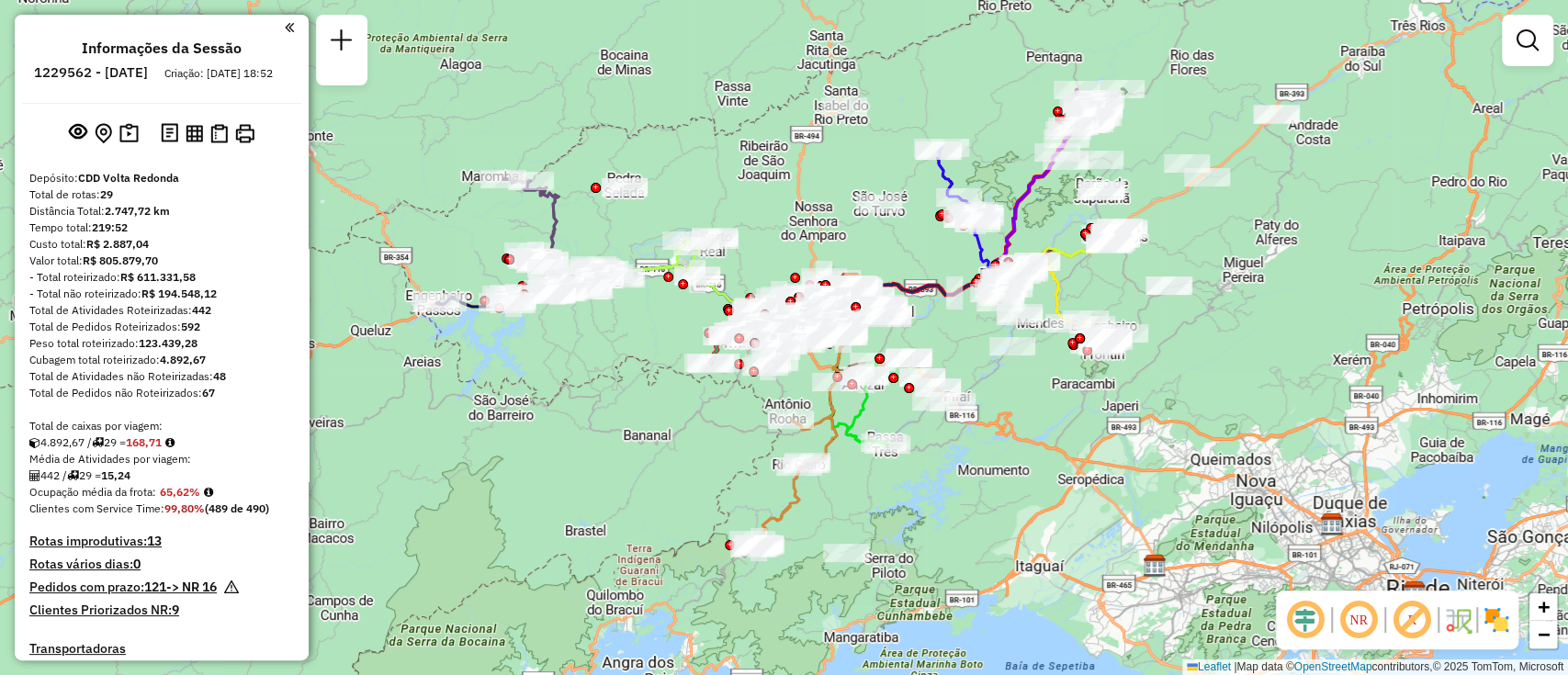
drag, startPoint x: 994, startPoint y: 533, endPoint x: 1061, endPoint y: 479, distance: 86.1
click at [1061, 479] on div "Janela de atendimento Grade de atendimento Capacidade Transportadoras Veículos …" at bounding box center [784, 337] width 1568 height 675
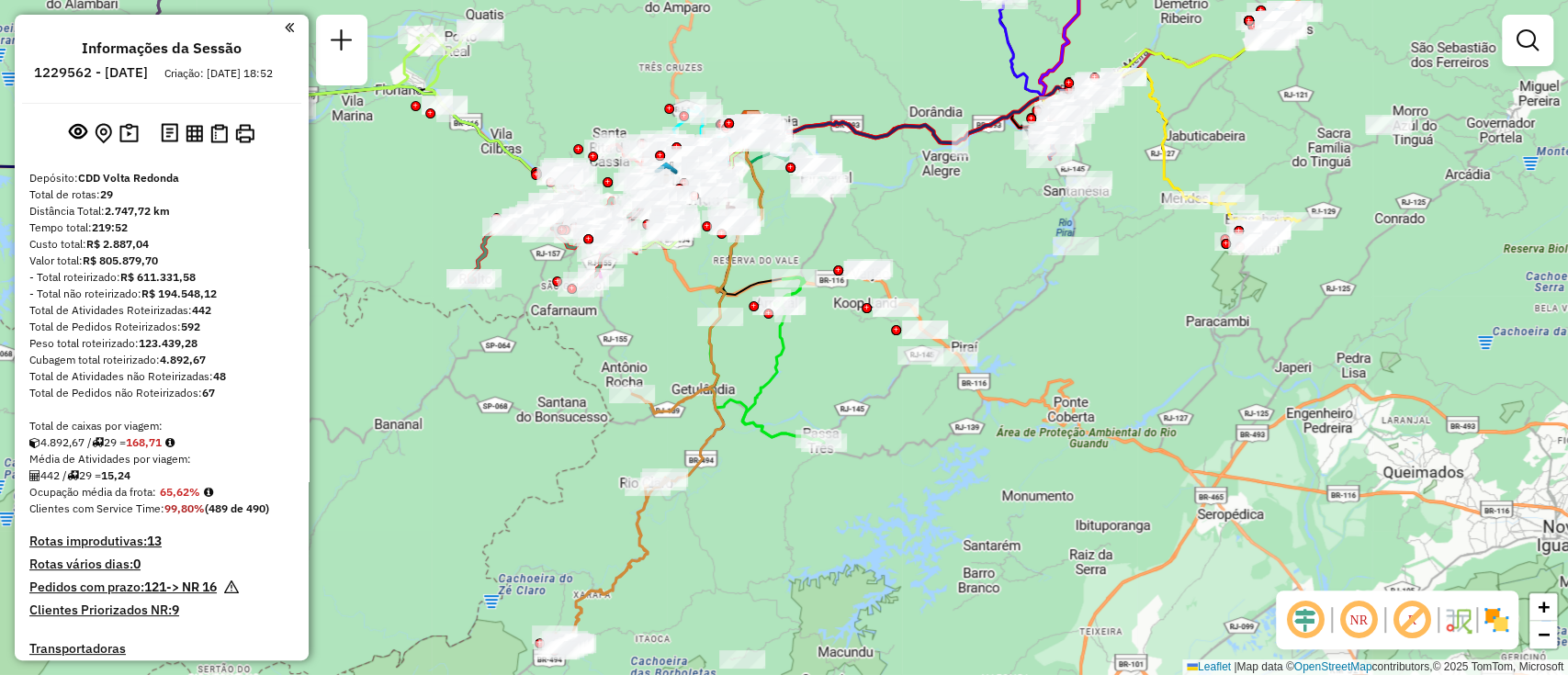
drag, startPoint x: 814, startPoint y: 385, endPoint x: 827, endPoint y: 401, distance: 20.6
click at [827, 401] on div "Janela de atendimento Grade de atendimento Capacidade Transportadoras Veículos …" at bounding box center [784, 337] width 1568 height 675
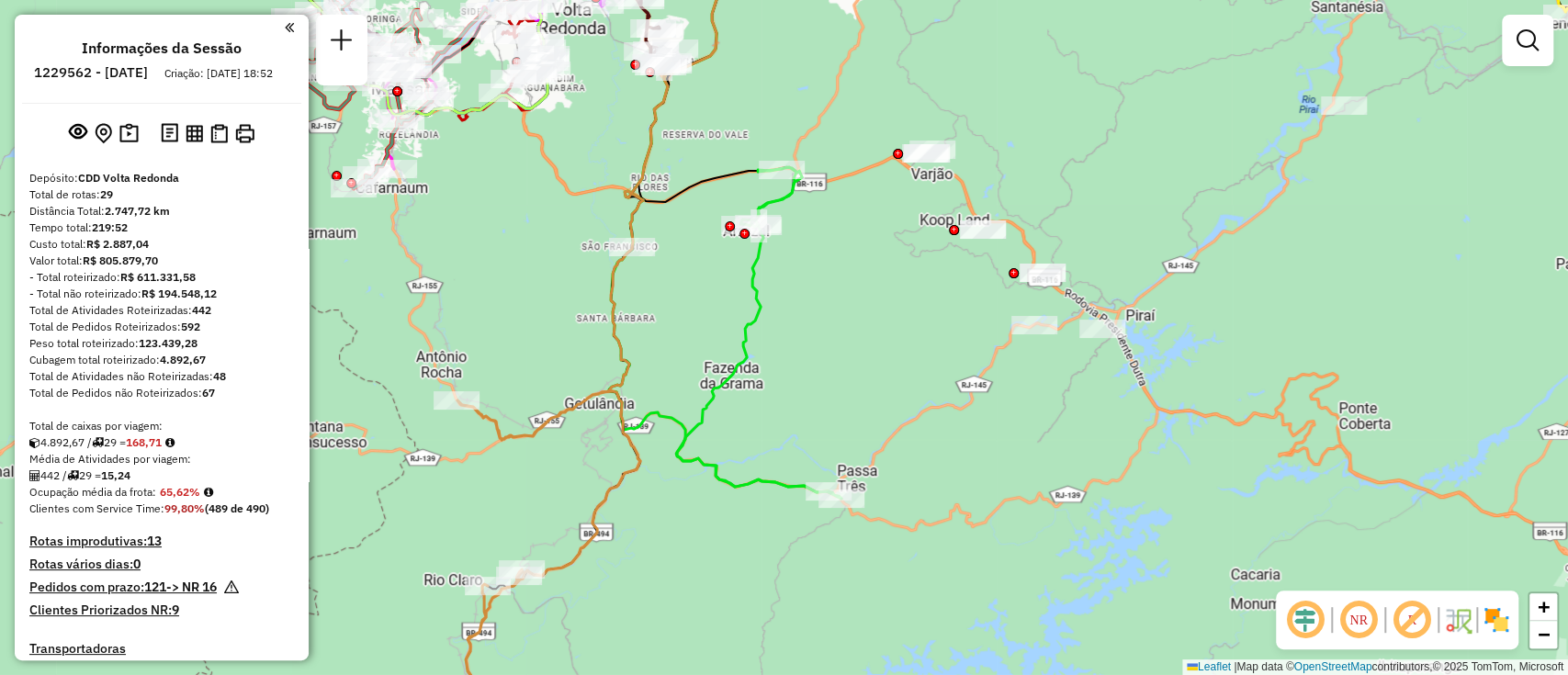
drag, startPoint x: 820, startPoint y: 337, endPoint x: 840, endPoint y: 352, distance: 25.0
click at [840, 352] on div "Janela de atendimento Grade de atendimento Capacidade Transportadoras Veículos …" at bounding box center [784, 337] width 1568 height 675
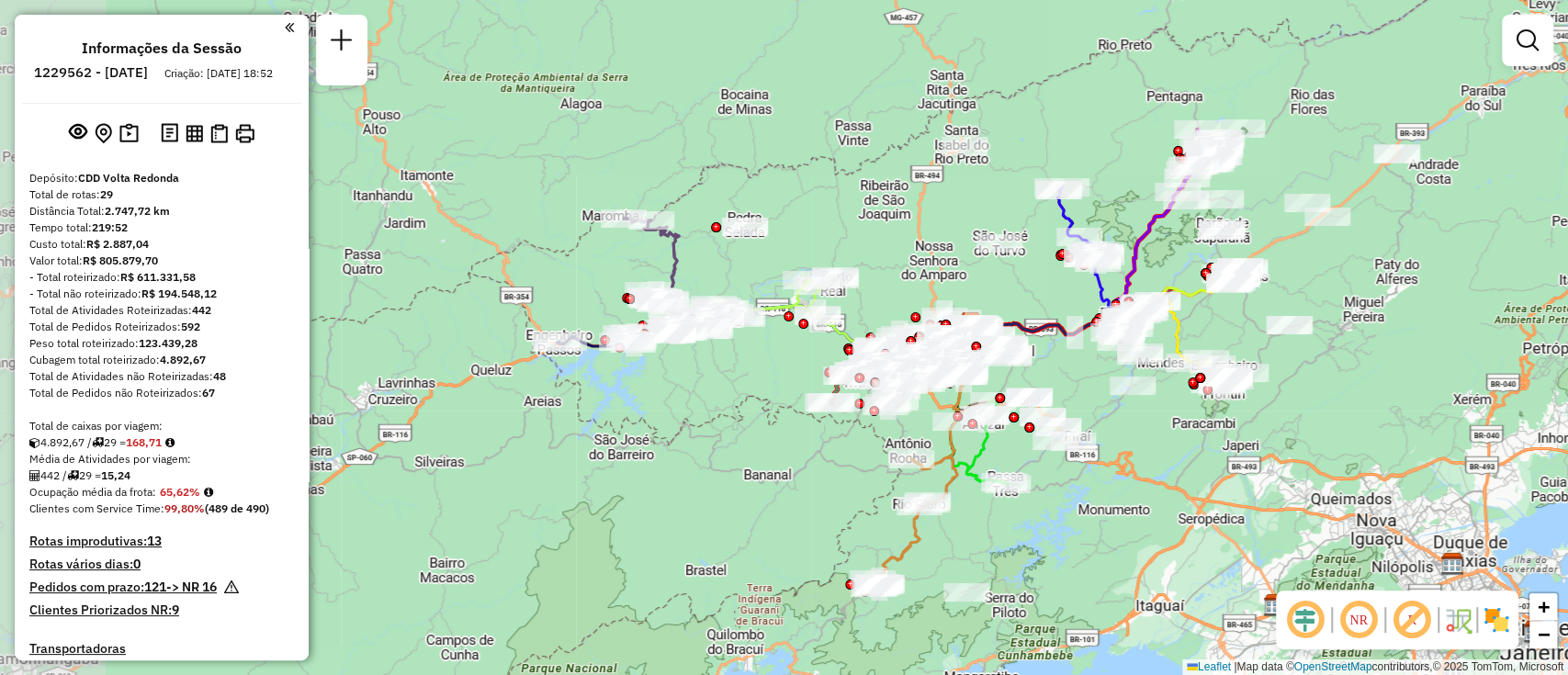
drag, startPoint x: 666, startPoint y: 360, endPoint x: 833, endPoint y: 455, distance: 192.1
click at [833, 455] on div "Janela de atendimento Grade de atendimento Capacidade Transportadoras Veículos …" at bounding box center [784, 337] width 1568 height 675
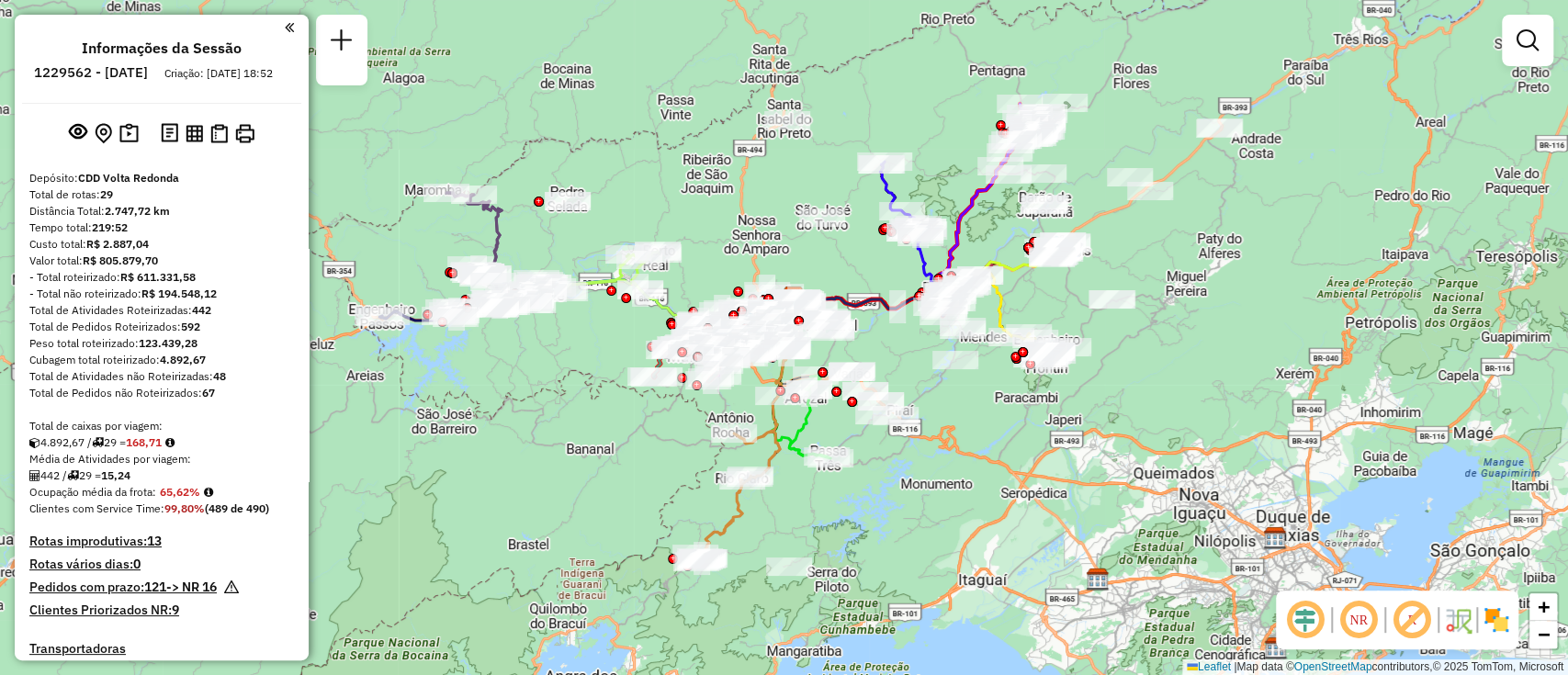
click at [1234, 425] on div "Janela de atendimento Grade de atendimento Capacidade Transportadoras Veículos …" at bounding box center [784, 337] width 1568 height 675
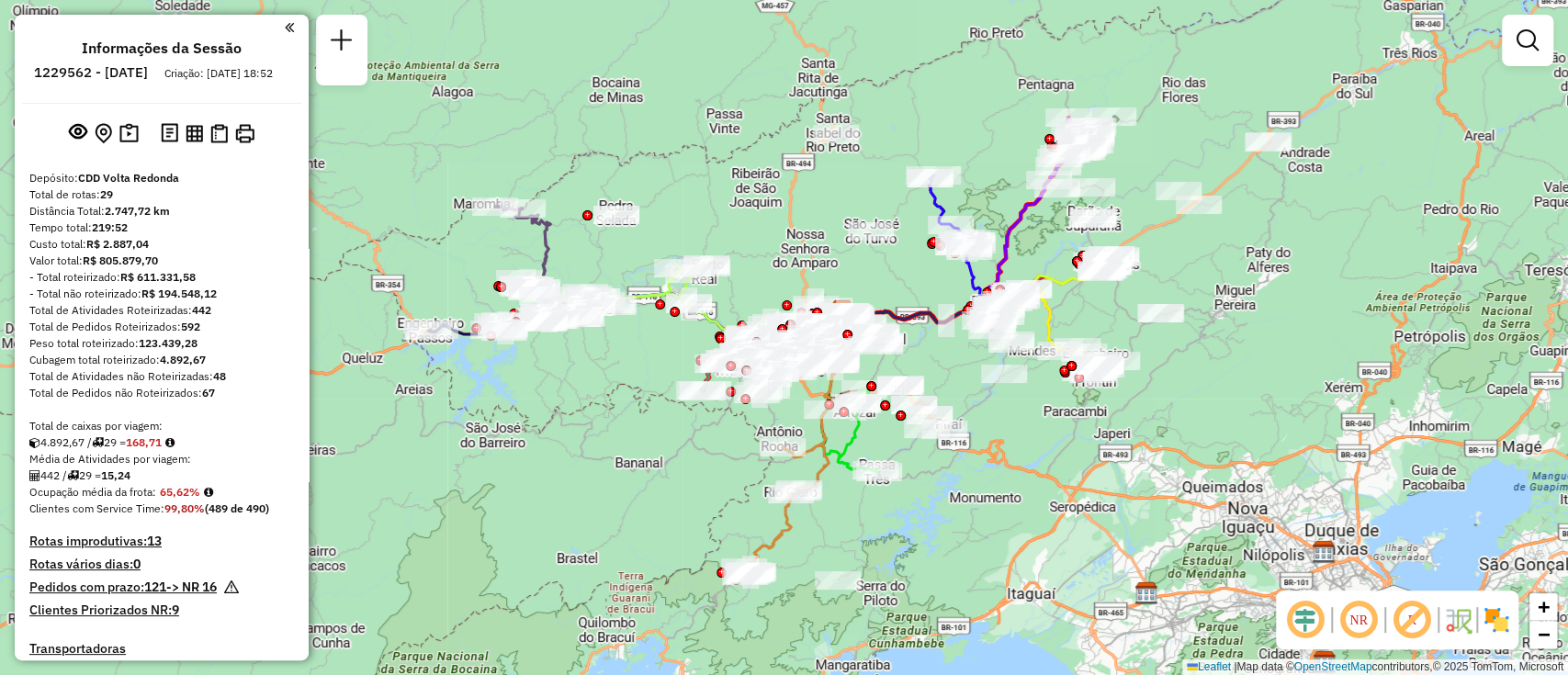
drag, startPoint x: 644, startPoint y: 385, endPoint x: 668, endPoint y: 390, distance: 24.5
click at [668, 390] on div "Janela de atendimento Grade de atendimento Capacidade Transportadoras Veículos …" at bounding box center [784, 337] width 1568 height 675
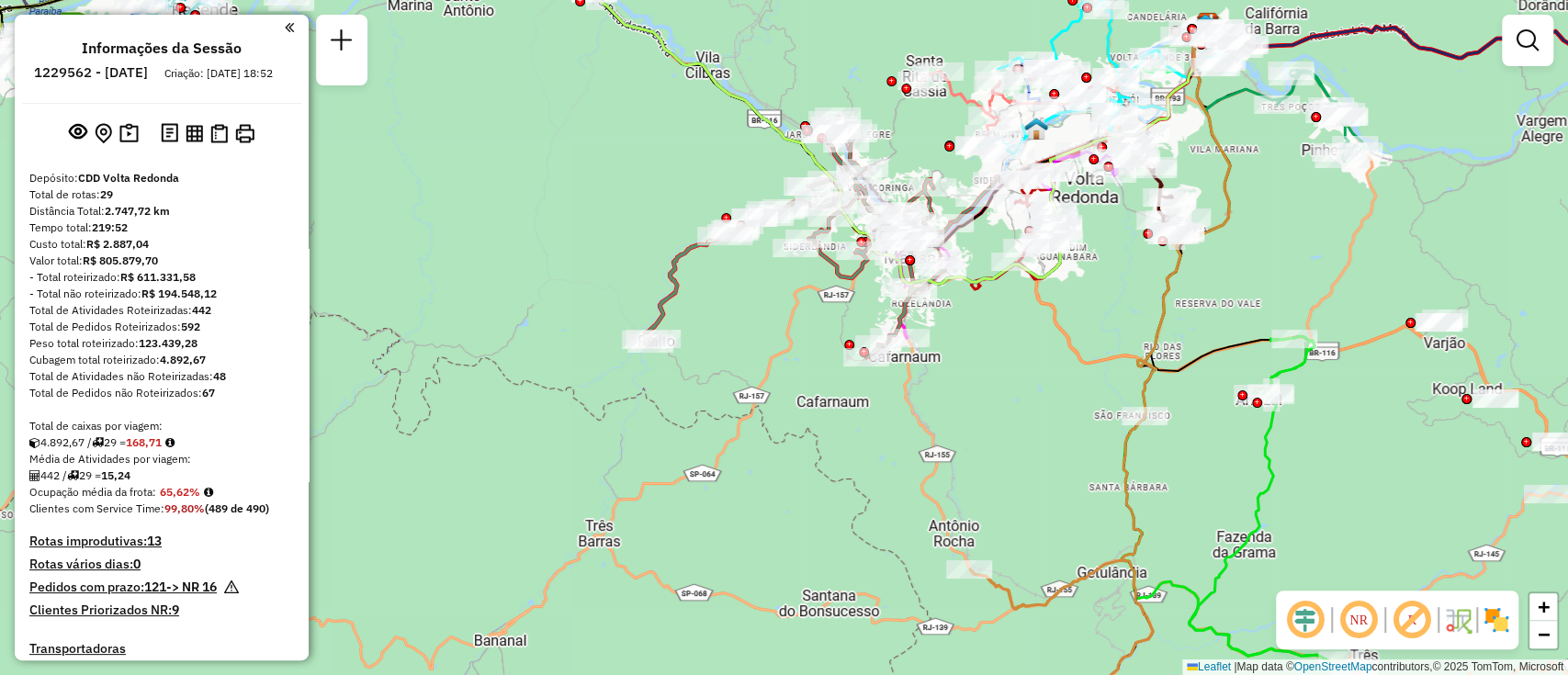
drag, startPoint x: 831, startPoint y: 483, endPoint x: 693, endPoint y: 364, distance: 182.2
click at [689, 385] on div "Janela de atendimento Grade de atendimento Capacidade Transportadoras Veículos …" at bounding box center [784, 337] width 1568 height 675
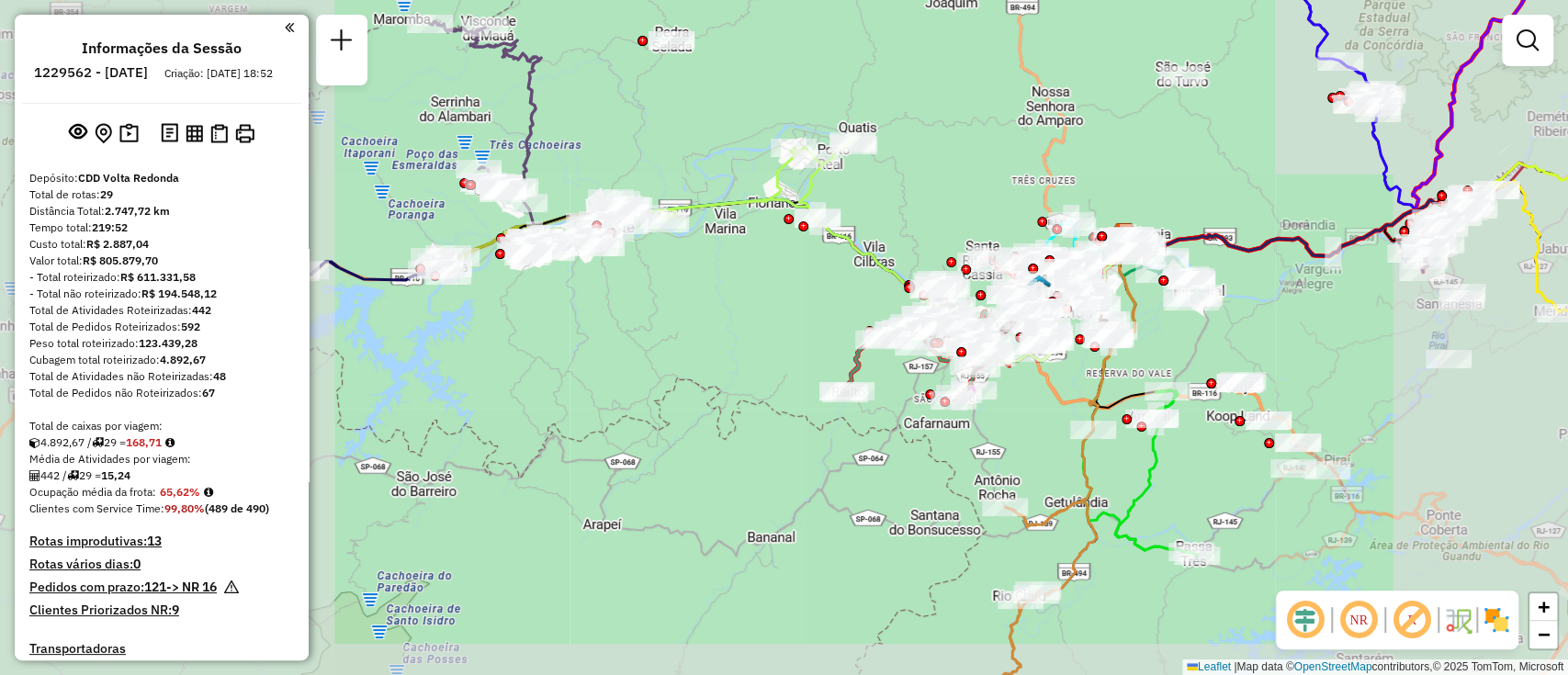
drag, startPoint x: 1157, startPoint y: 479, endPoint x: 1077, endPoint y: 461, distance: 82.0
click at [1115, 461] on icon at bounding box center [1156, 473] width 82 height 166
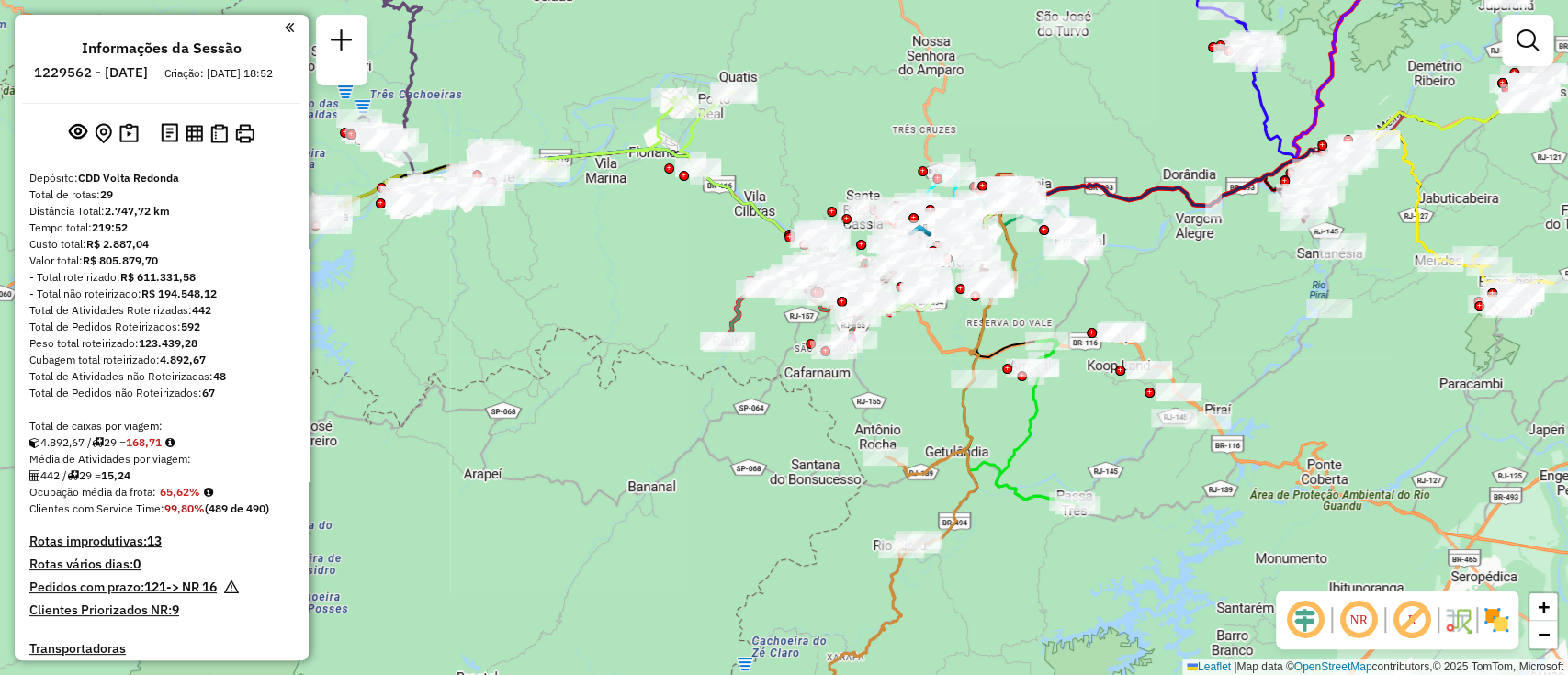
drag, startPoint x: 1096, startPoint y: 482, endPoint x: 1056, endPoint y: 450, distance: 51.2
click at [1056, 450] on div "Janela de atendimento Grade de atendimento Capacidade Transportadoras Veículos …" at bounding box center [784, 337] width 1568 height 675
